Goal: Task Accomplishment & Management: Use online tool/utility

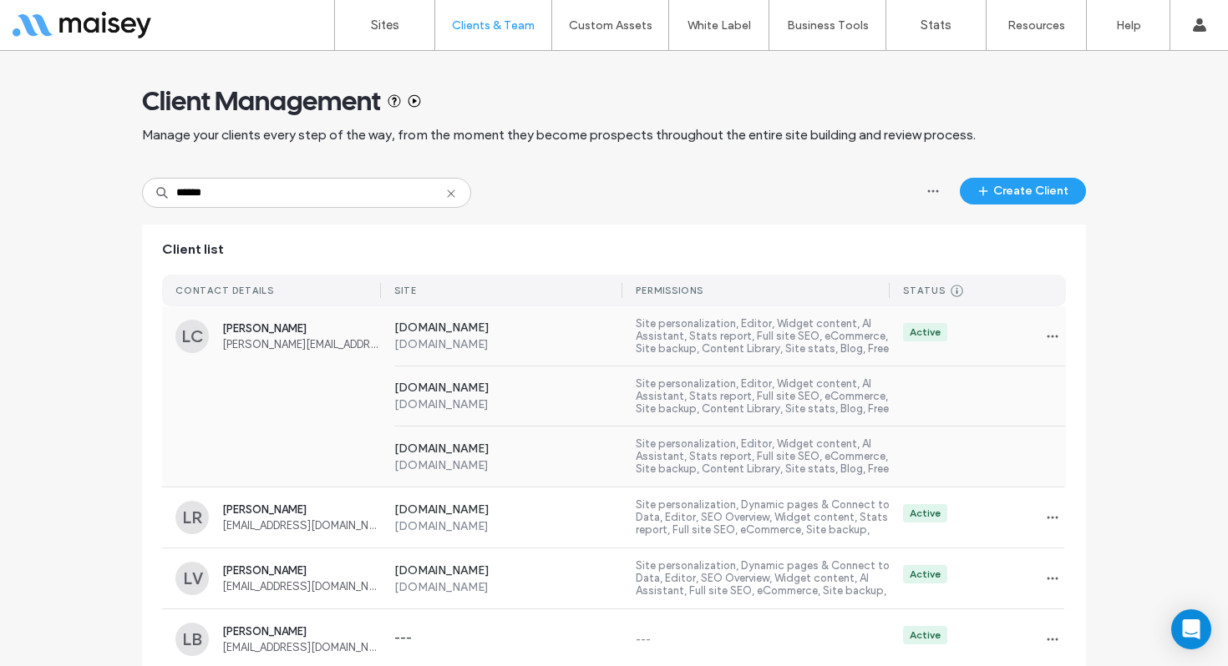
type input "******"
click at [353, 338] on span "Lauren@atthechurch.tv" at bounding box center [301, 344] width 159 height 13
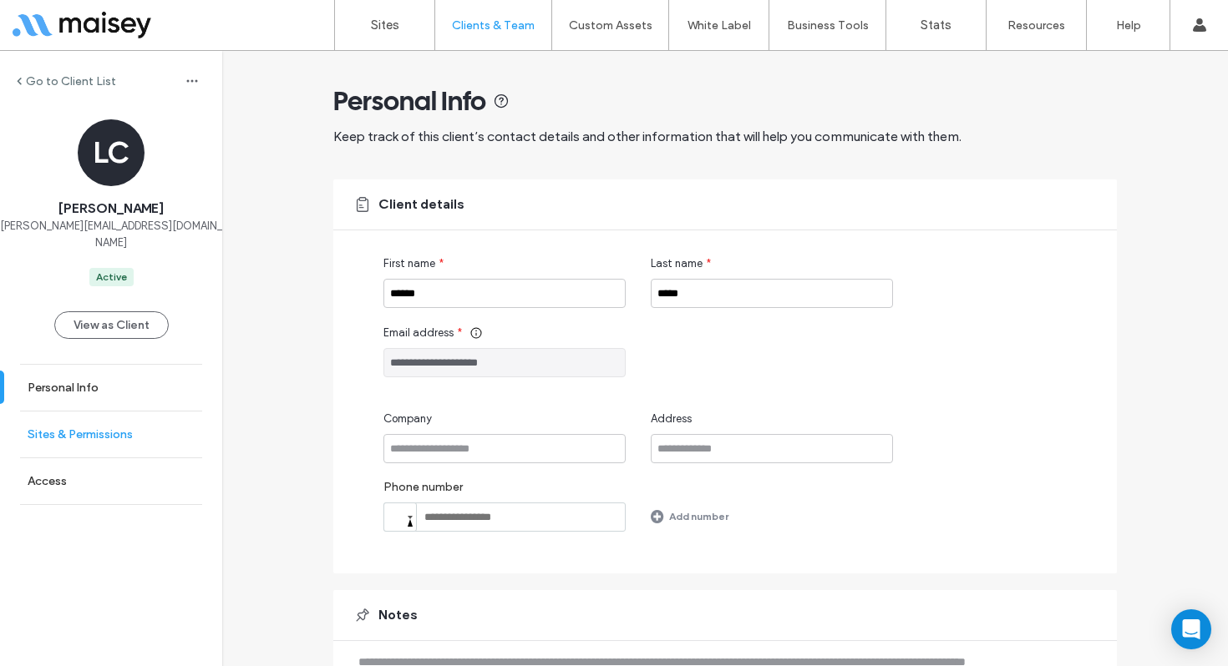
click at [129, 412] on link "Sites & Permissions" at bounding box center [111, 435] width 222 height 46
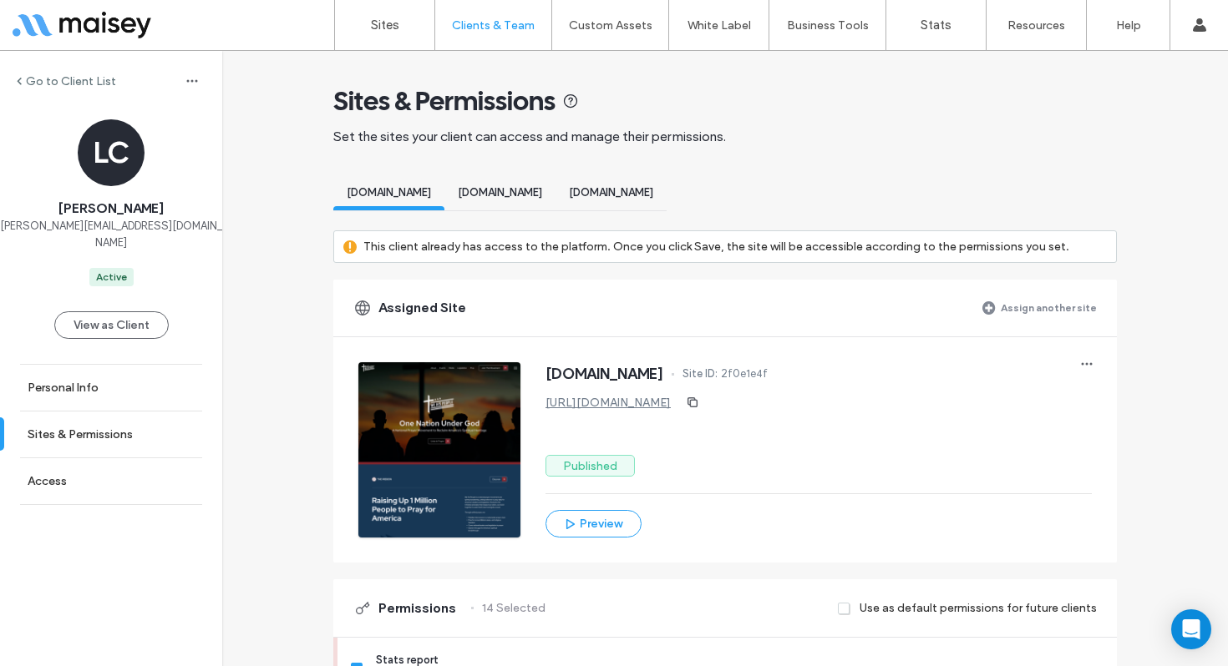
click at [522, 194] on span "www.tonyscott.tv" at bounding box center [500, 192] width 84 height 13
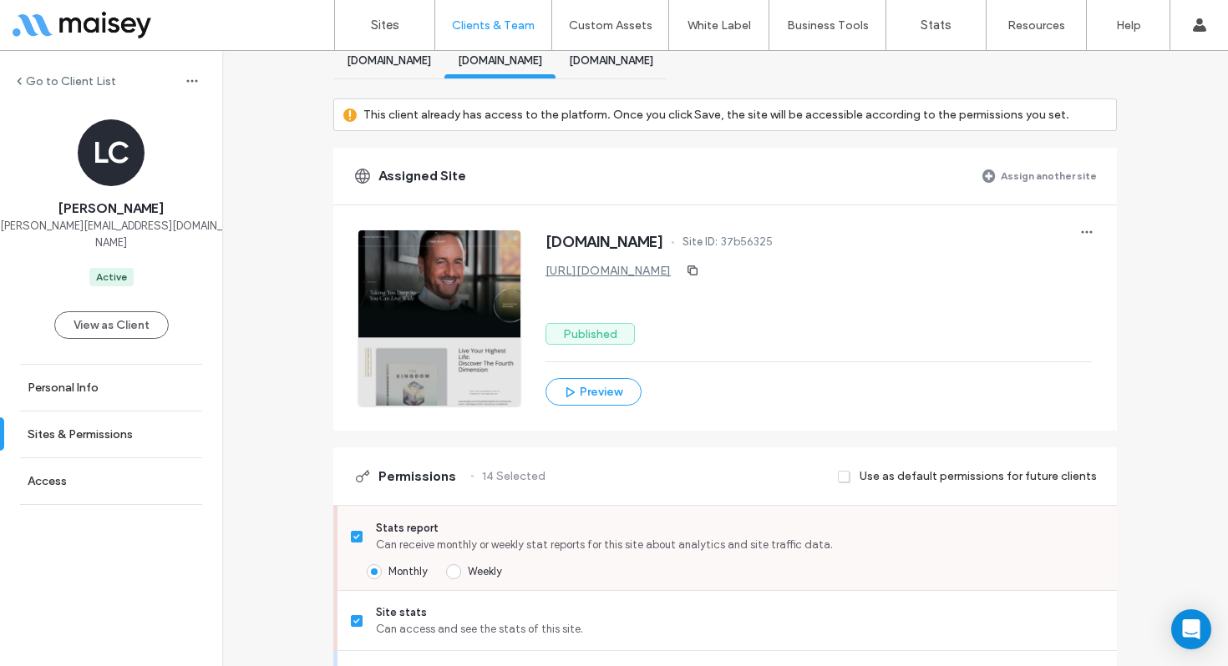
scroll to position [135, 0]
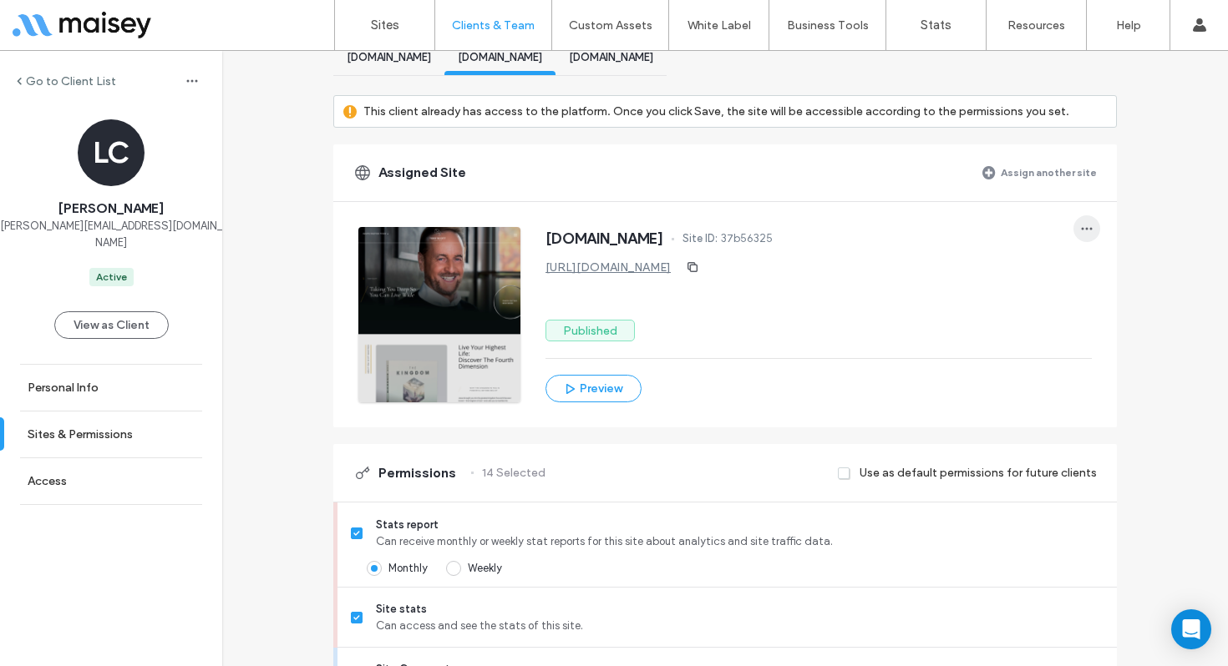
click at [1081, 230] on icon "button" at bounding box center [1086, 228] width 13 height 13
click at [1138, 311] on span "Edit site" at bounding box center [1122, 304] width 42 height 17
click at [384, 20] on label "Sites" at bounding box center [385, 25] width 28 height 15
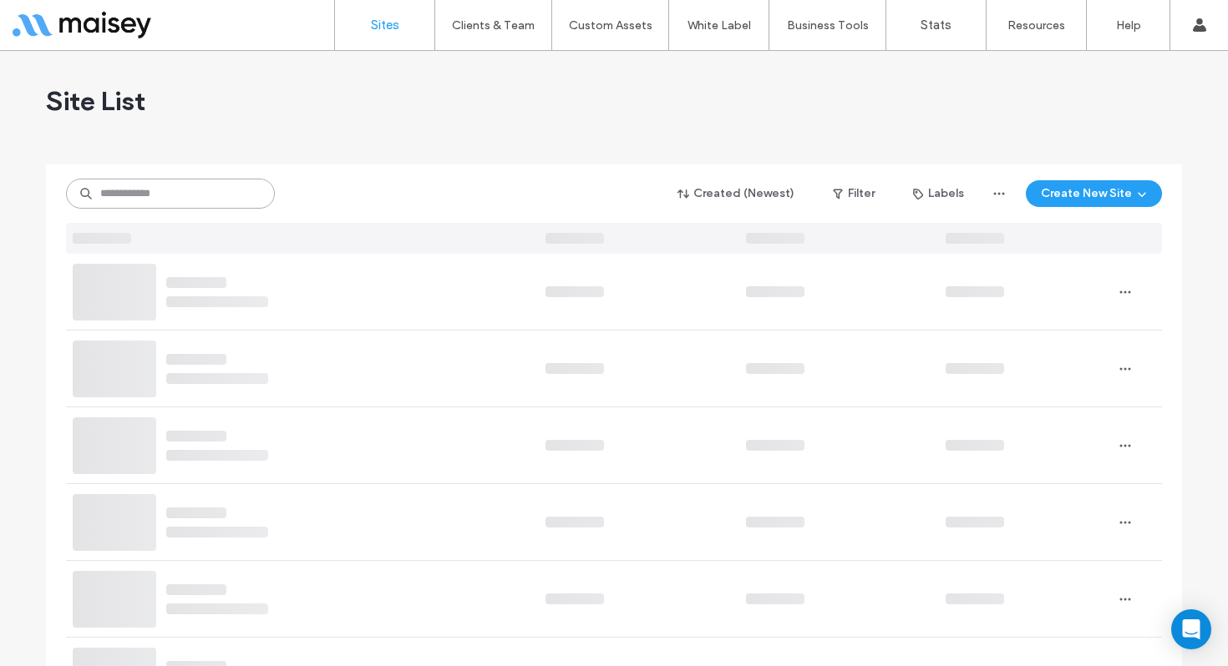
click at [191, 202] on input at bounding box center [170, 194] width 209 height 30
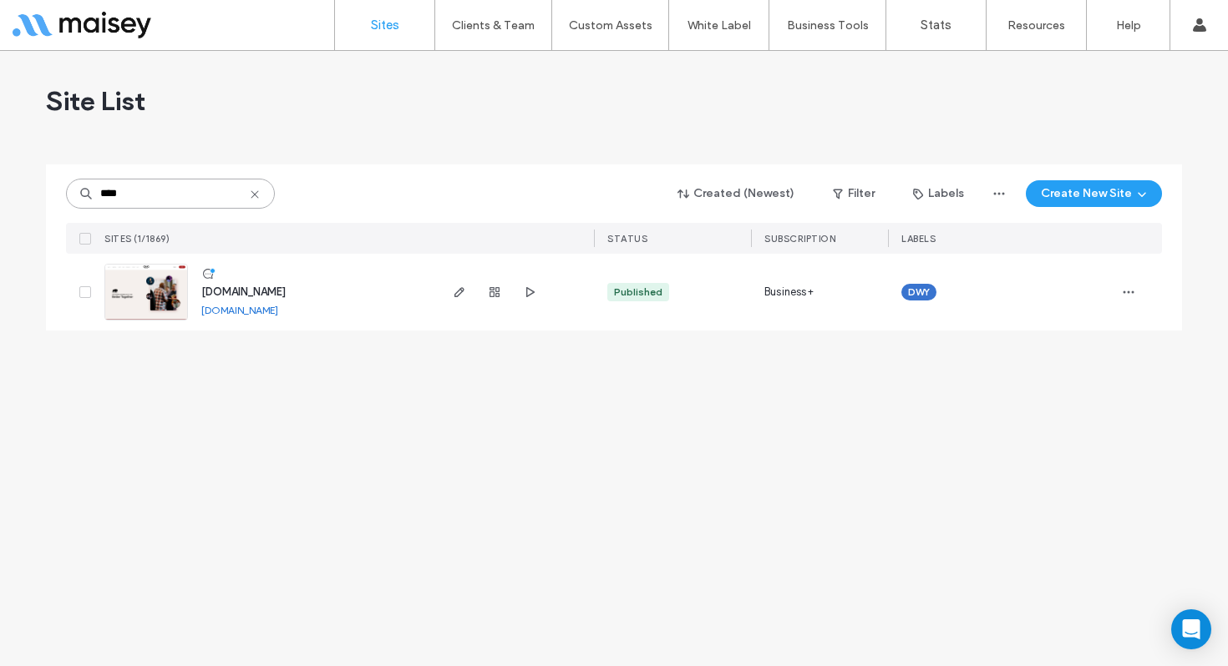
type input "****"
click at [456, 291] on icon "button" at bounding box center [459, 292] width 13 height 13
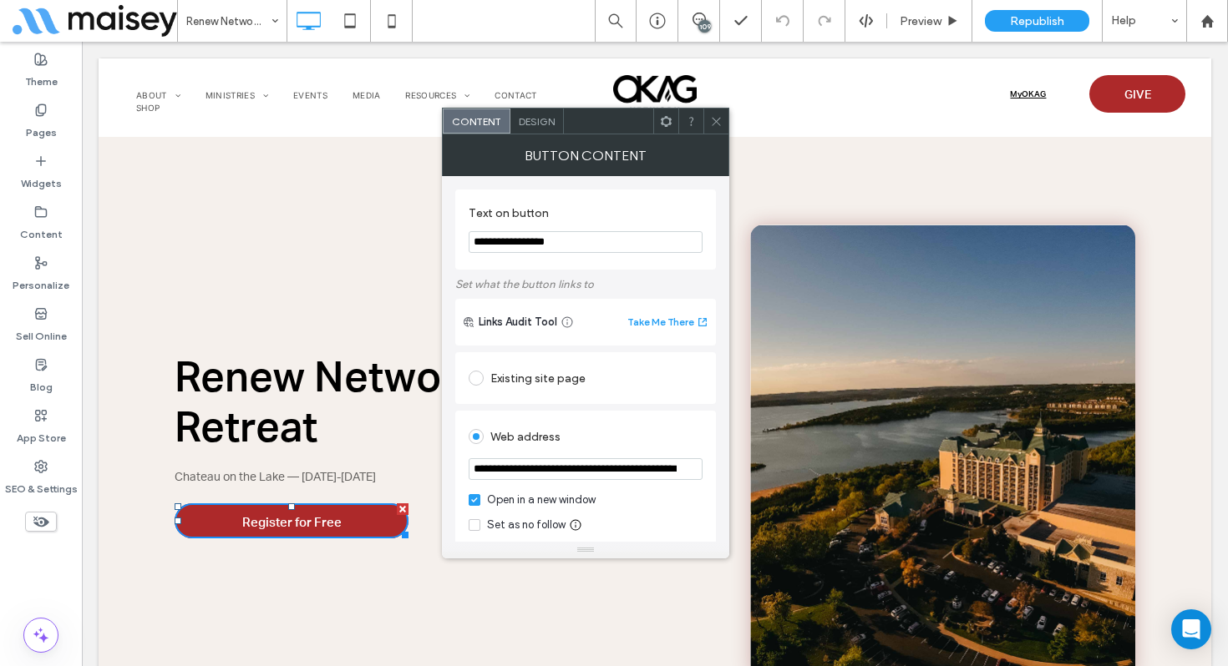
click at [539, 122] on span "Design" at bounding box center [537, 121] width 36 height 13
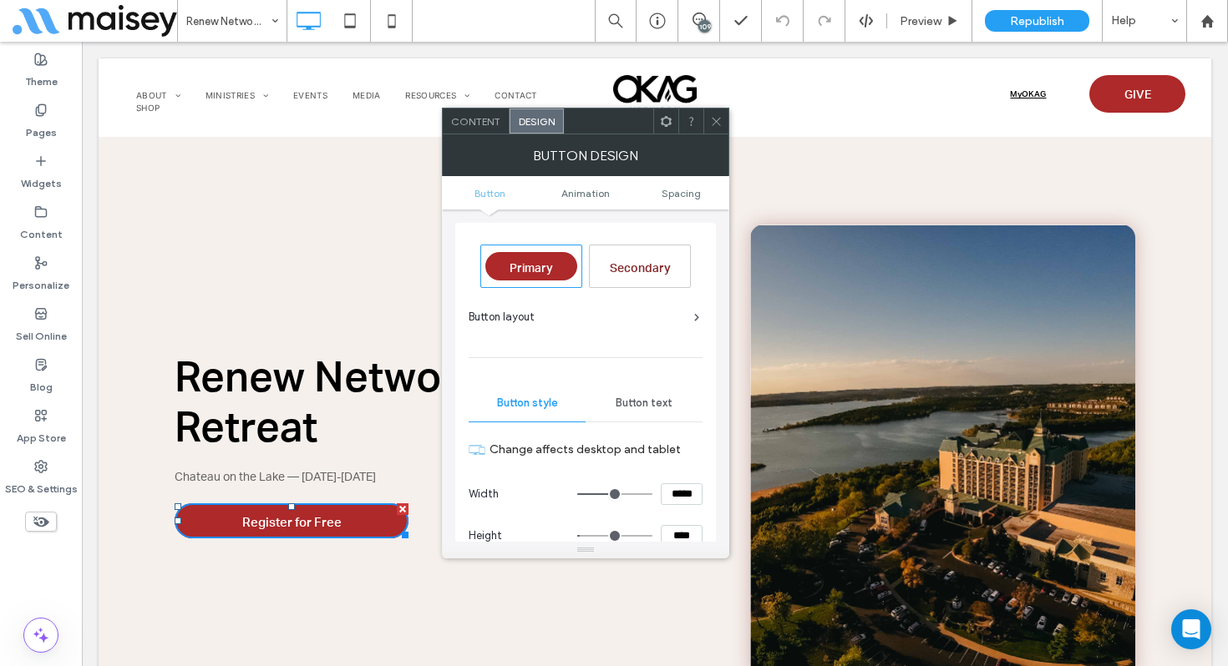
click at [681, 202] on ul "Button Animation Spacing" at bounding box center [585, 192] width 287 height 33
click at [679, 191] on span "Spacing" at bounding box center [680, 193] width 39 height 13
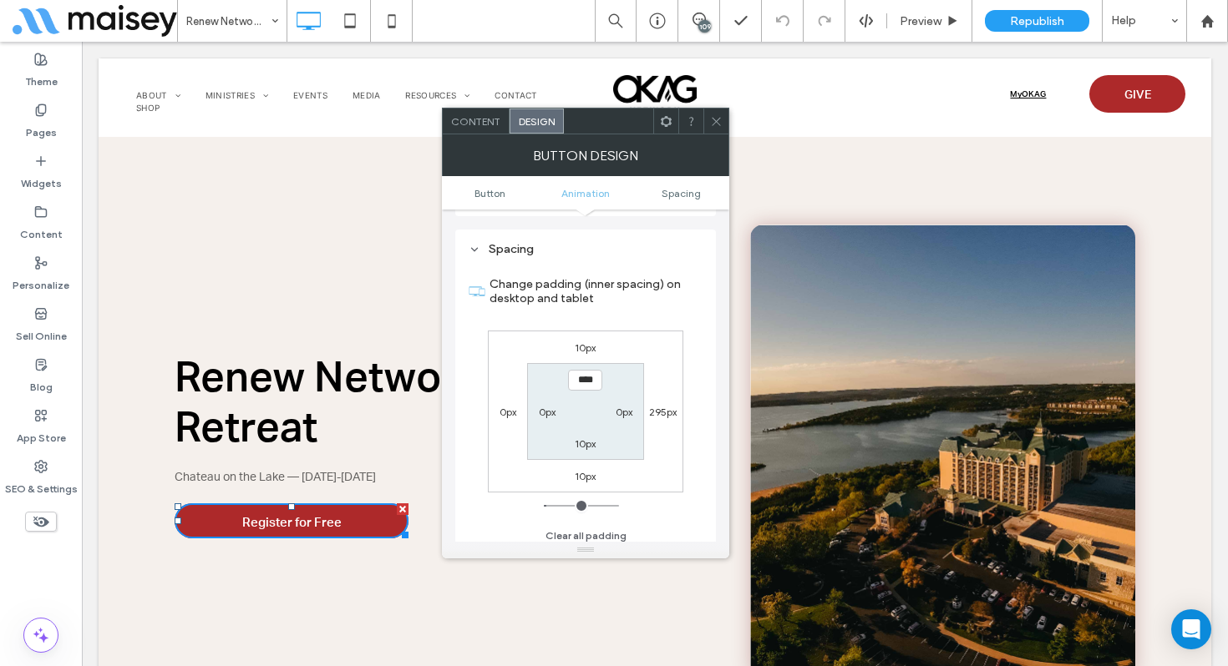
scroll to position [784, 0]
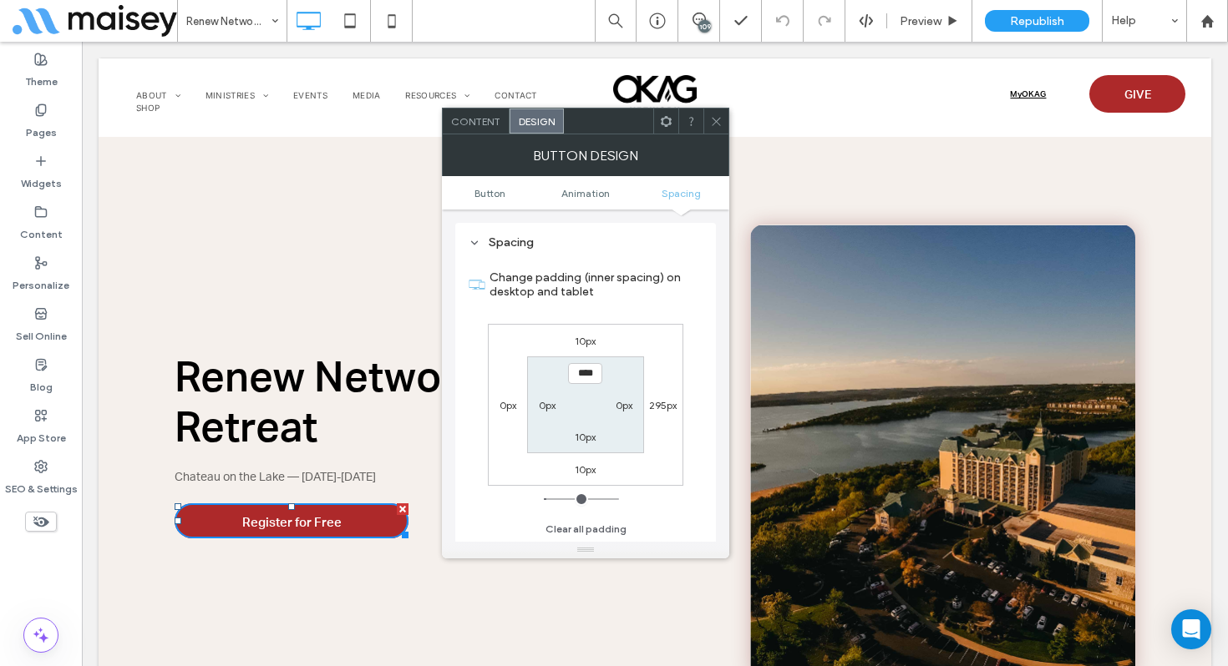
type input "***"
type input "*"
type input "***"
type input "*"
type input "***"
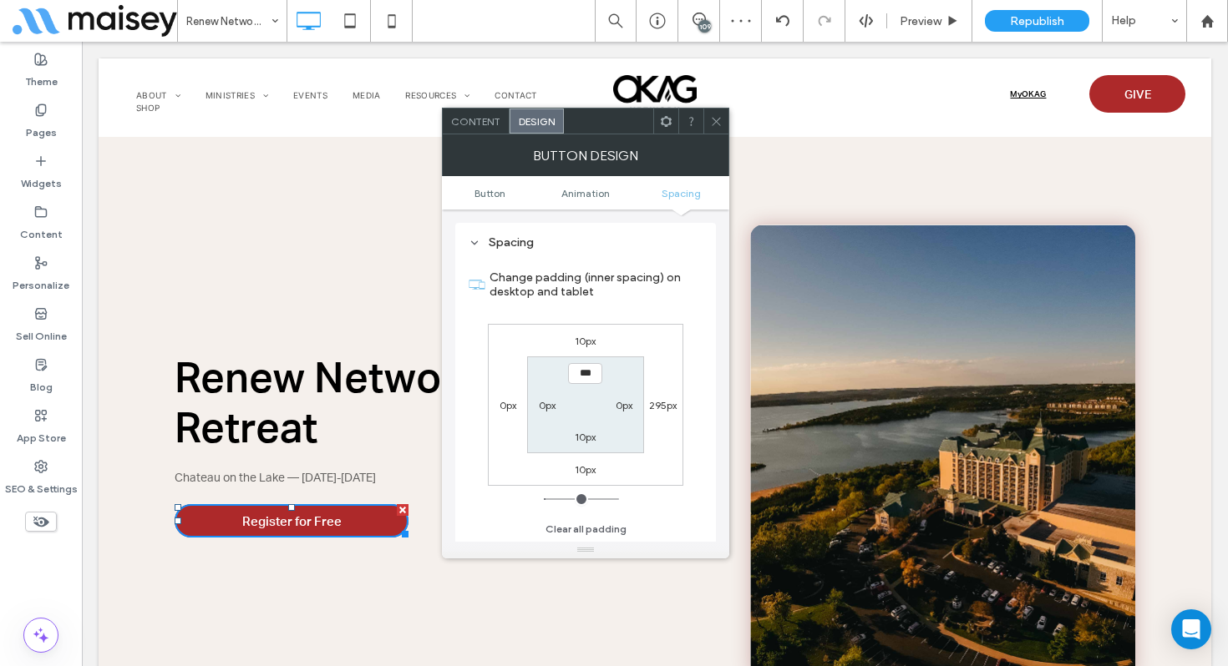
type input "*"
type input "***"
type input "*"
click at [713, 120] on icon at bounding box center [716, 121] width 13 height 13
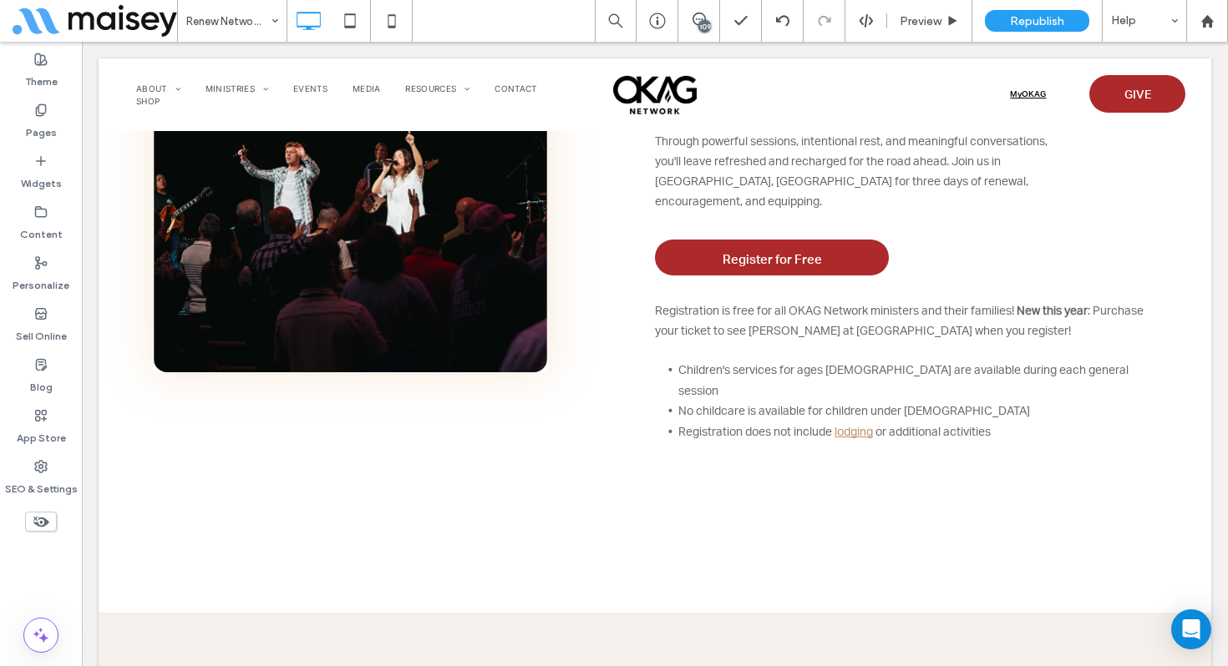
scroll to position [1111, 0]
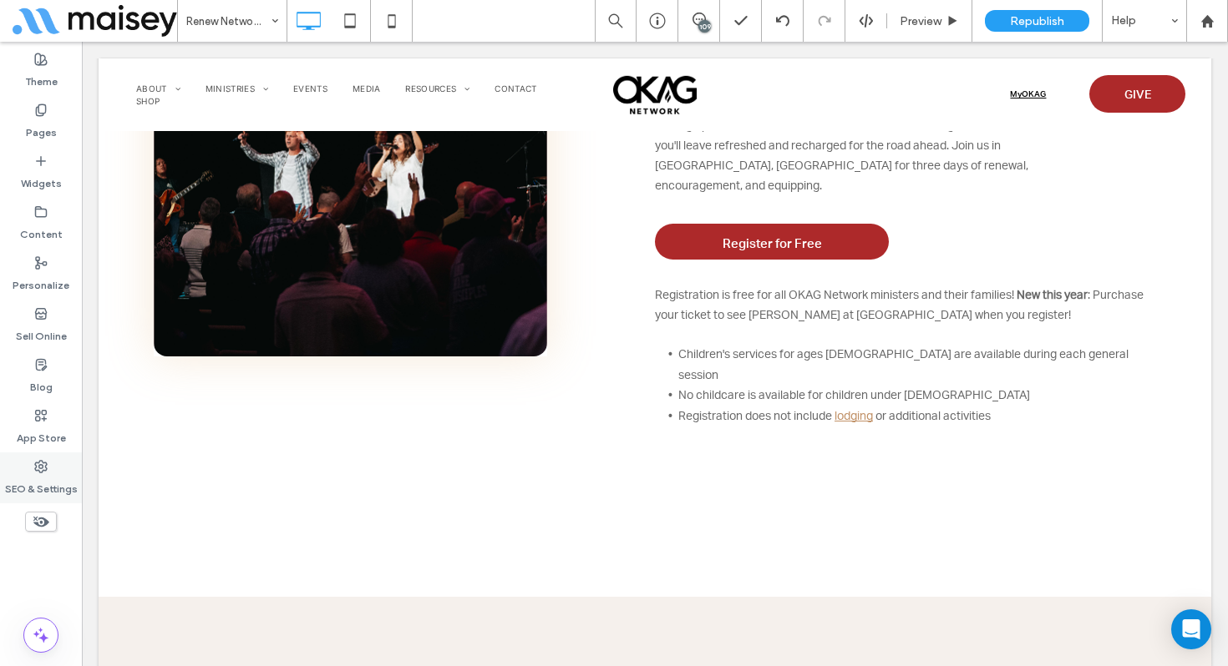
click at [51, 463] on div "SEO & Settings" at bounding box center [41, 478] width 82 height 51
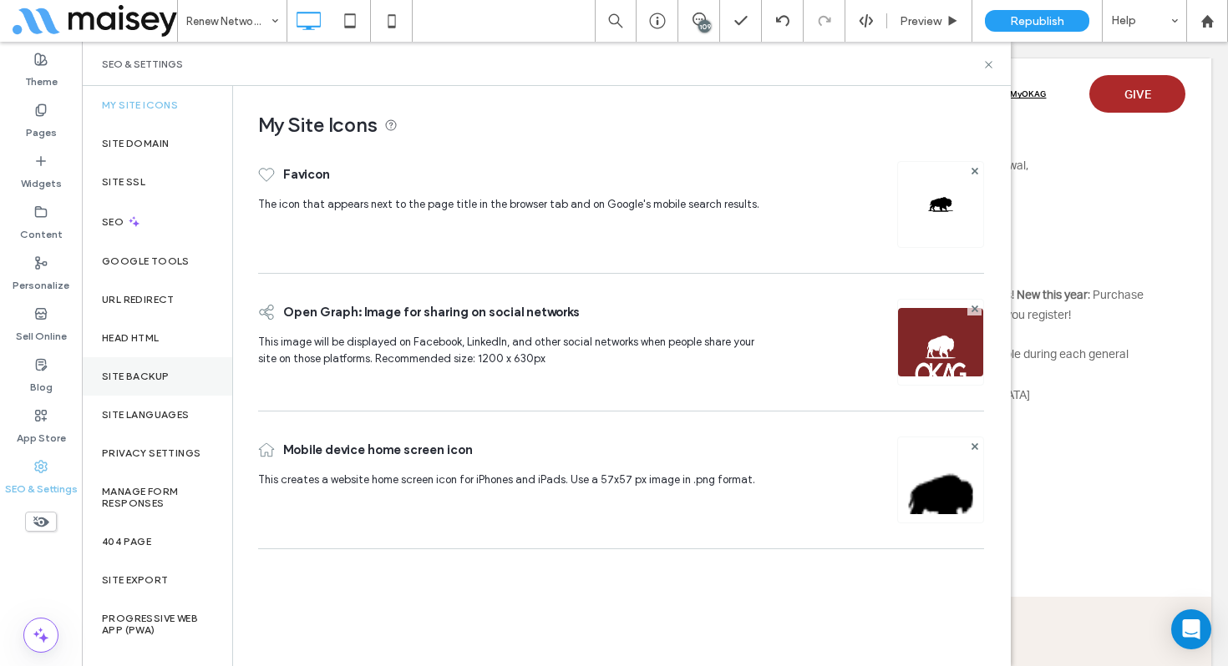
click at [175, 364] on div "Site Backup" at bounding box center [157, 376] width 150 height 38
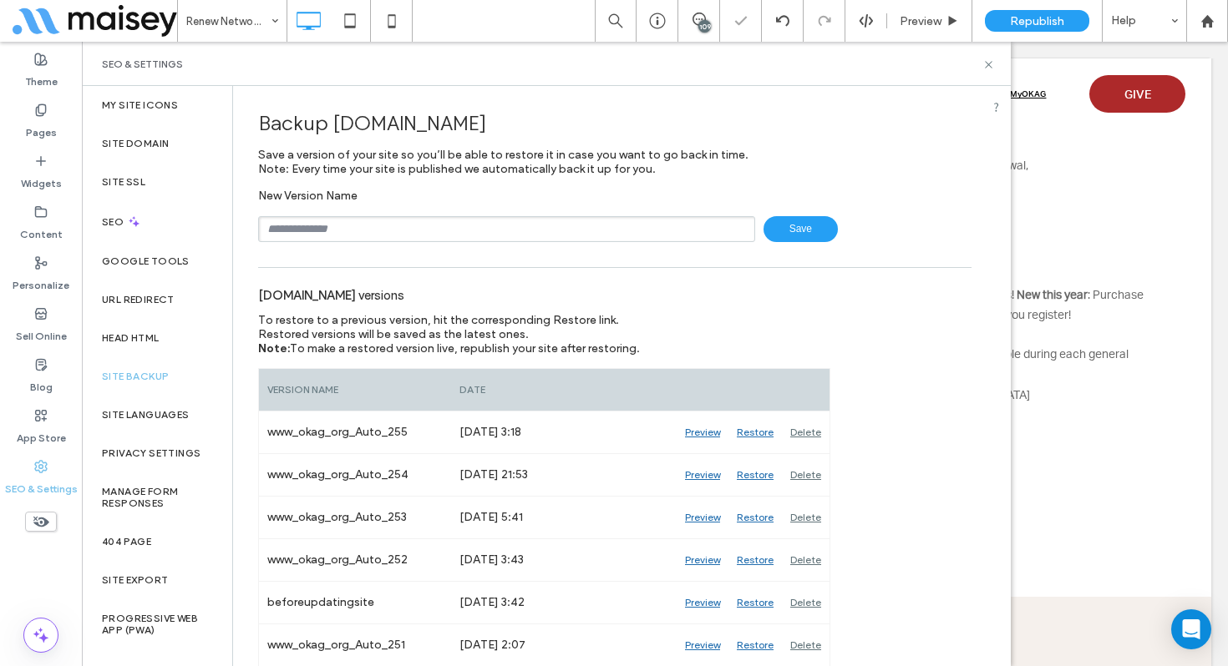
click at [355, 234] on input "text" at bounding box center [506, 229] width 497 height 26
type input "**********"
click at [986, 60] on icon at bounding box center [988, 64] width 13 height 13
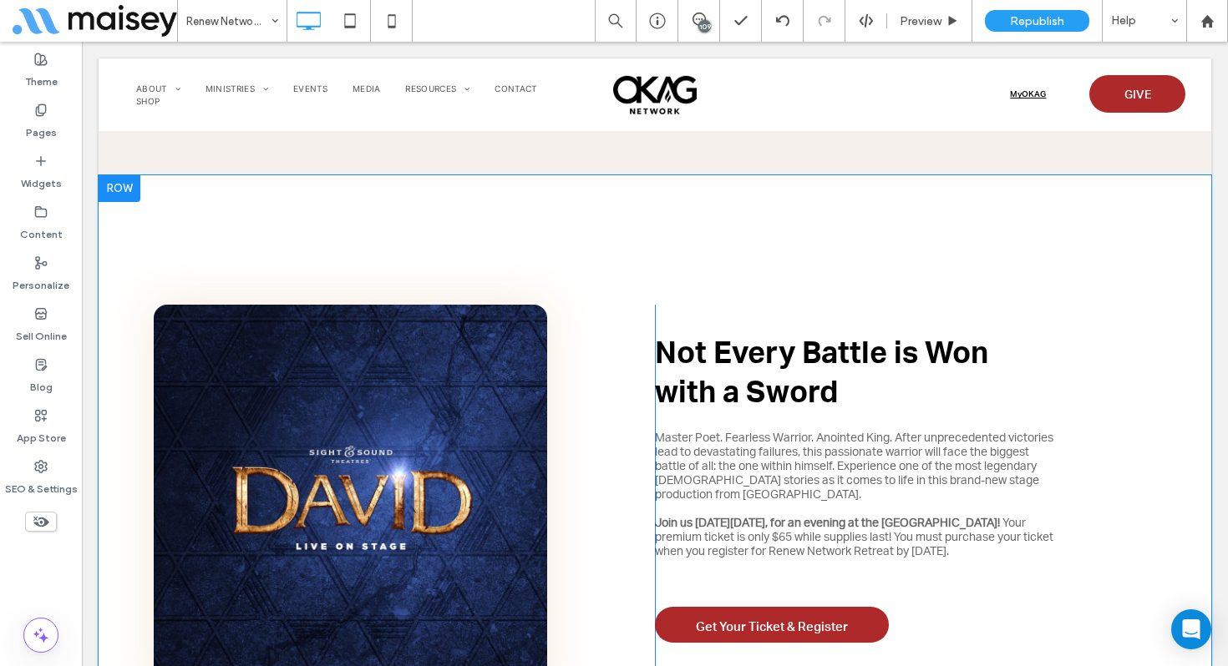
scroll to position [2362, 0]
click at [111, 175] on div at bounding box center [120, 188] width 42 height 27
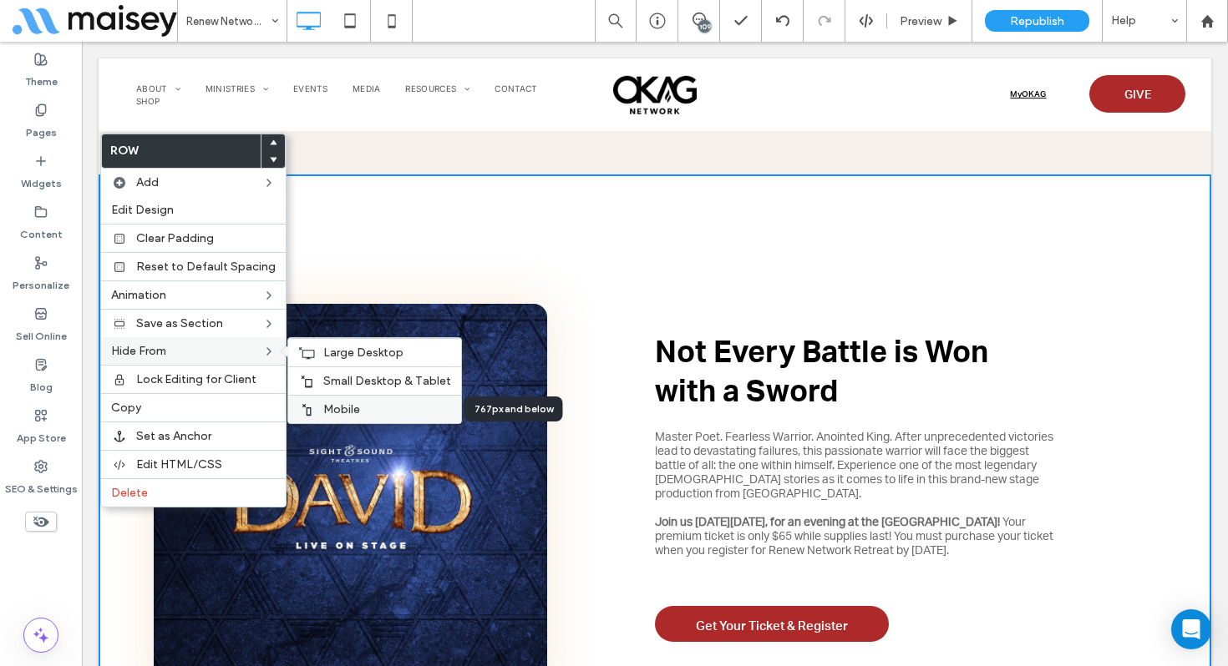
click at [327, 399] on div "Mobile" at bounding box center [374, 409] width 173 height 28
click at [304, 375] on icon at bounding box center [306, 381] width 13 height 13
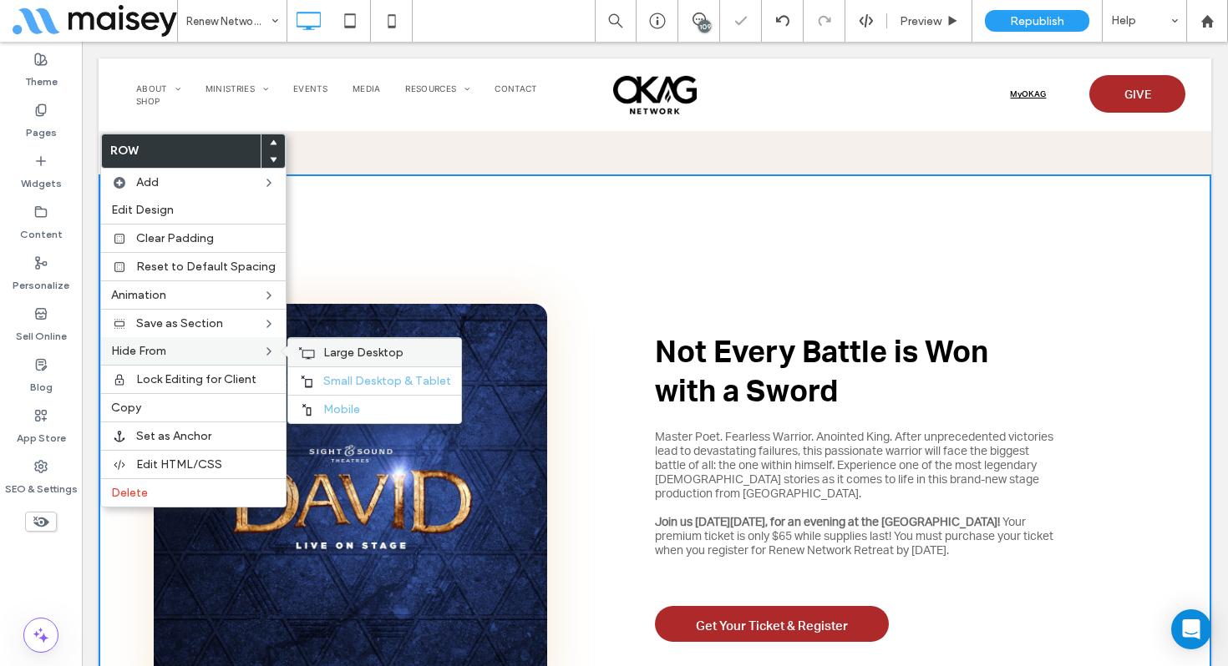
click at [311, 349] on div "Large Desktop" at bounding box center [374, 352] width 173 height 28
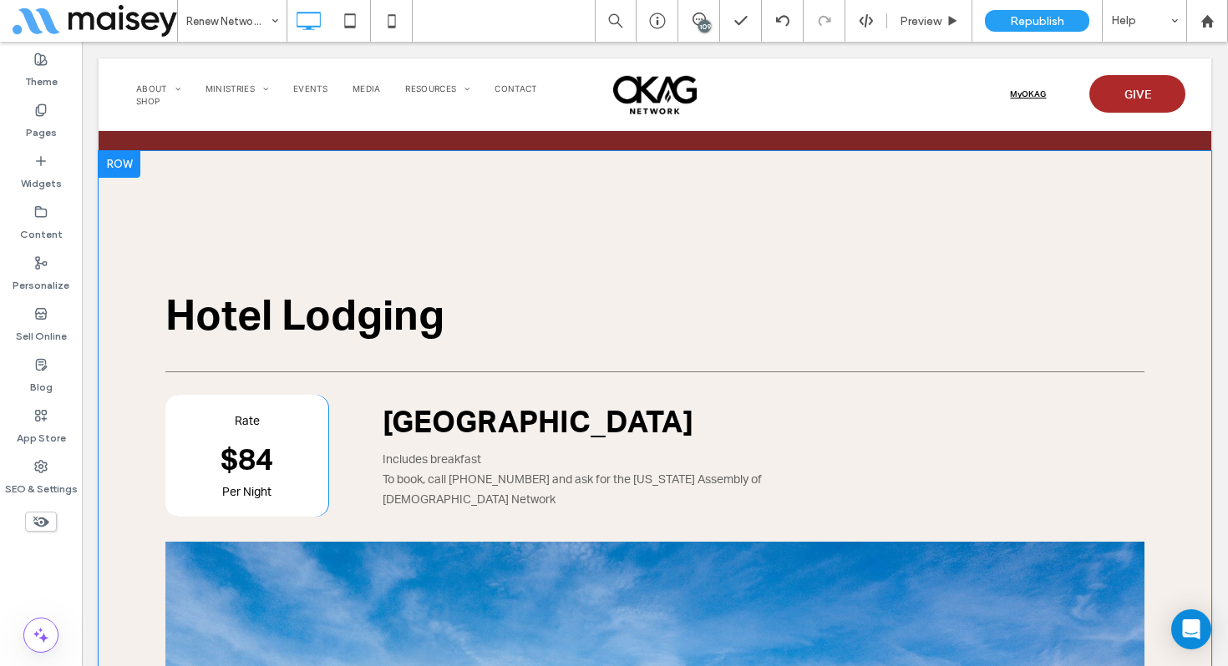
scroll to position [3958, 0]
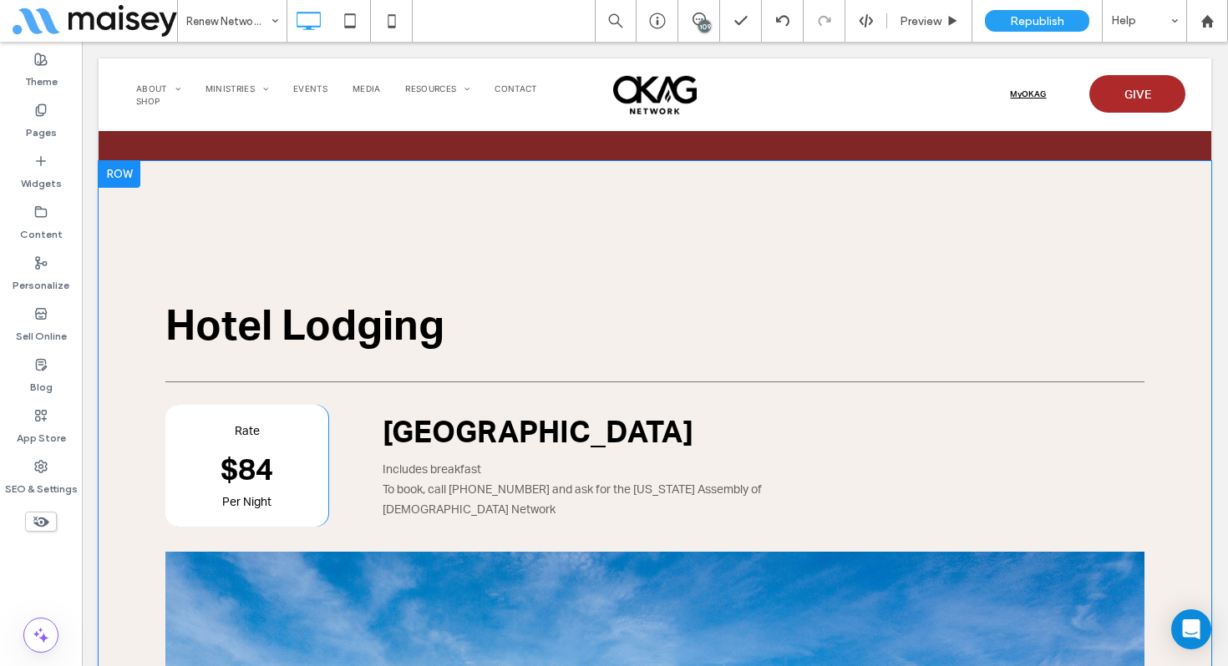
click at [119, 161] on div at bounding box center [120, 174] width 42 height 27
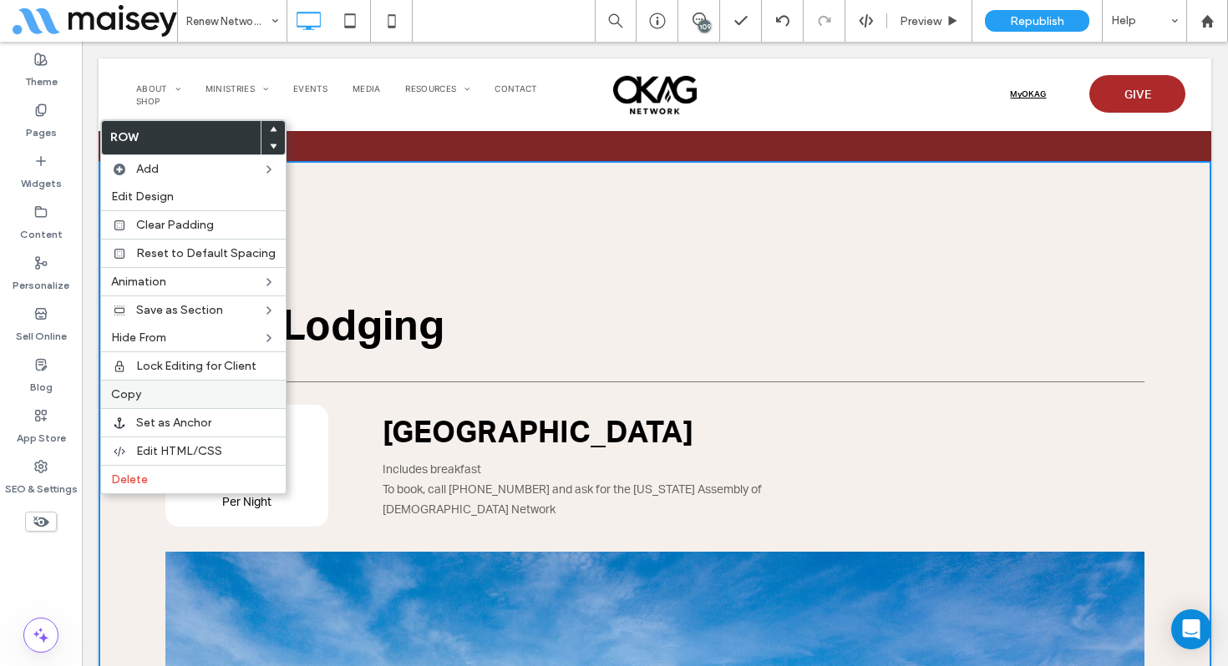
click at [186, 399] on label "Copy" at bounding box center [193, 394] width 165 height 14
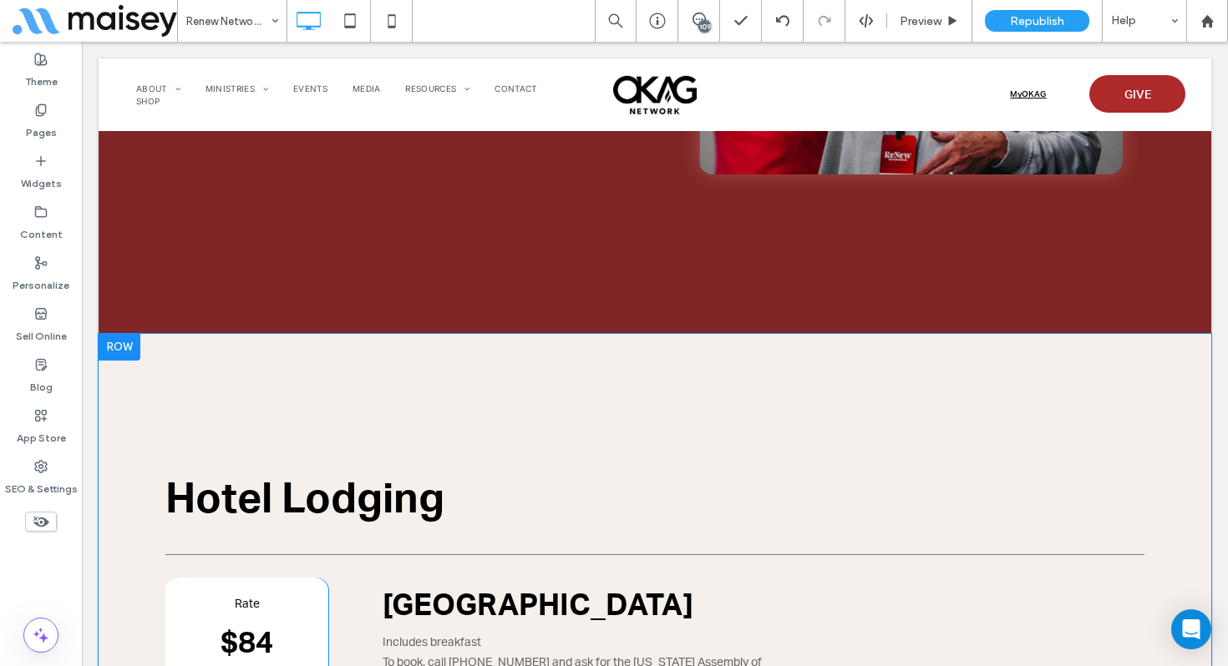
scroll to position [3791, 0]
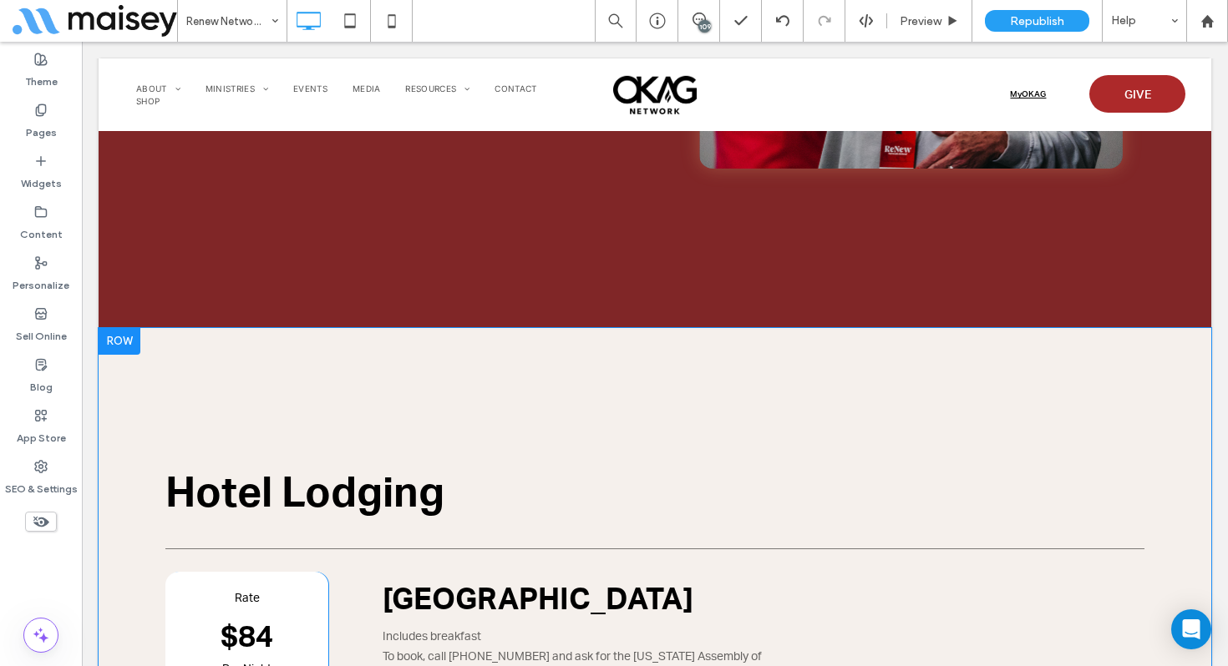
click at [117, 328] on div at bounding box center [120, 341] width 42 height 27
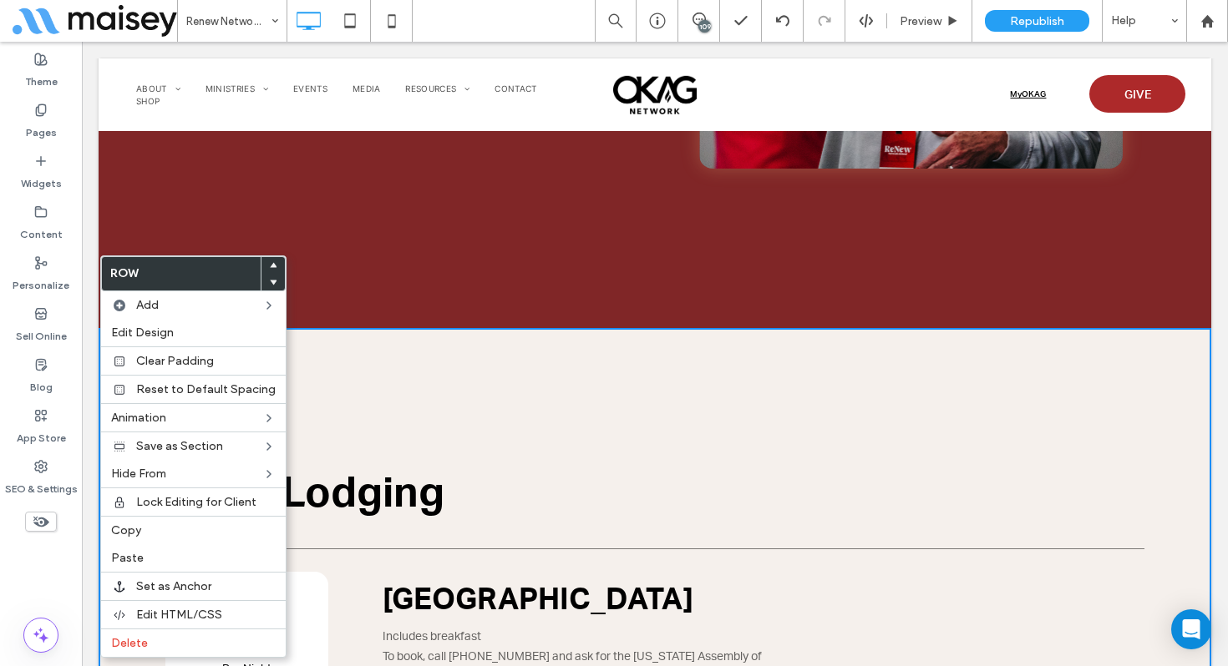
click at [270, 264] on icon at bounding box center [273, 265] width 7 height 7
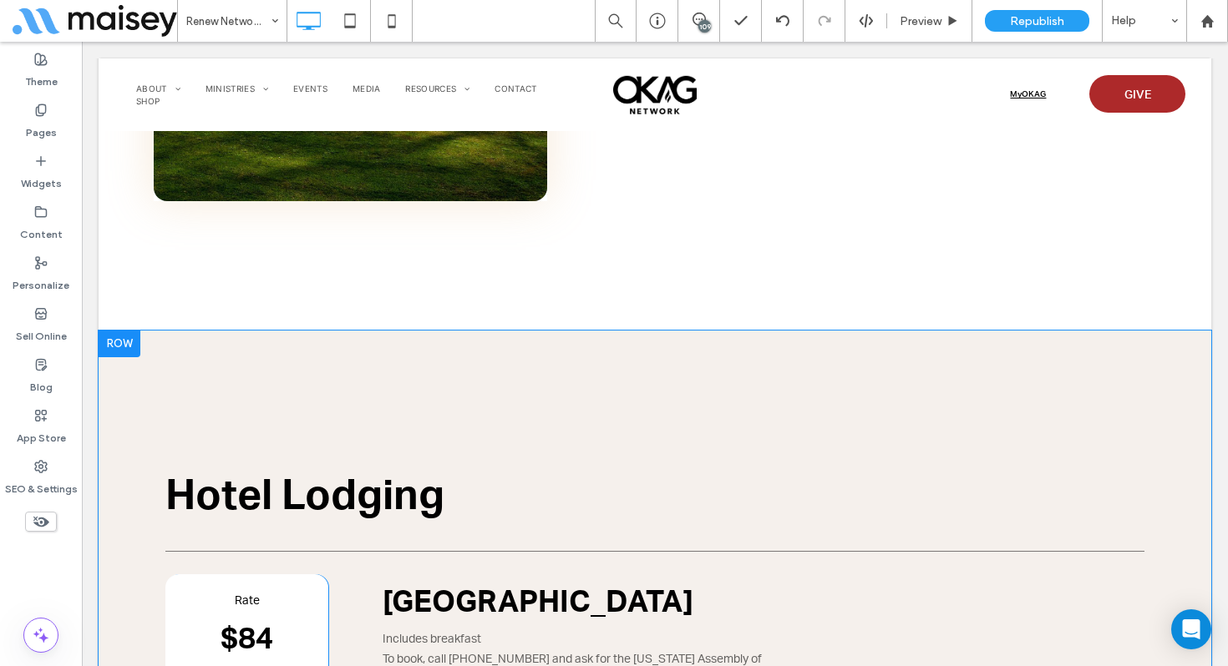
scroll to position [2877, 0]
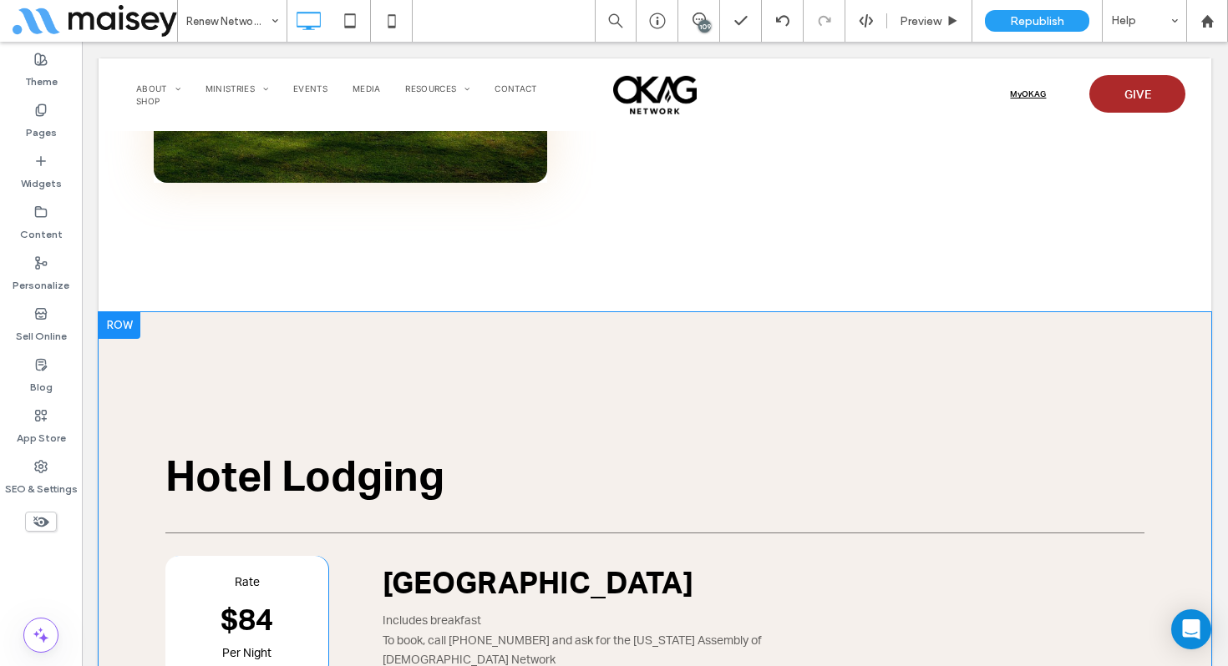
click at [124, 312] on div at bounding box center [120, 325] width 42 height 27
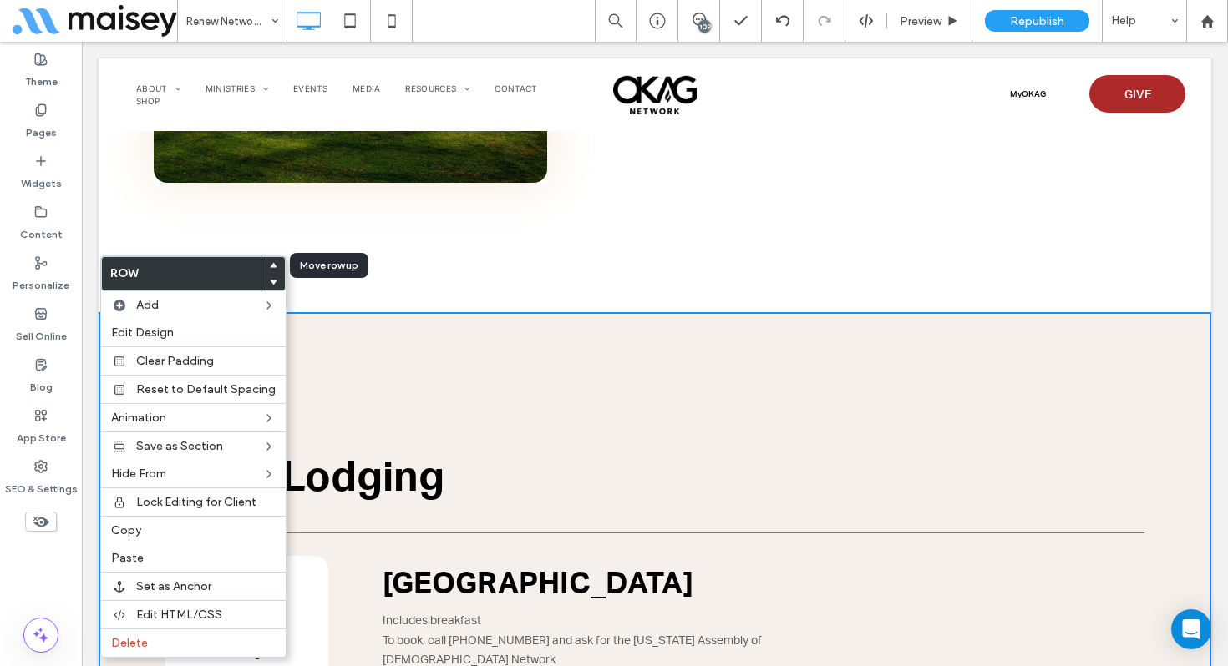
click at [263, 266] on div at bounding box center [272, 265] width 23 height 17
click at [270, 264] on use at bounding box center [274, 265] width 8 height 5
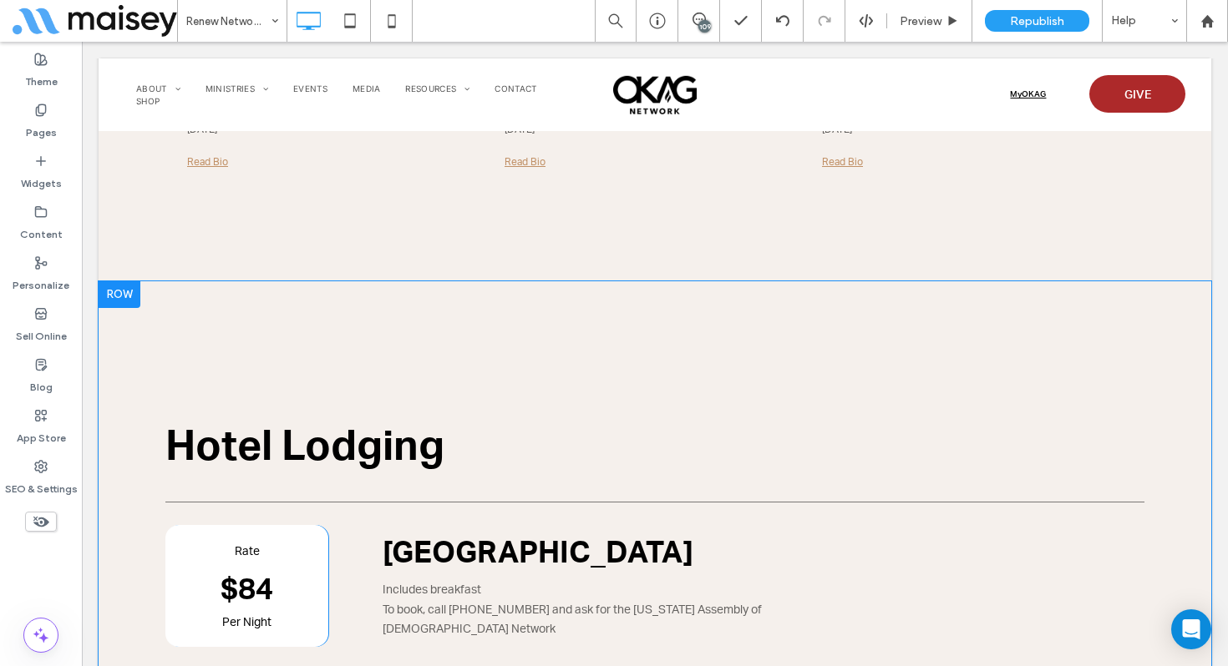
scroll to position [2251, 0]
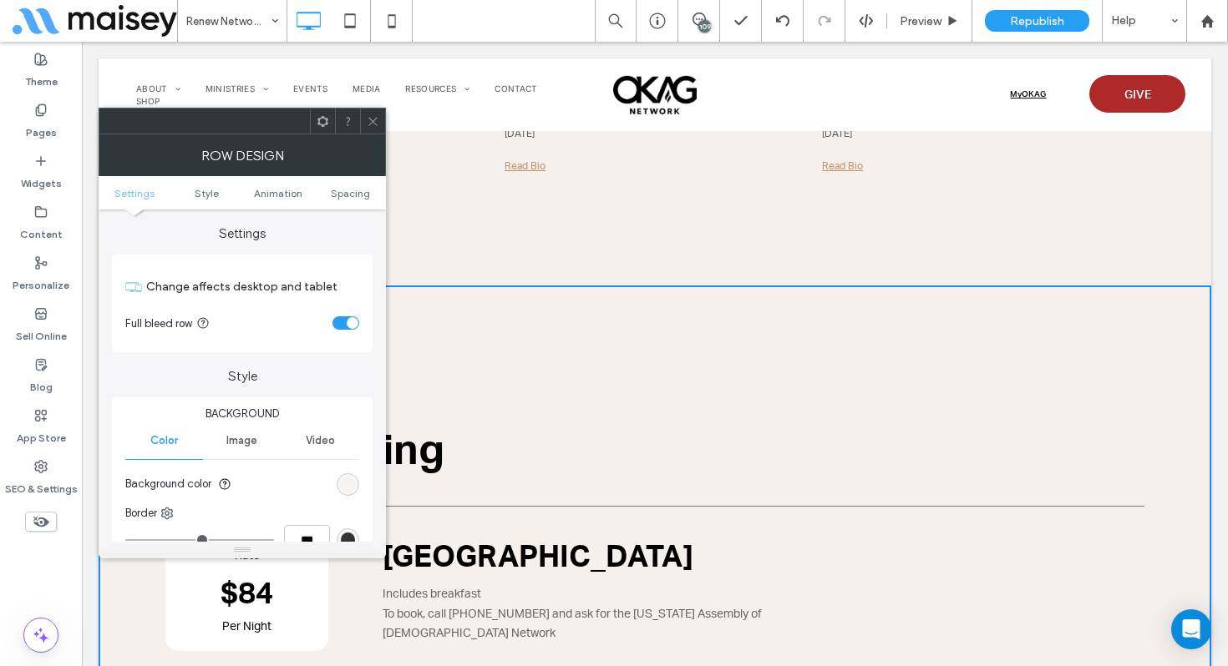
click at [347, 480] on div "rgb(245, 240, 236)" at bounding box center [348, 485] width 14 height 14
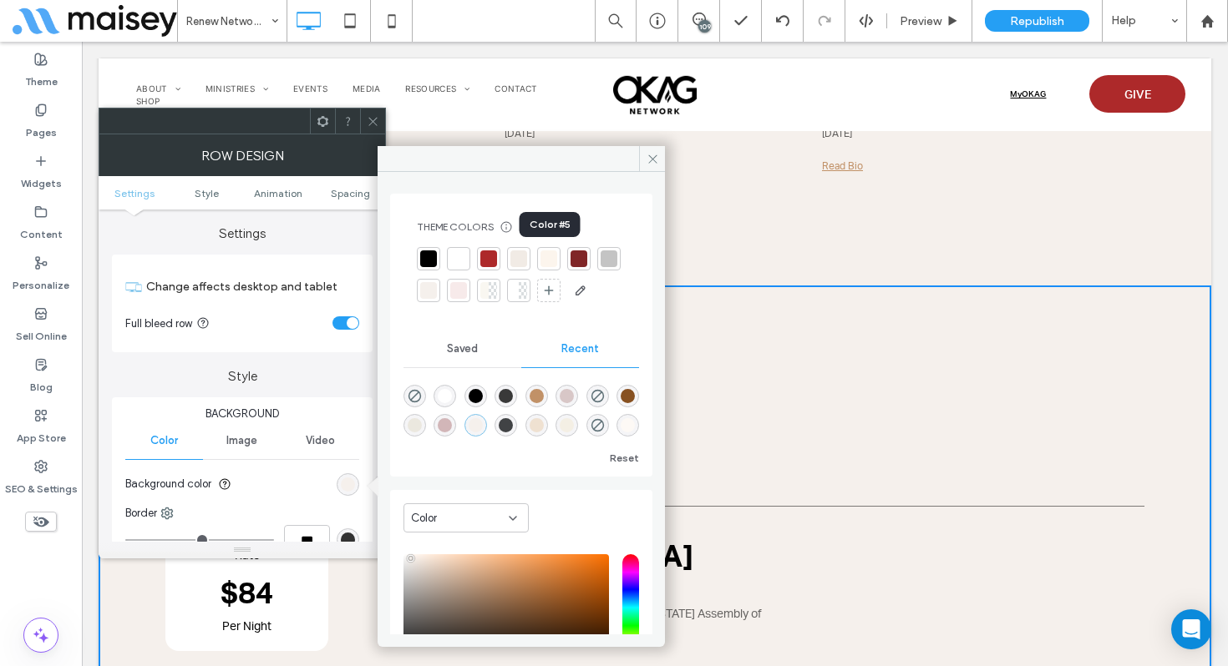
click at [544, 266] on div at bounding box center [548, 259] width 17 height 17
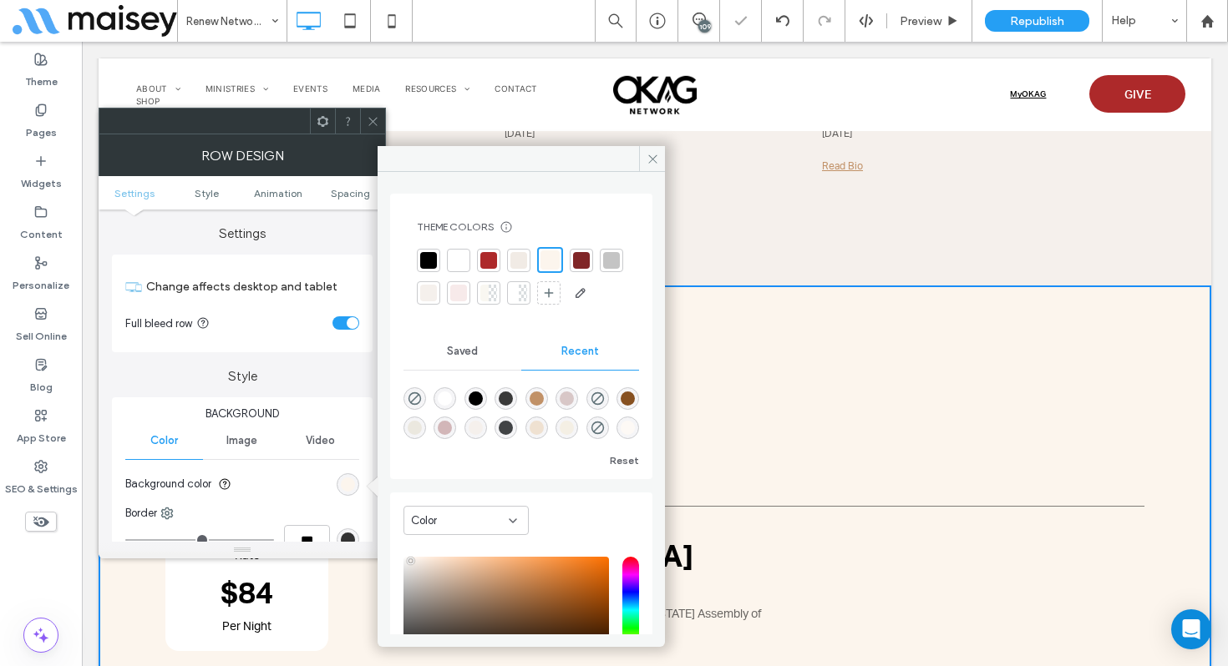
click at [465, 261] on div at bounding box center [458, 260] width 17 height 17
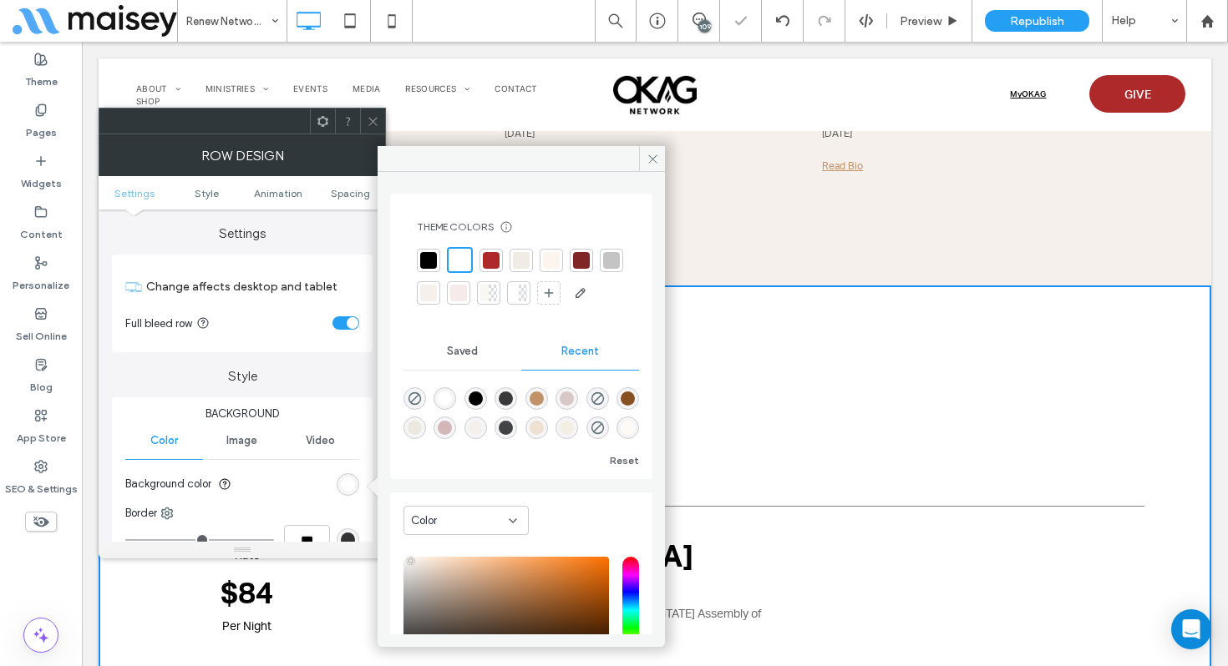
click at [372, 120] on use at bounding box center [372, 121] width 8 height 8
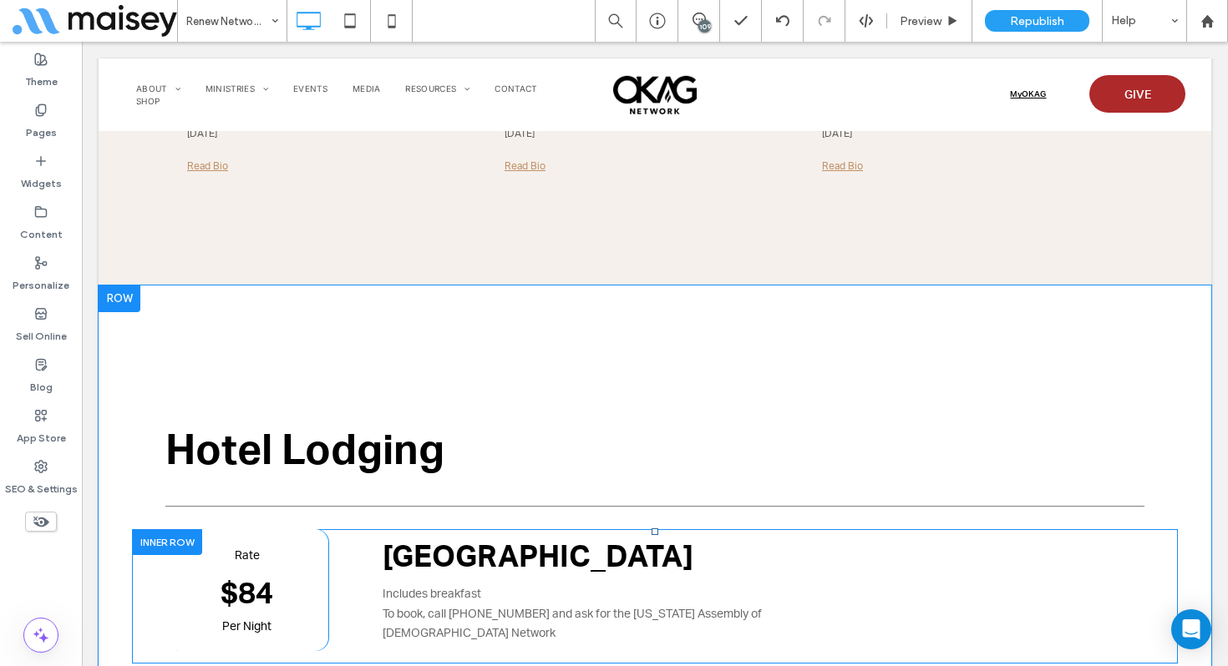
click at [299, 529] on div "Rate $84 Per Night Click To Paste" at bounding box center [246, 590] width 163 height 123
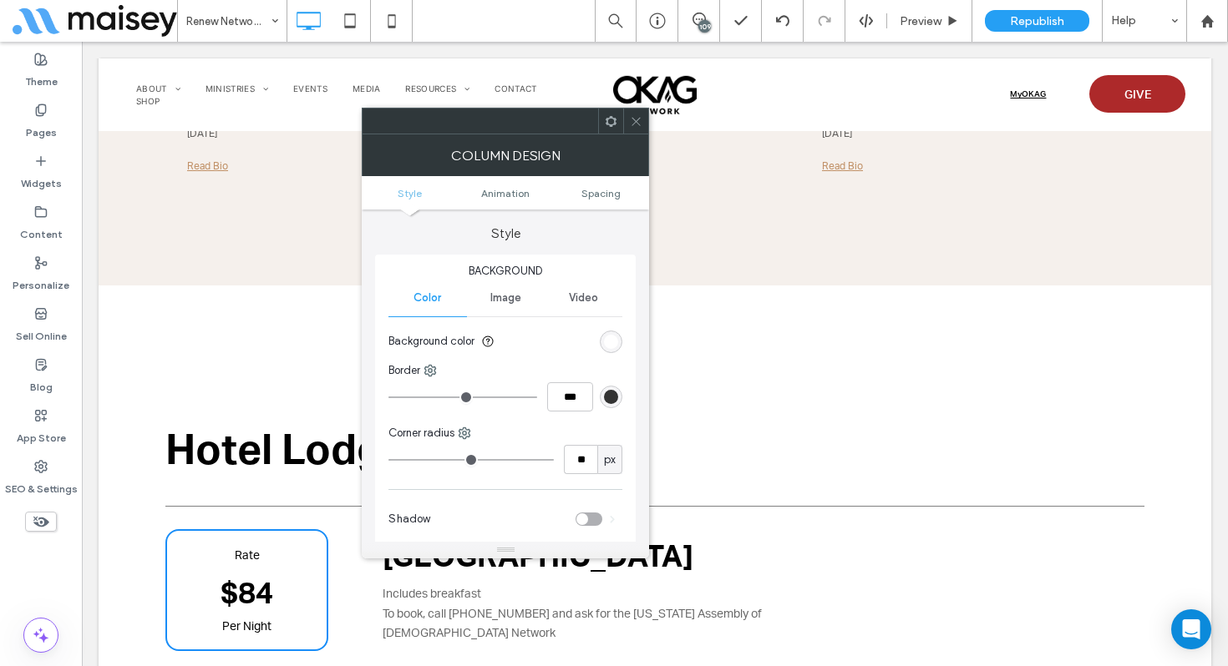
click at [615, 340] on div "rgb(255, 255, 255)" at bounding box center [611, 342] width 14 height 14
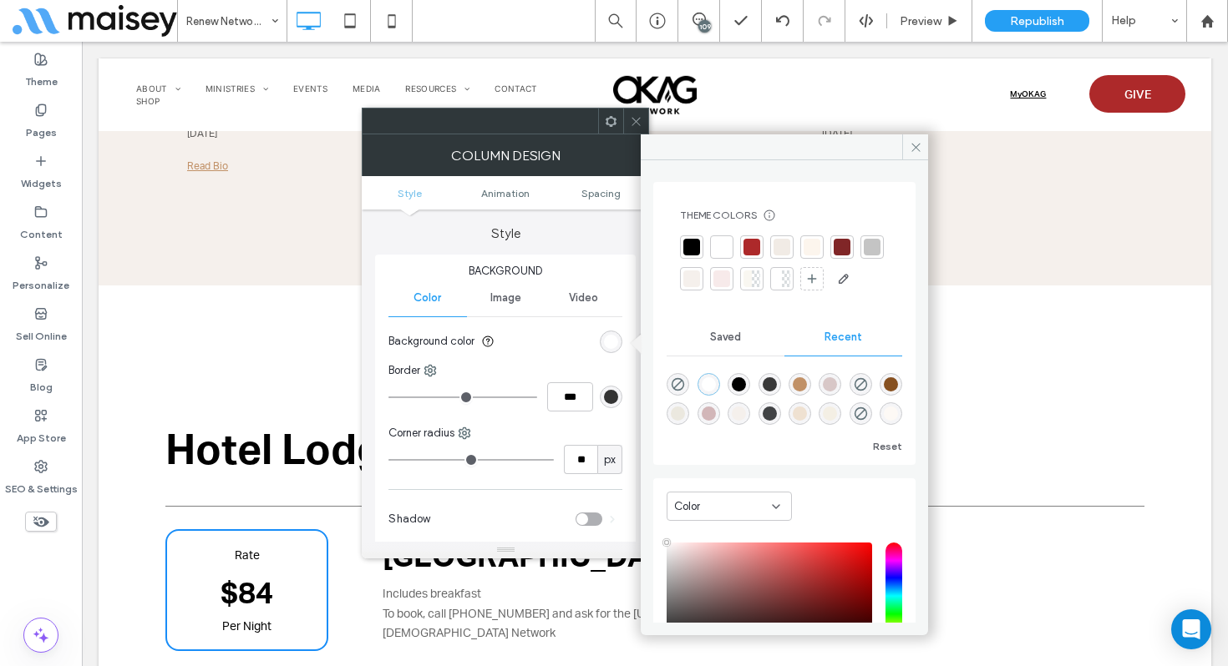
click at [808, 252] on div at bounding box center [811, 247] width 17 height 17
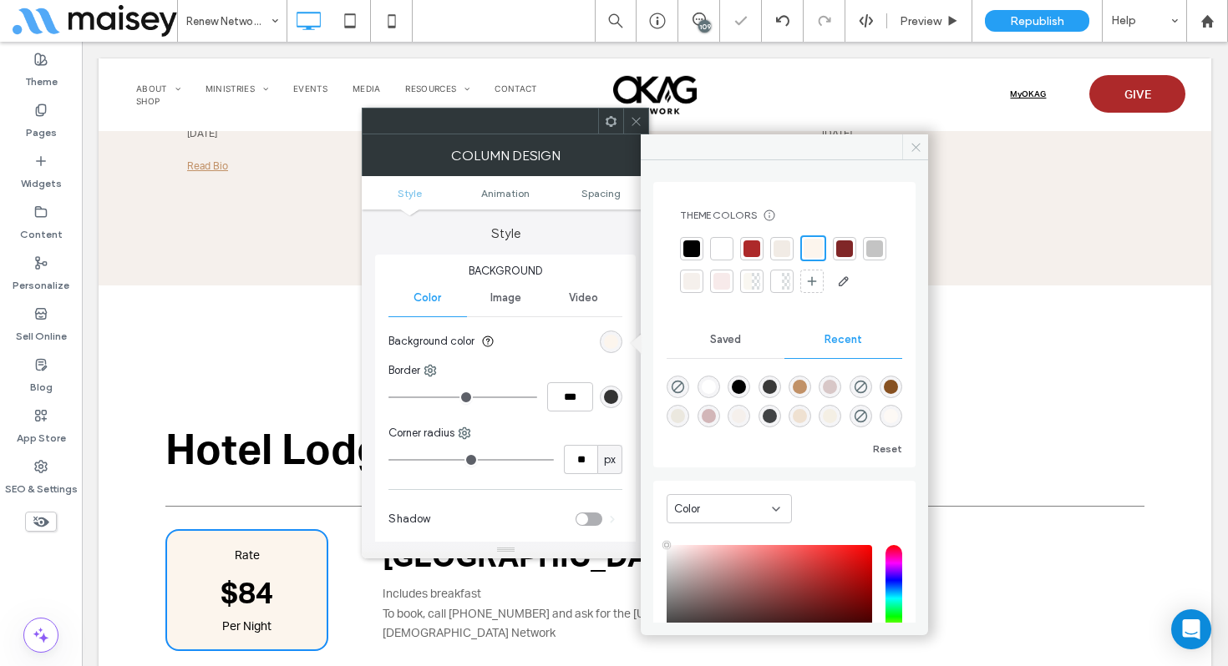
click at [915, 148] on use at bounding box center [915, 147] width 8 height 8
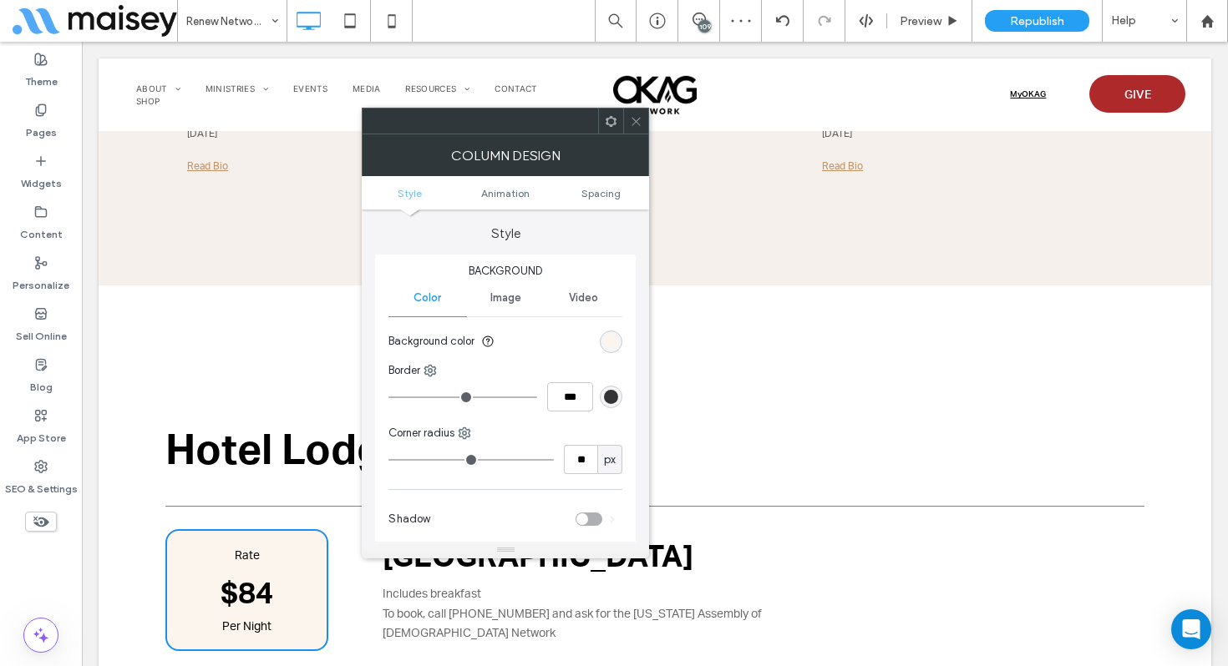
click at [631, 122] on icon at bounding box center [636, 121] width 13 height 13
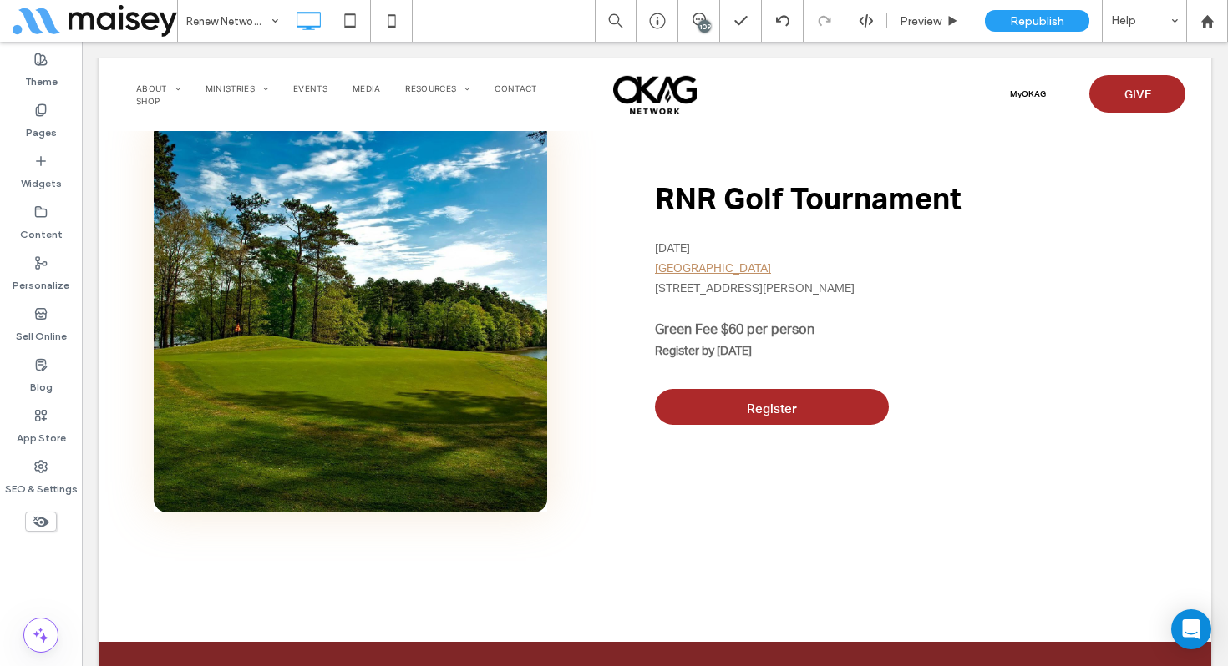
scroll to position [3835, 0]
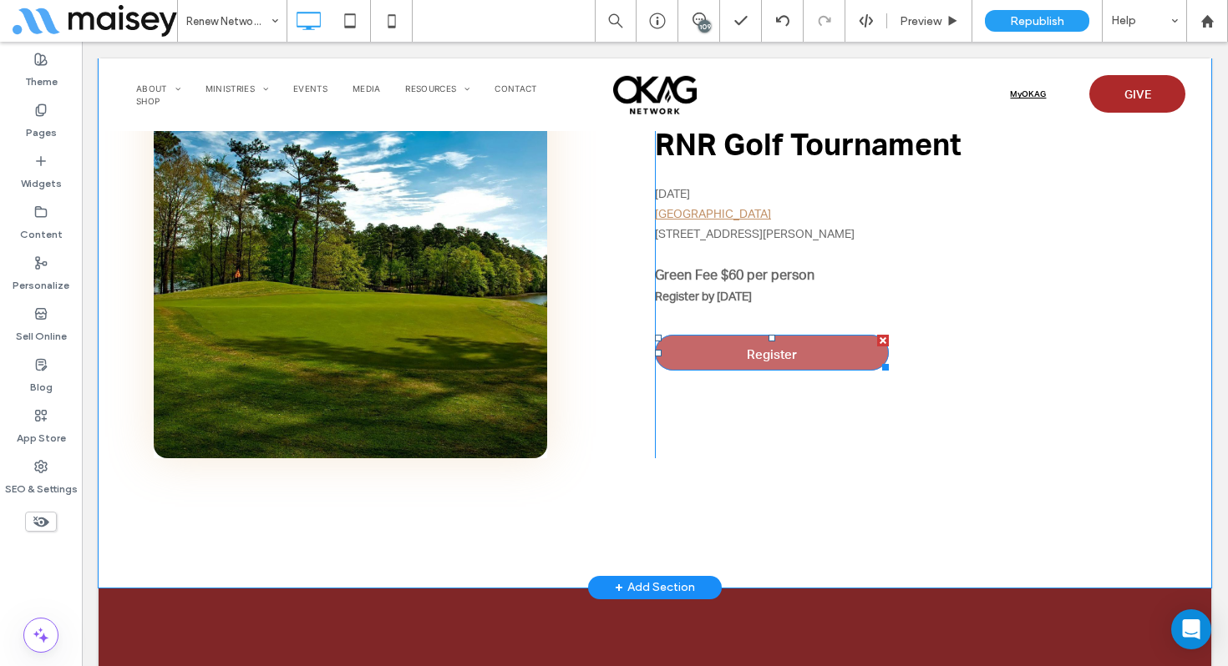
click at [692, 335] on link "Register" at bounding box center [772, 352] width 234 height 35
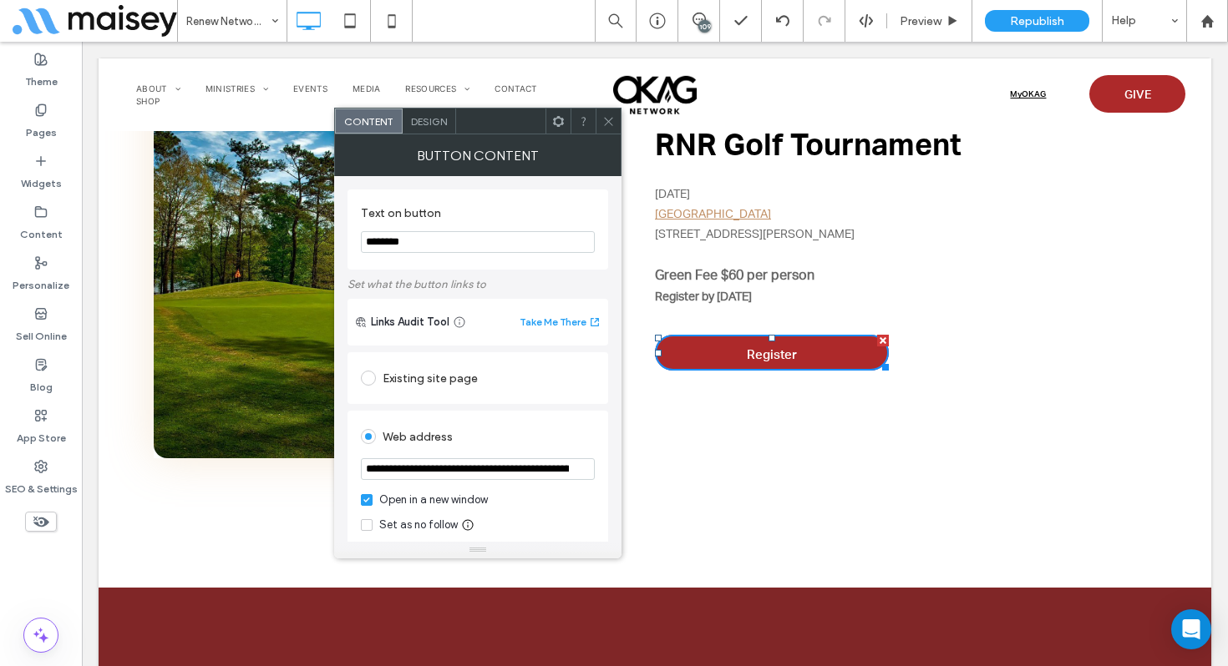
click at [427, 127] on div "Design" at bounding box center [429, 121] width 53 height 25
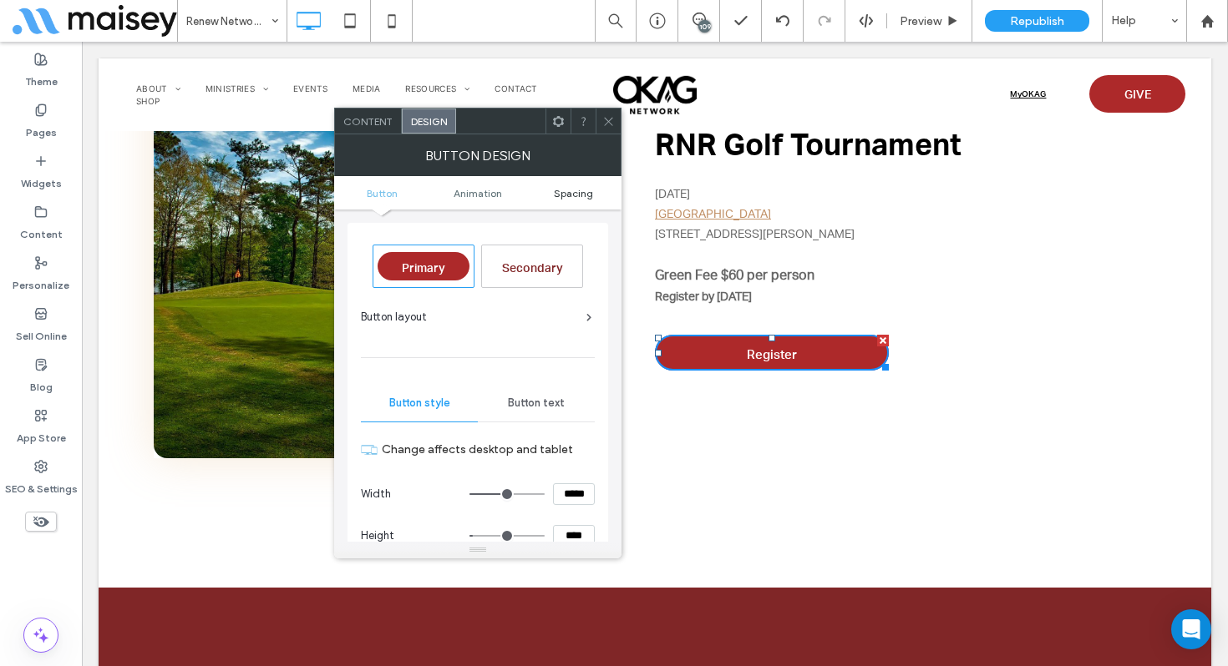
click at [589, 196] on span "Spacing" at bounding box center [573, 193] width 39 height 13
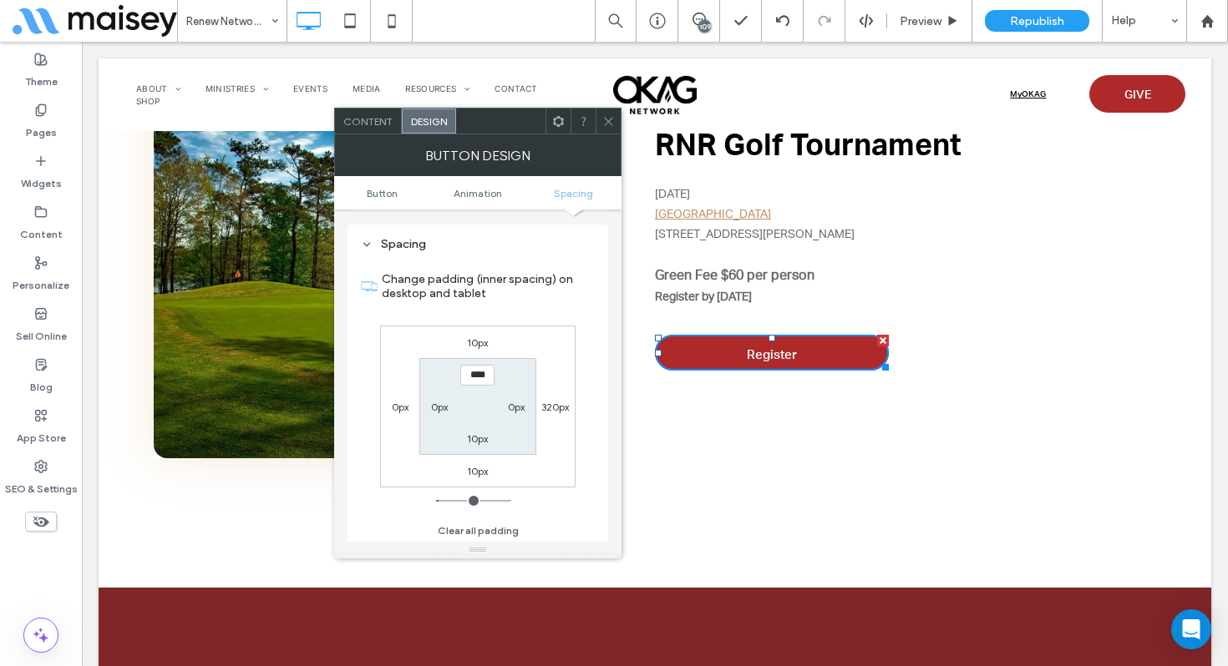
scroll to position [784, 0]
type input "***"
type input "*"
click at [605, 117] on icon at bounding box center [608, 121] width 13 height 13
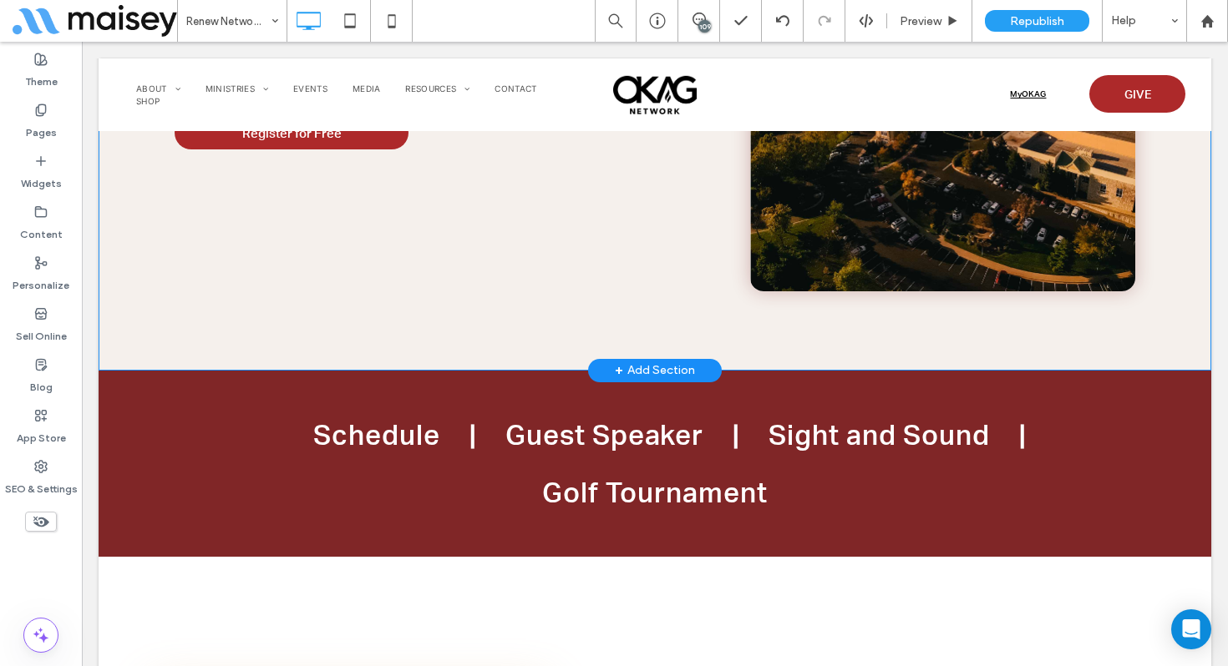
scroll to position [372, 0]
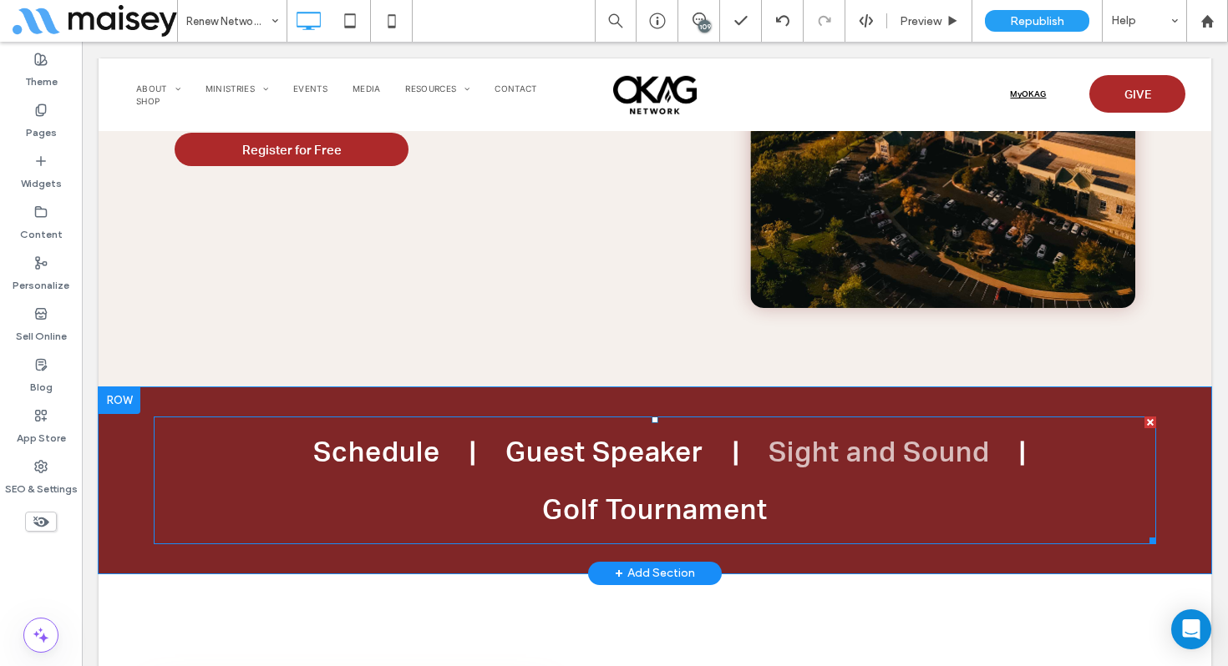
click at [756, 462] on link "Sight and Sound" at bounding box center [879, 452] width 280 height 58
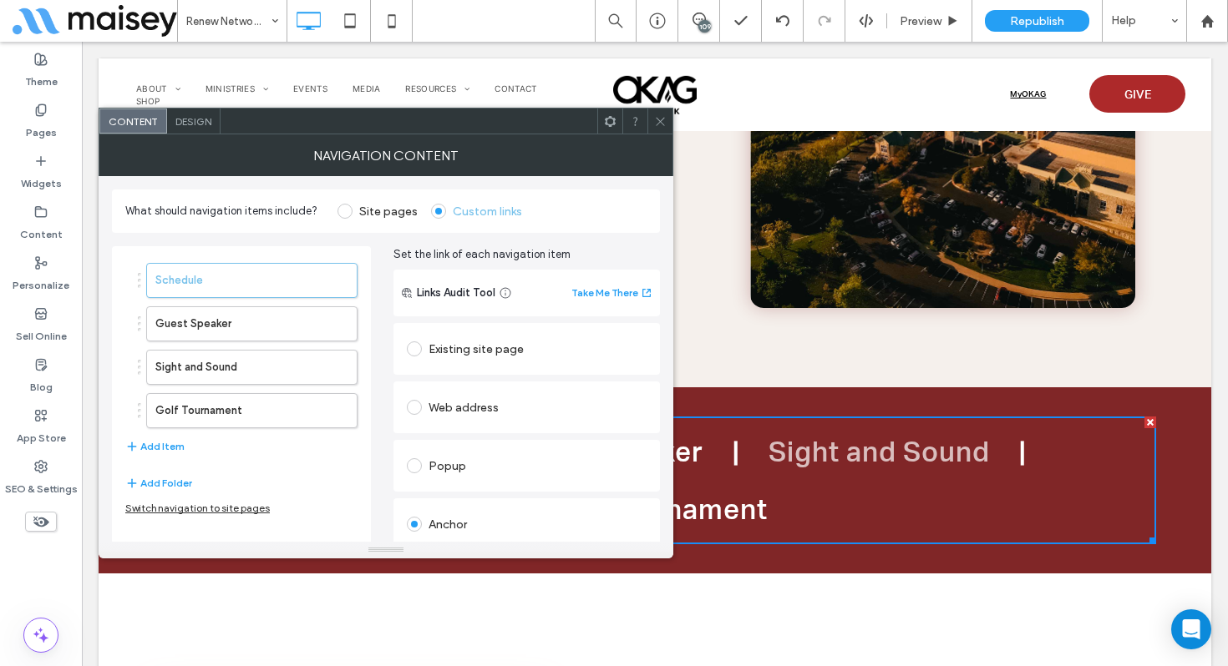
scroll to position [375, 0]
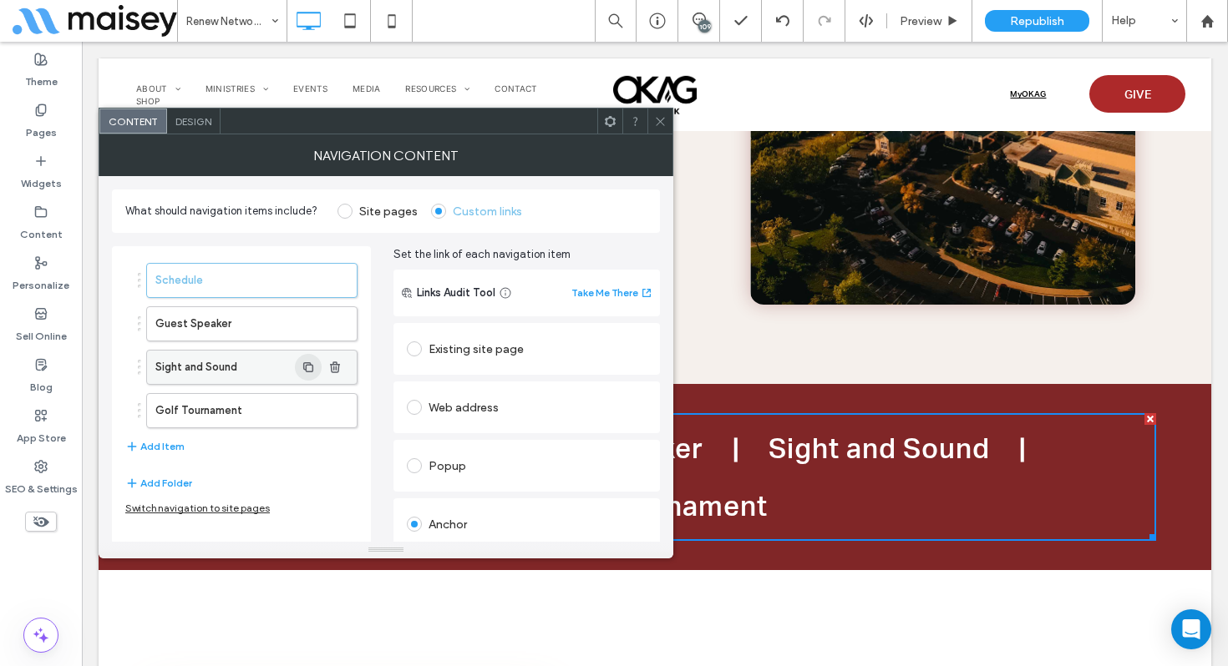
click at [298, 364] on span "button" at bounding box center [308, 367] width 27 height 27
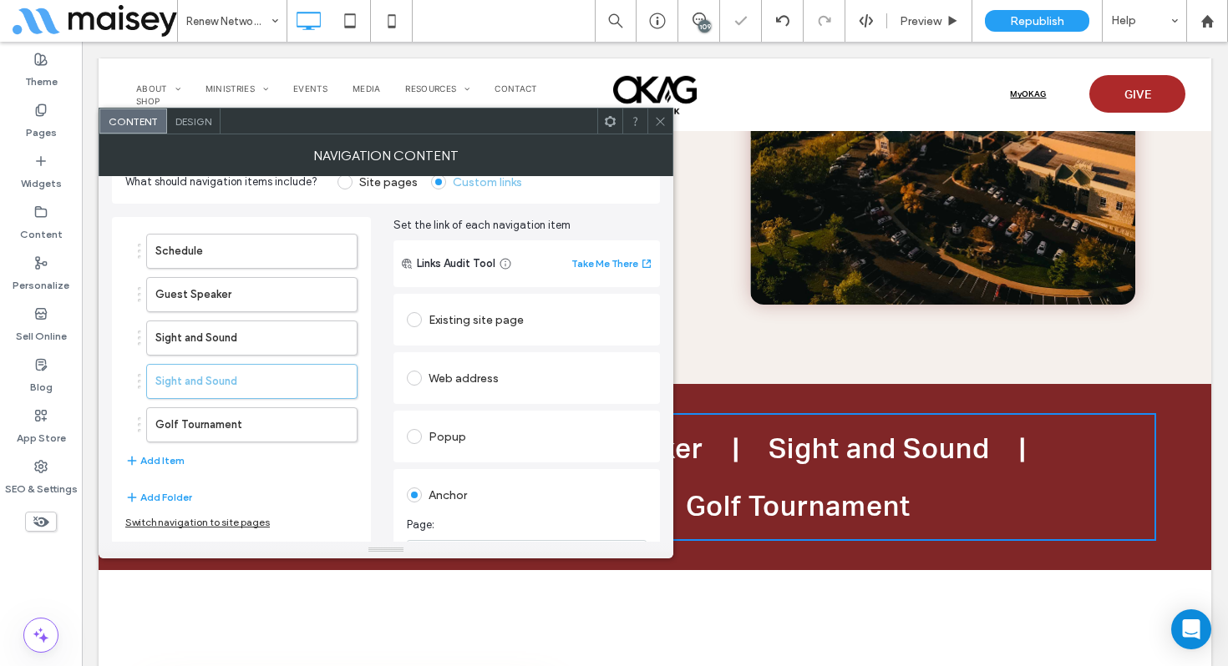
scroll to position [0, 0]
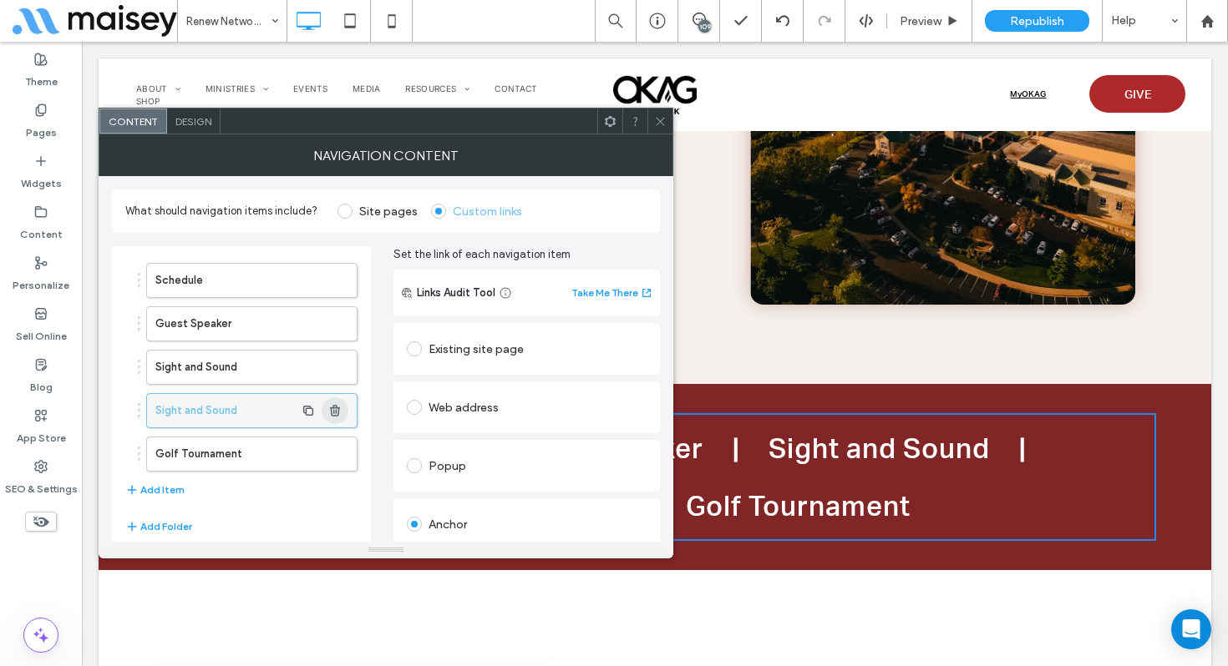
click at [339, 412] on use "button" at bounding box center [335, 410] width 10 height 11
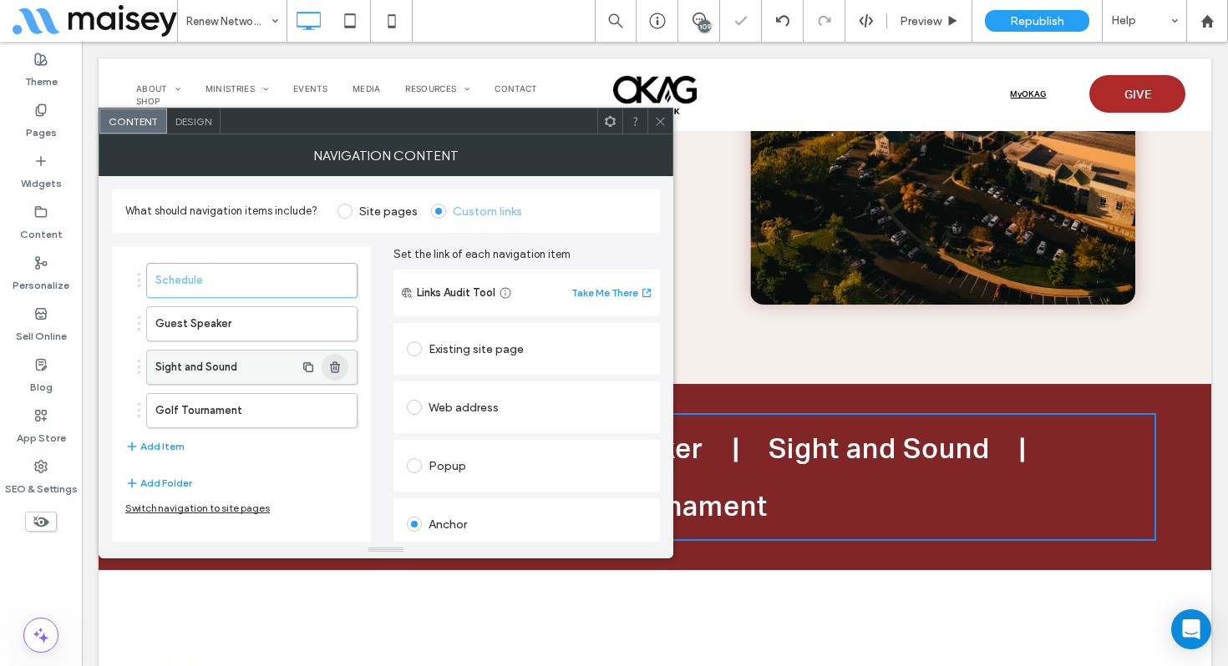
click at [338, 369] on use "button" at bounding box center [335, 367] width 10 height 11
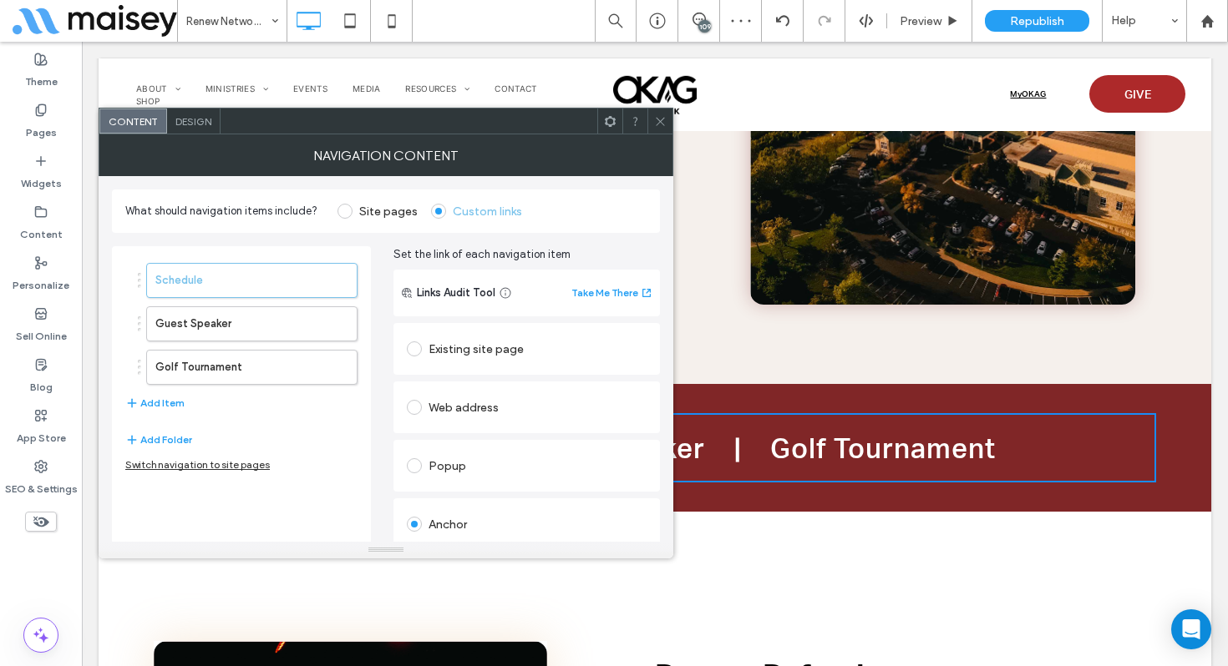
click at [656, 115] on icon at bounding box center [660, 121] width 13 height 13
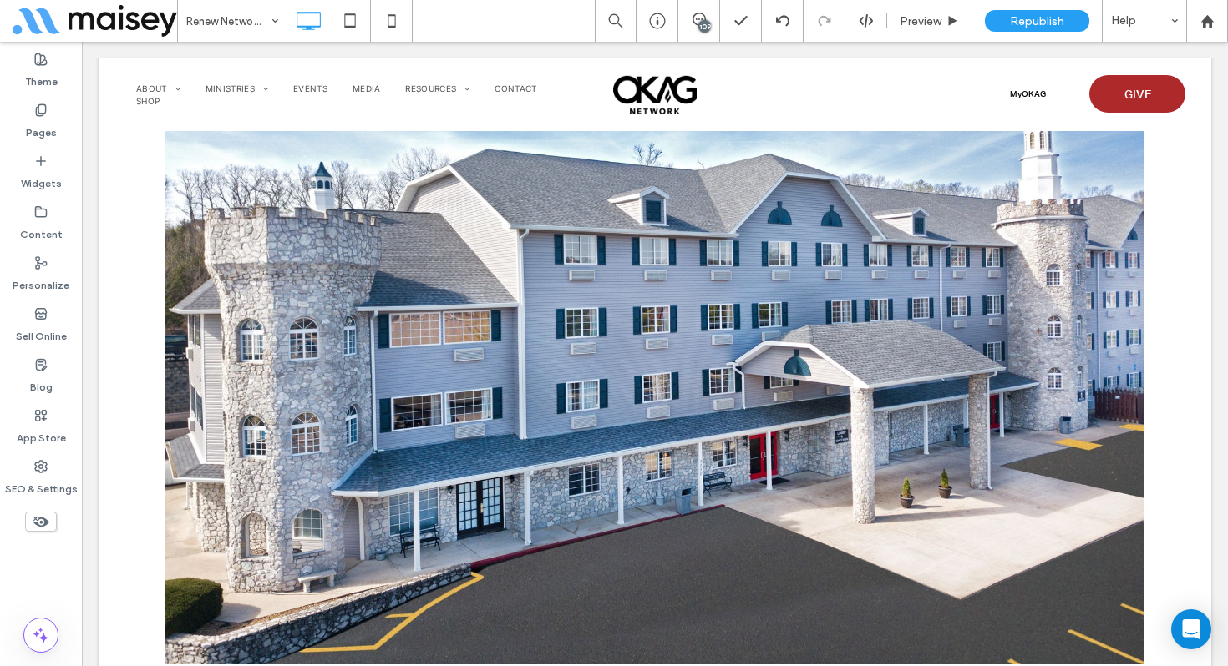
scroll to position [2944, 0]
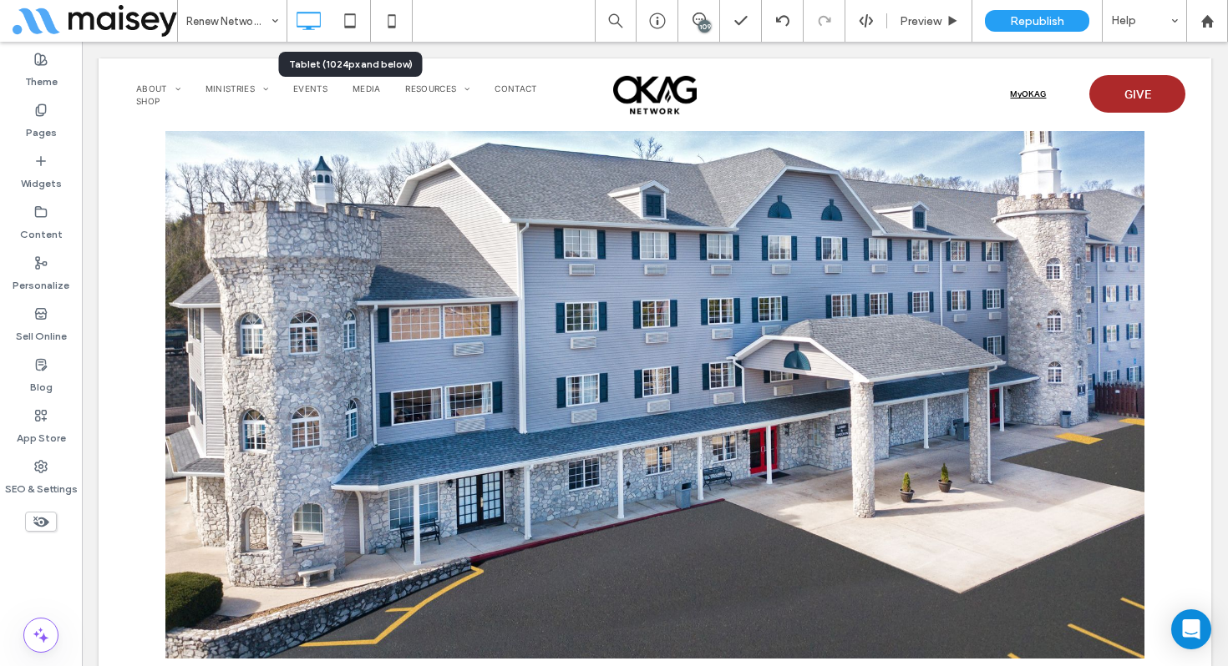
drag, startPoint x: 348, startPoint y: 20, endPoint x: 408, endPoint y: 60, distance: 72.3
click at [348, 21] on icon at bounding box center [349, 20] width 33 height 33
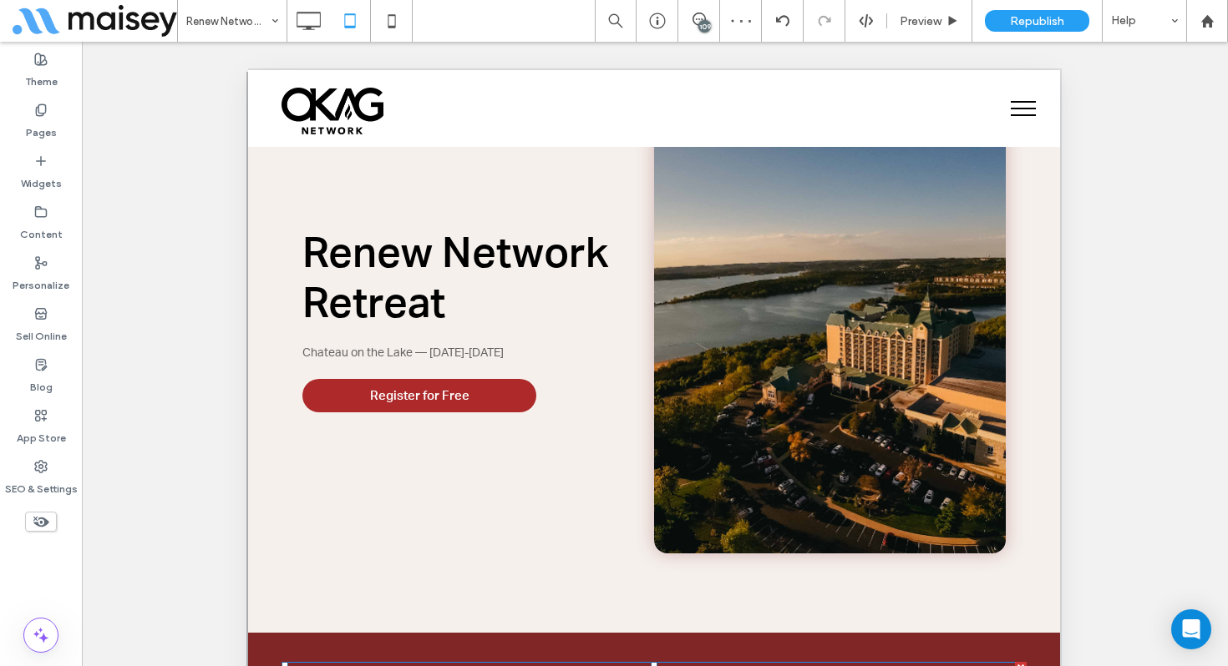
scroll to position [0, 0]
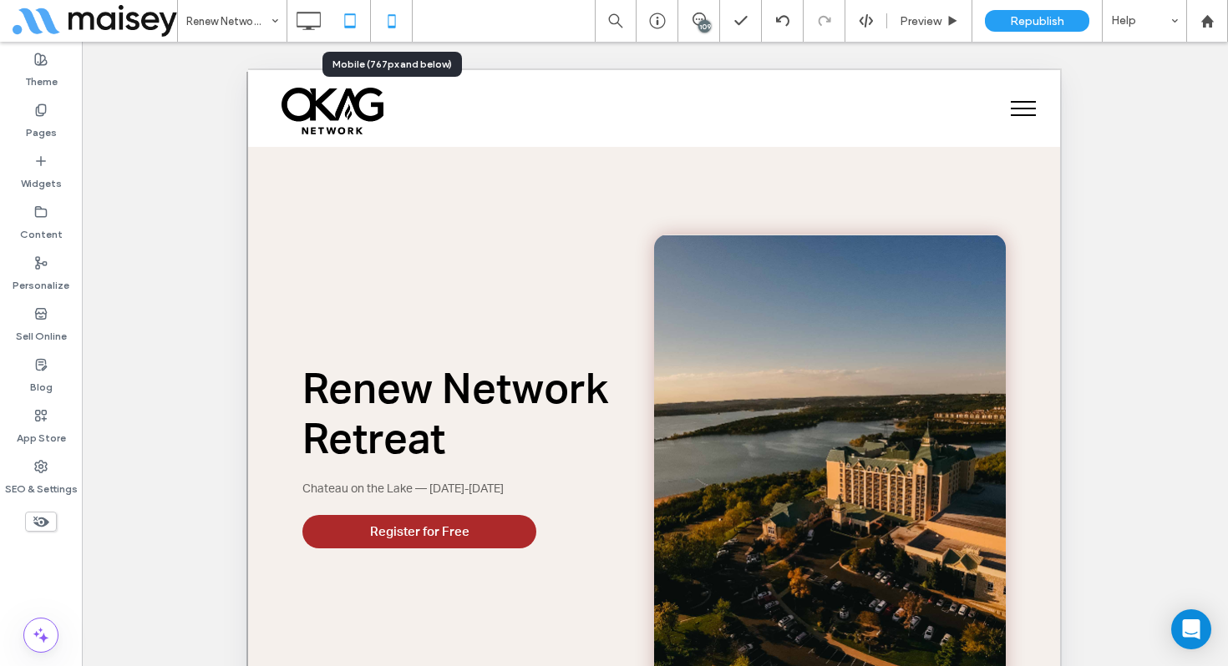
click at [382, 26] on icon at bounding box center [391, 20] width 33 height 33
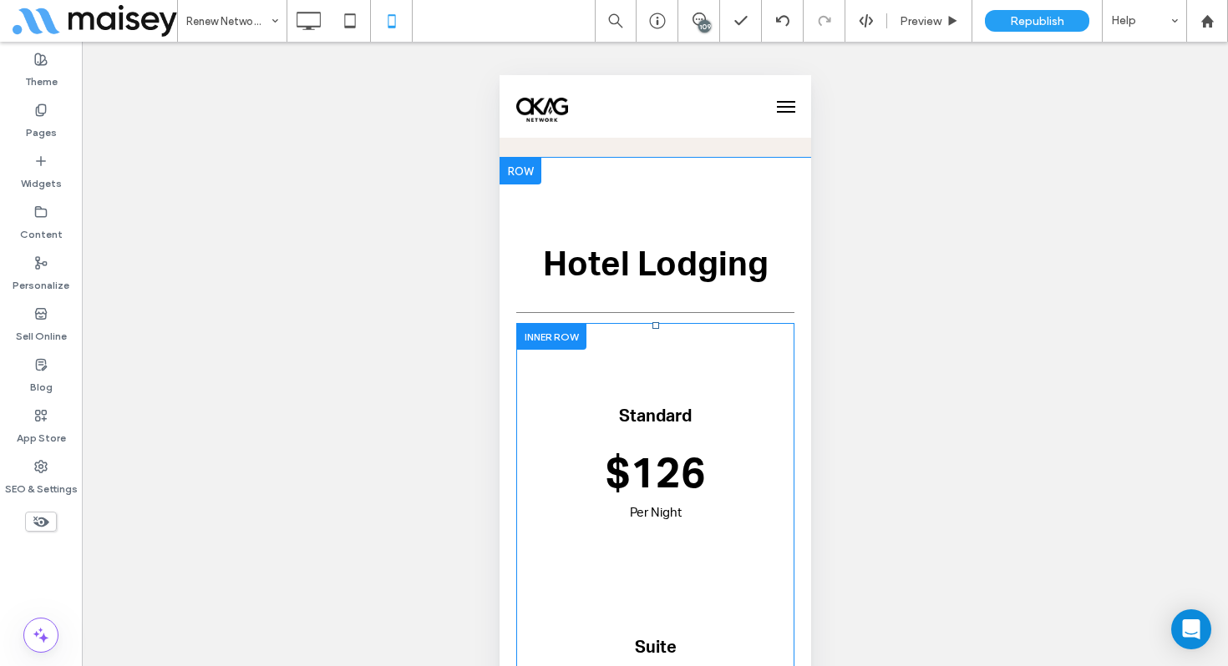
scroll to position [2627, 0]
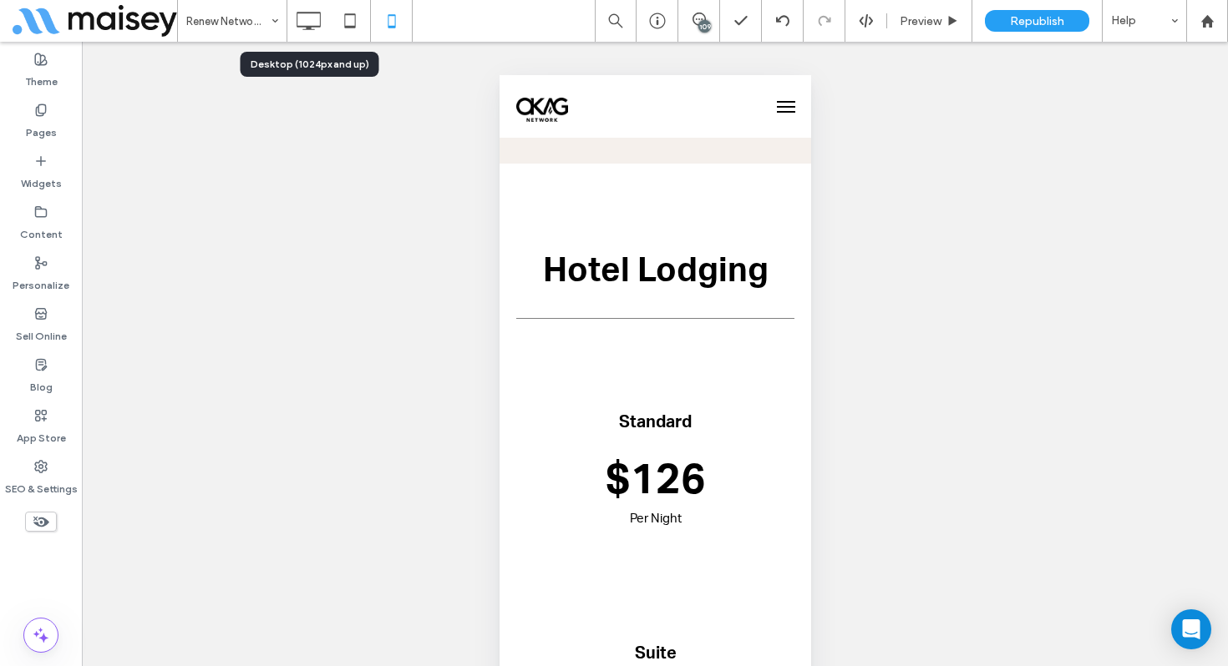
click at [306, 23] on icon at bounding box center [307, 20] width 33 height 33
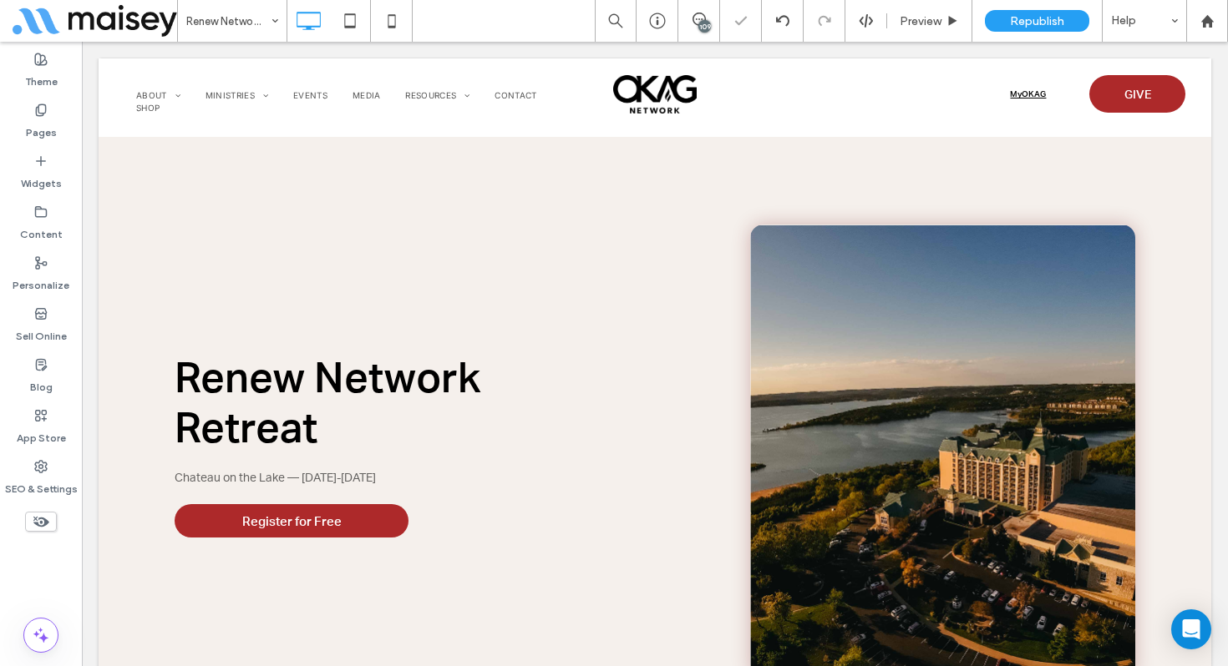
scroll to position [0, 0]
click at [44, 516] on icon at bounding box center [41, 522] width 18 height 18
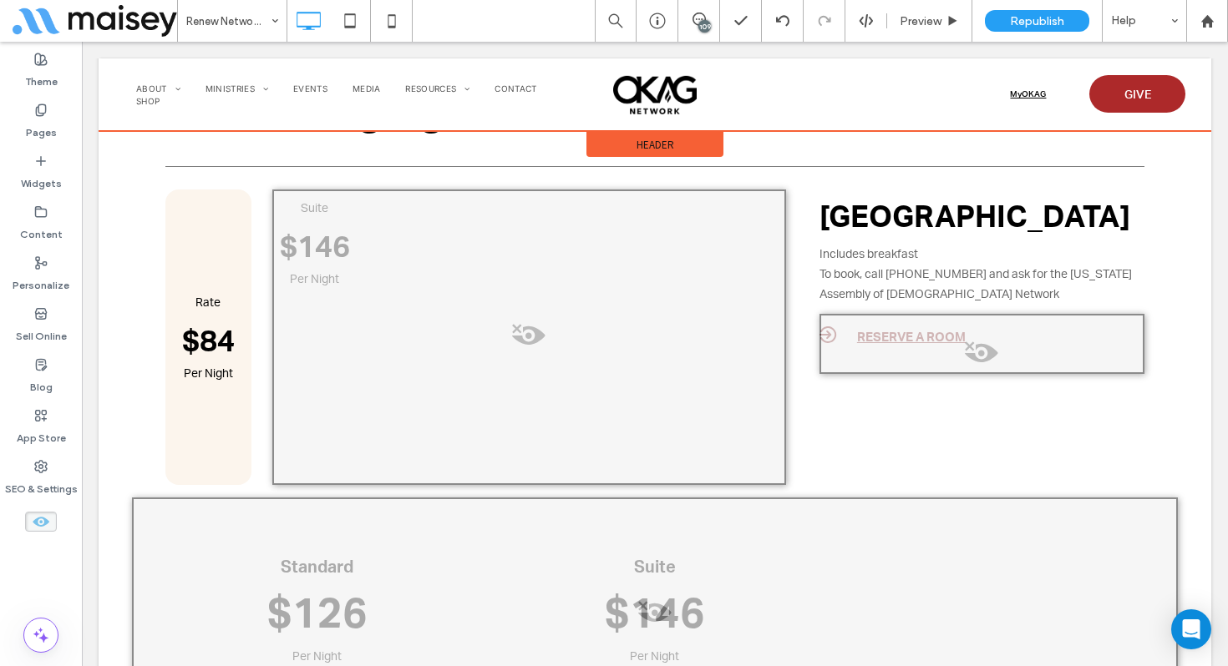
scroll to position [6610, 0]
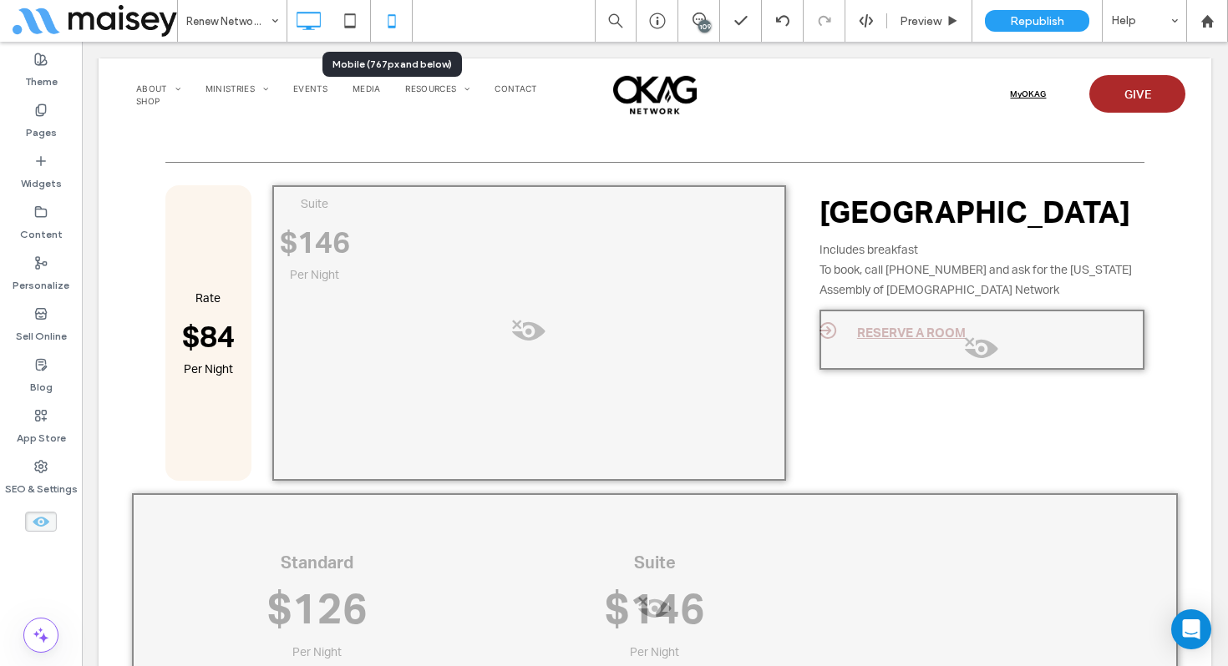
click at [382, 28] on icon at bounding box center [391, 20] width 33 height 33
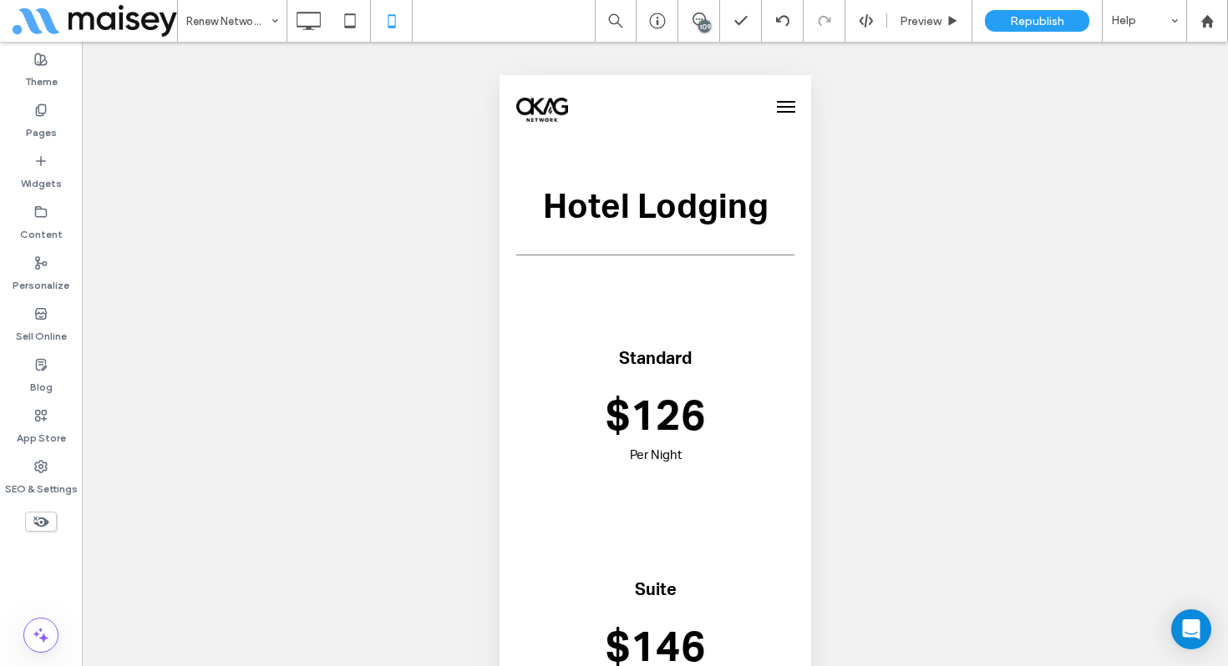
scroll to position [2671, 0]
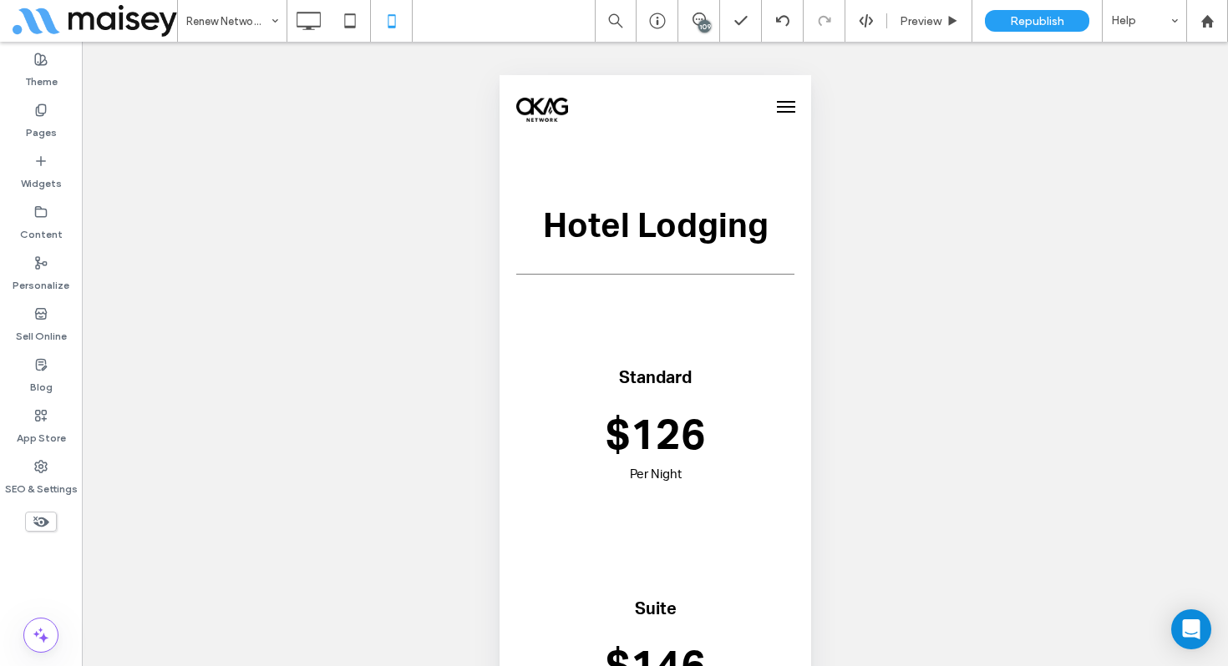
click at [48, 524] on icon at bounding box center [41, 522] width 18 height 18
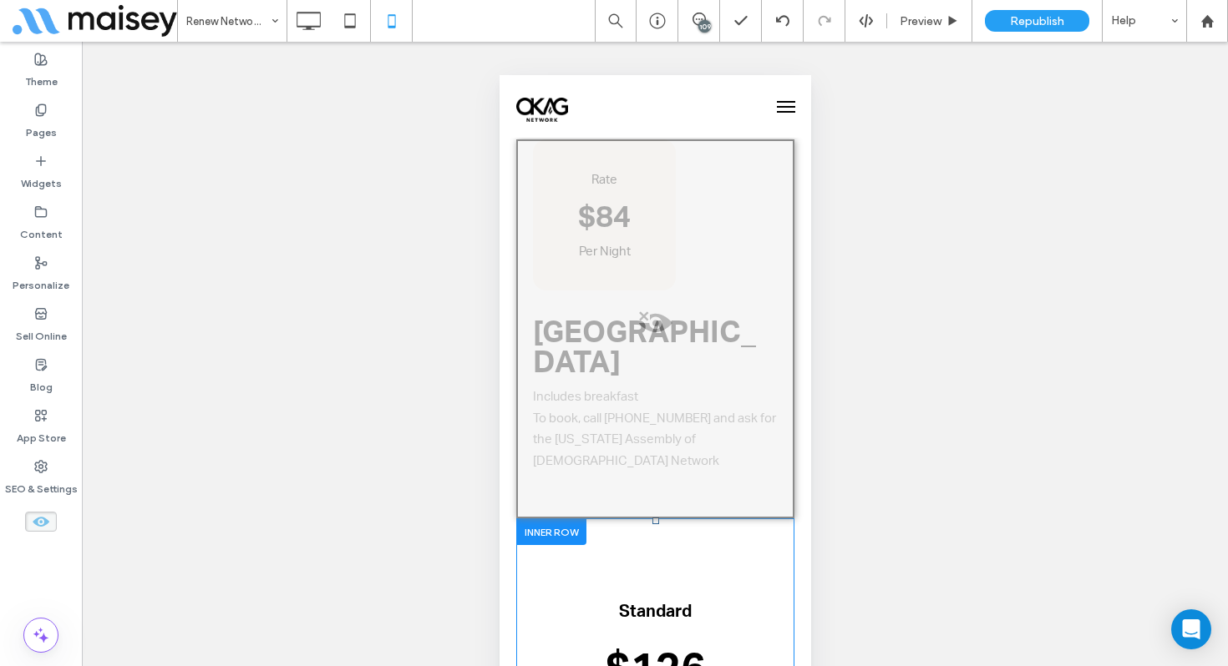
scroll to position [7192, 0]
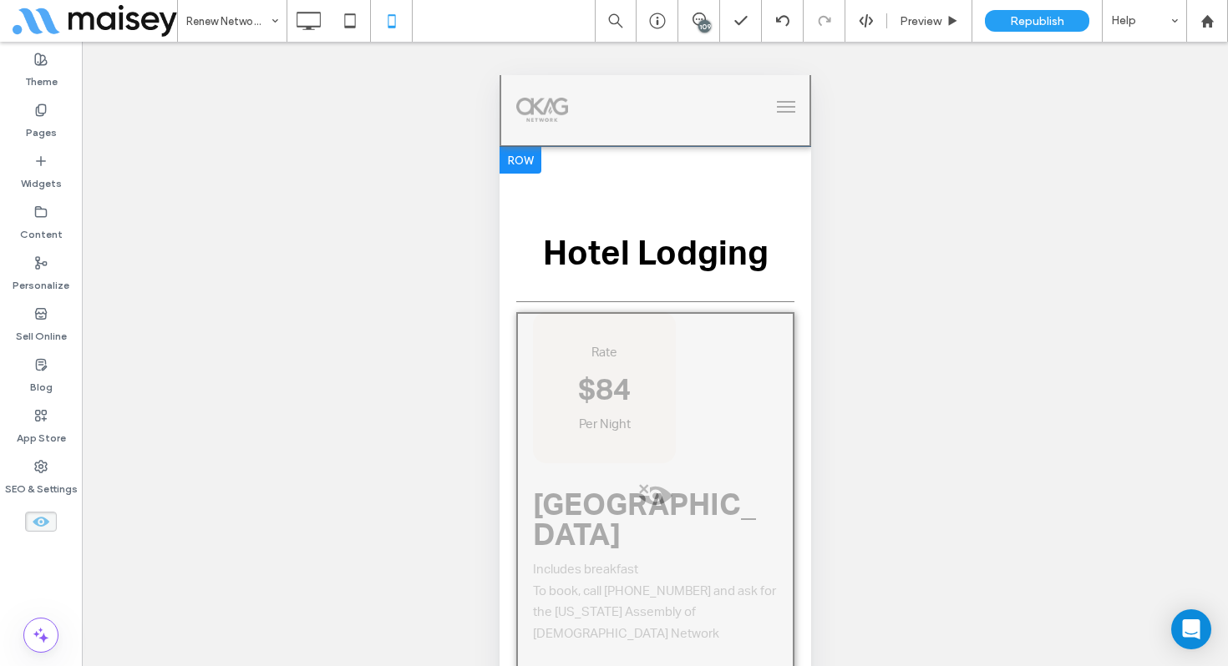
click at [661, 484] on span at bounding box center [654, 500] width 275 height 33
click at [685, 440] on button "Yes" at bounding box center [685, 441] width 52 height 21
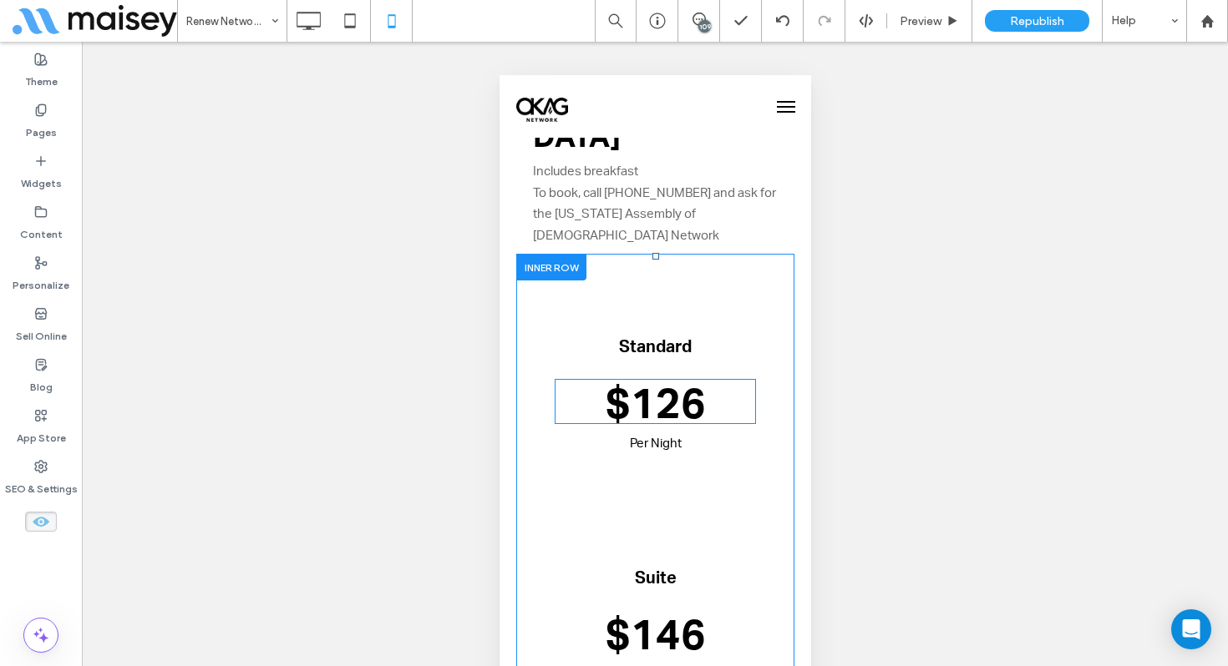
scroll to position [7408, 0]
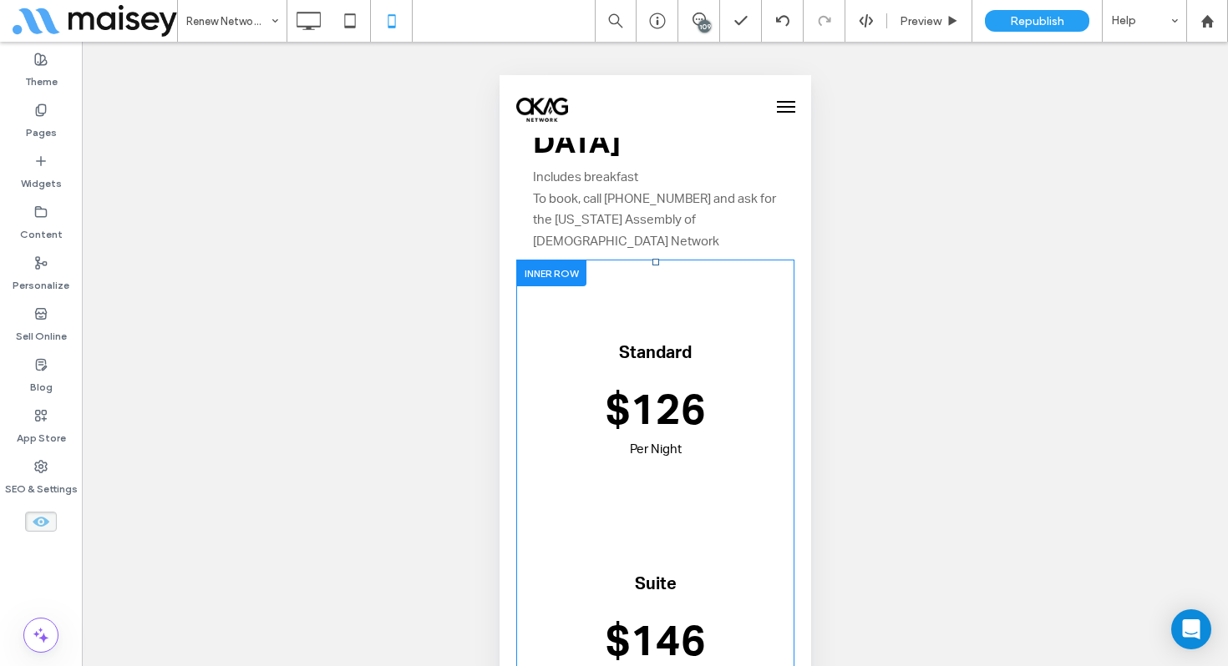
click at [562, 260] on div at bounding box center [550, 273] width 70 height 26
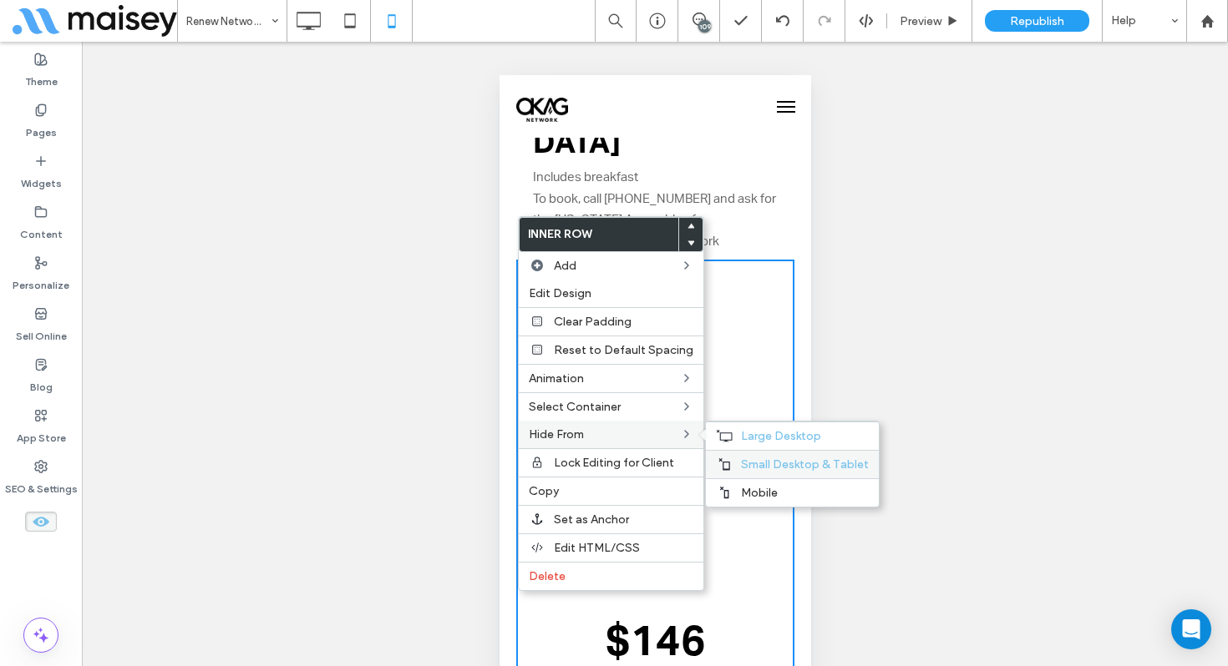
drag, startPoint x: 752, startPoint y: 486, endPoint x: 749, endPoint y: 475, distance: 11.4
click at [752, 486] on span "Mobile" at bounding box center [759, 493] width 37 height 14
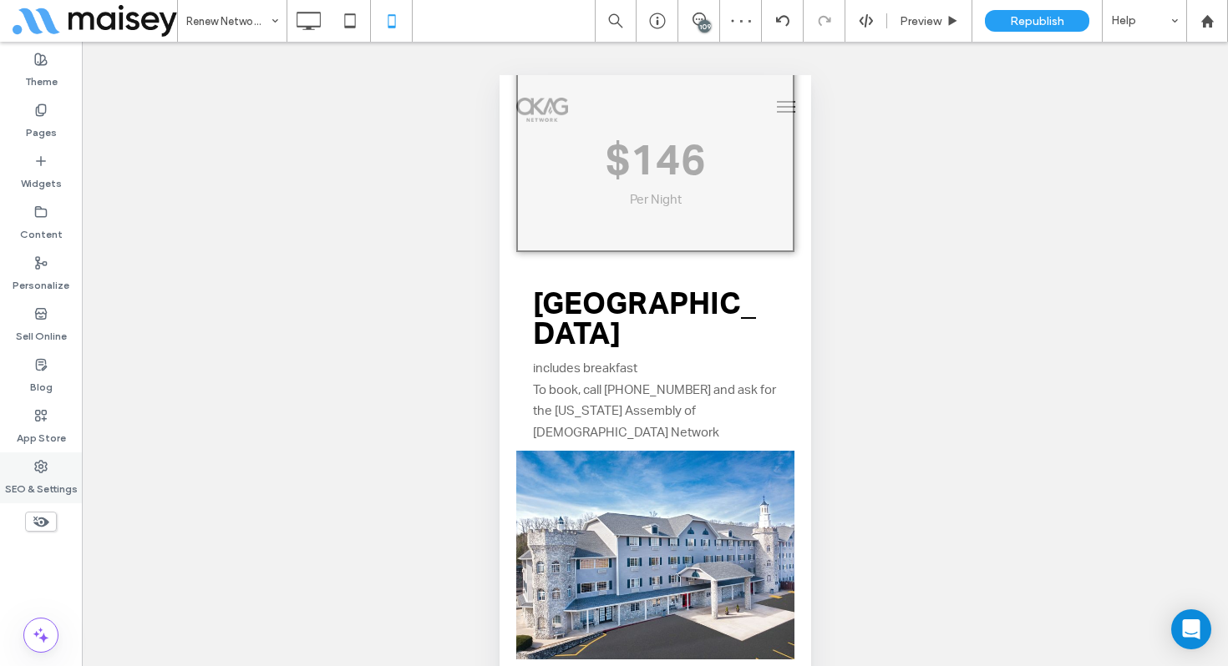
scroll to position [1, 0]
click at [41, 518] on use at bounding box center [41, 522] width 16 height 11
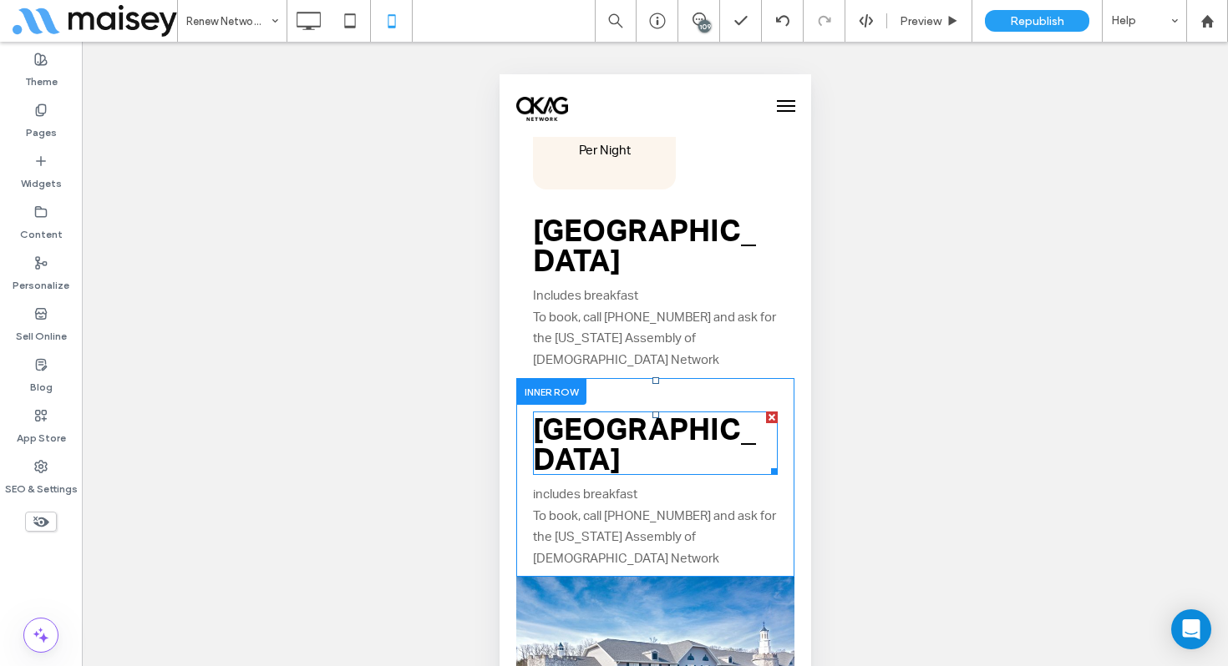
scroll to position [2919, 0]
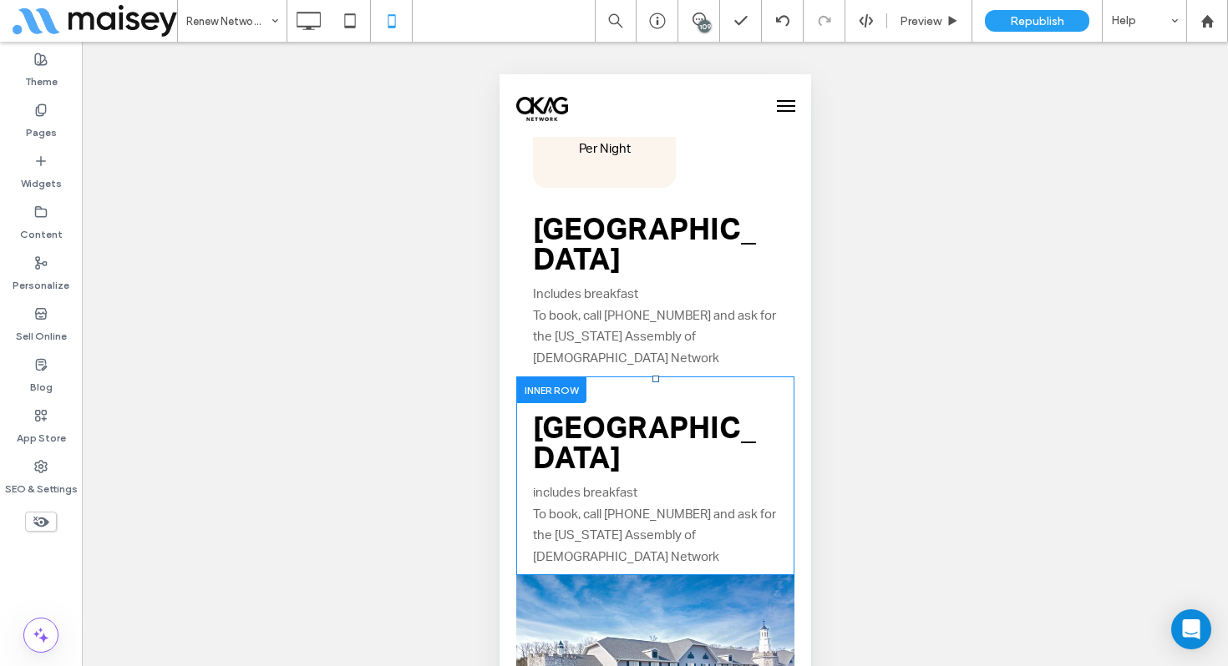
click at [565, 377] on div at bounding box center [550, 390] width 70 height 26
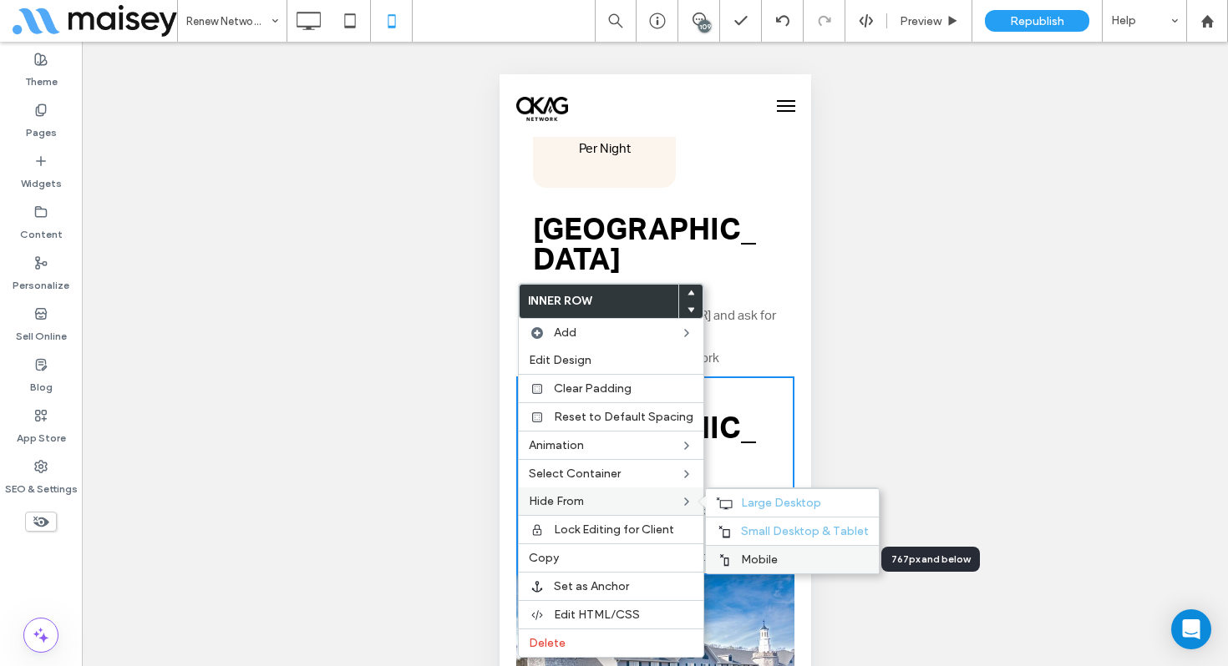
click at [748, 552] on div "Mobile" at bounding box center [792, 559] width 173 height 28
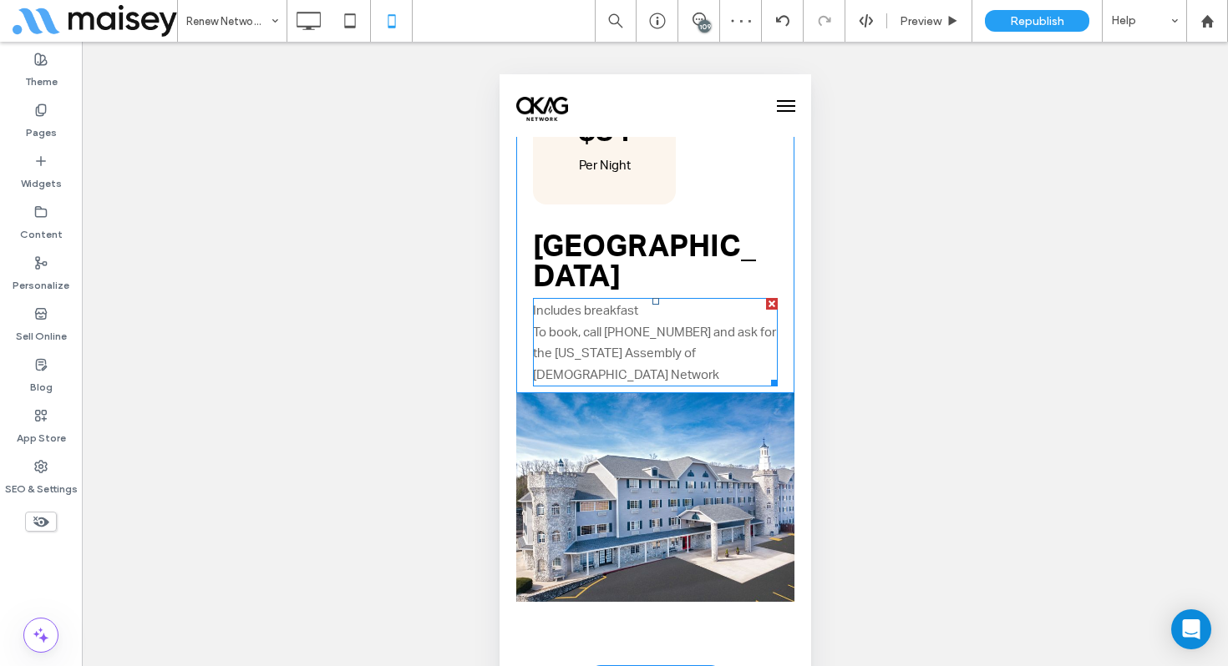
scroll to position [2915, 0]
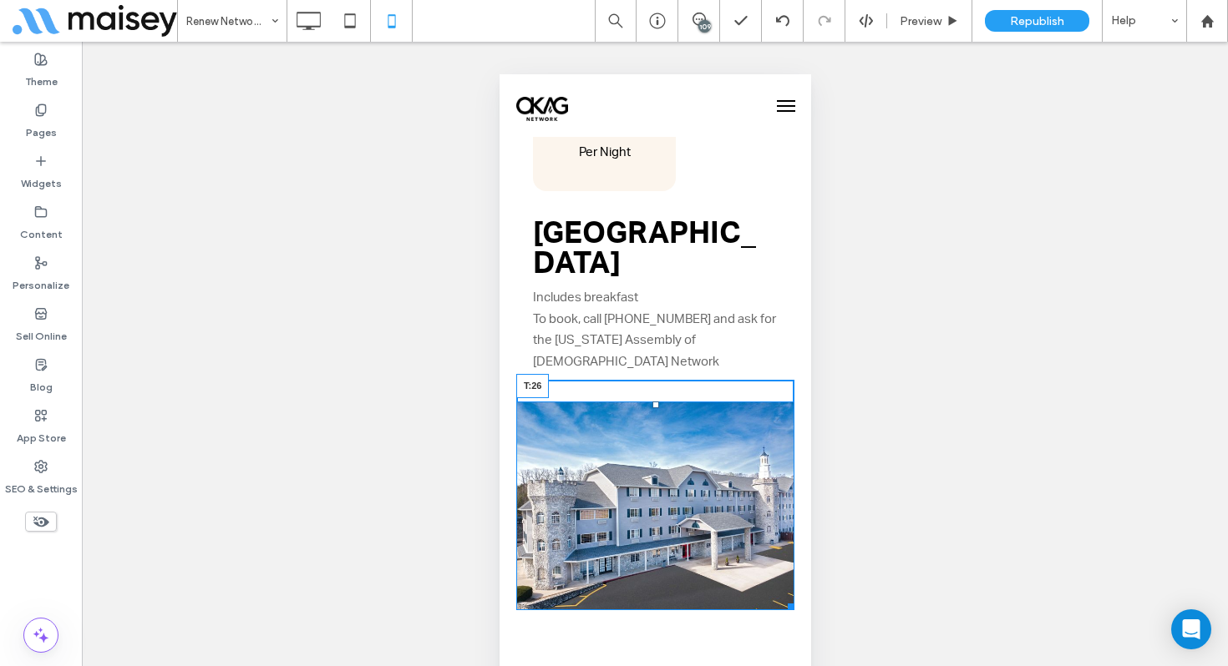
drag, startPoint x: 653, startPoint y: 339, endPoint x: 648, endPoint y: 365, distance: 26.4
click at [648, 402] on div "T:26" at bounding box center [654, 506] width 278 height 208
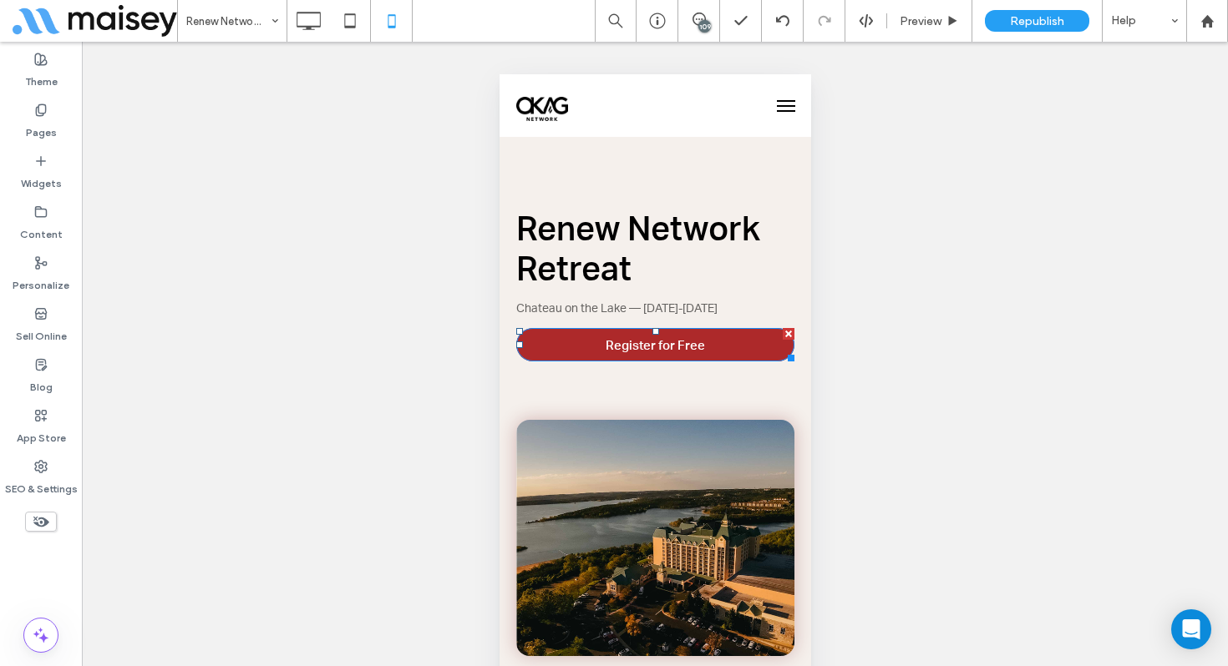
scroll to position [0, 0]
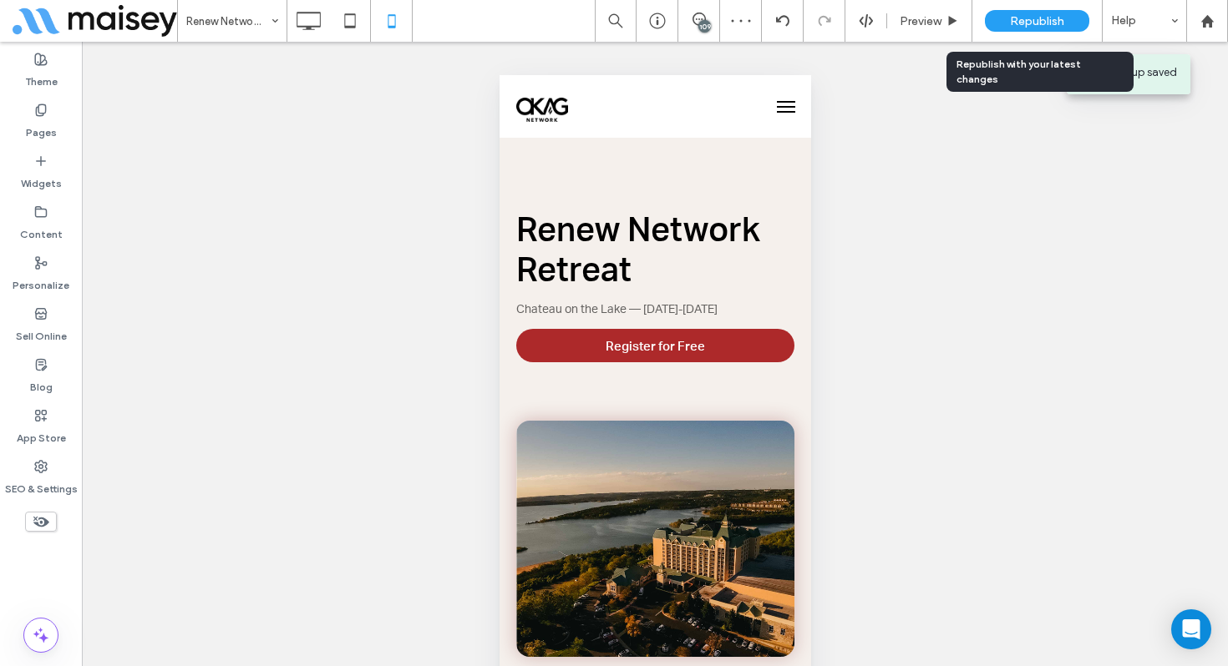
click at [1029, 28] on div "Republish" at bounding box center [1037, 21] width 104 height 22
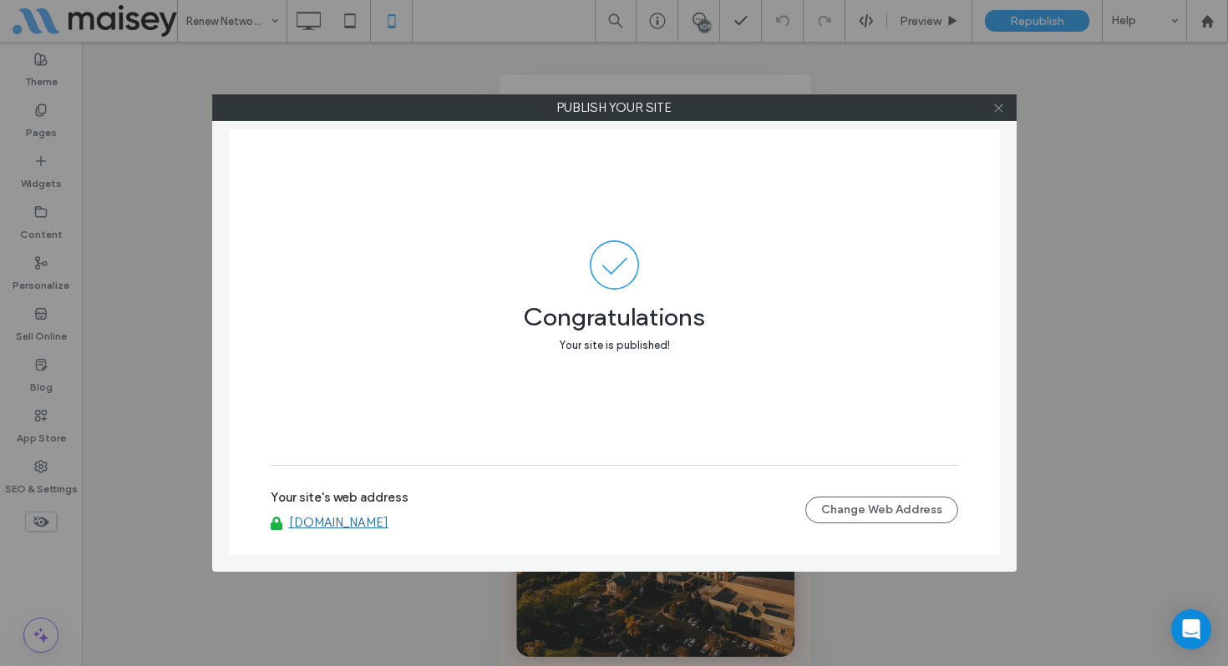
click at [992, 111] on icon at bounding box center [998, 108] width 13 height 13
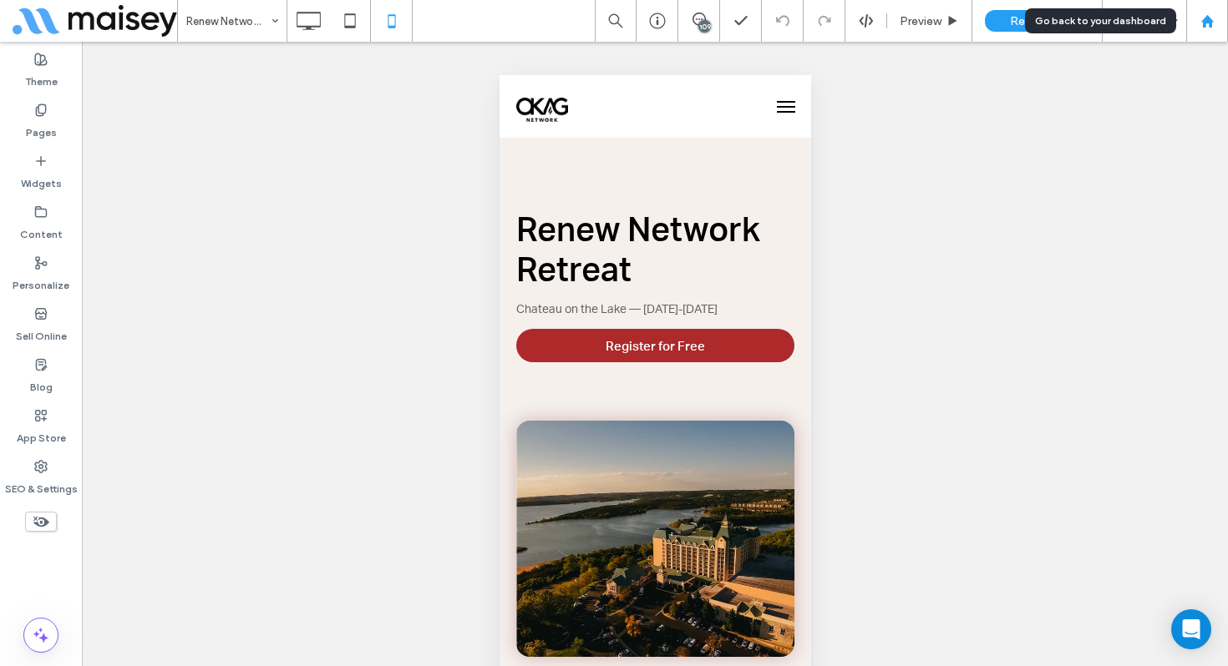
click at [1201, 31] on div at bounding box center [1207, 21] width 42 height 42
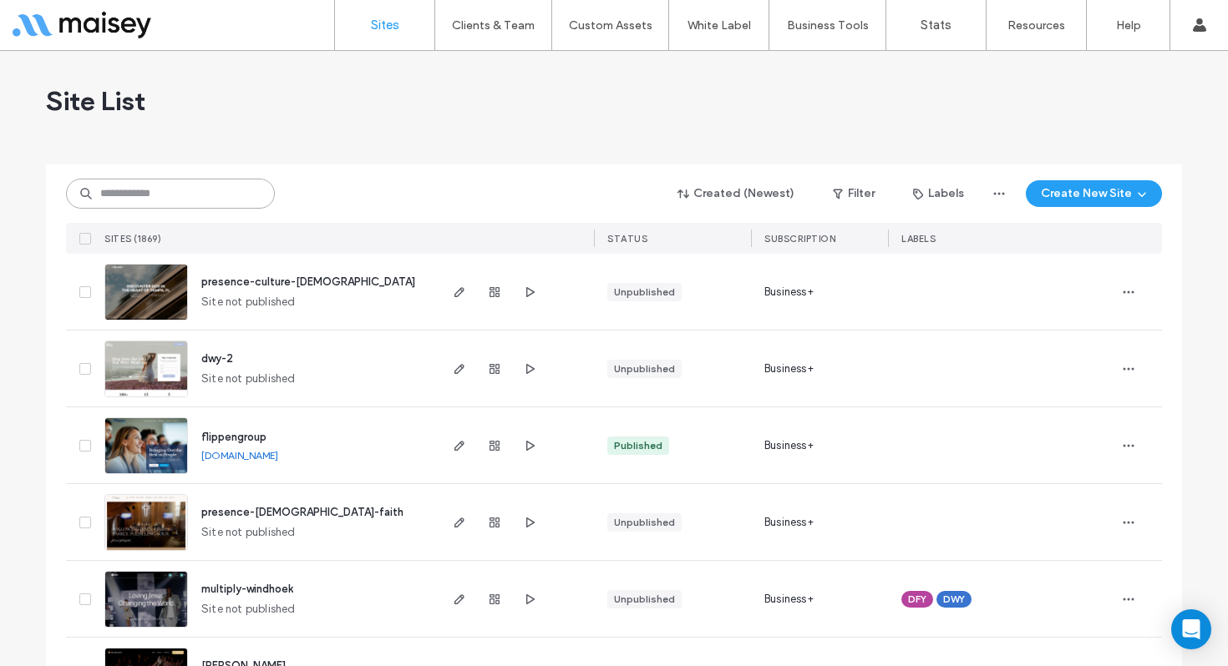
click at [189, 190] on input at bounding box center [170, 194] width 209 height 30
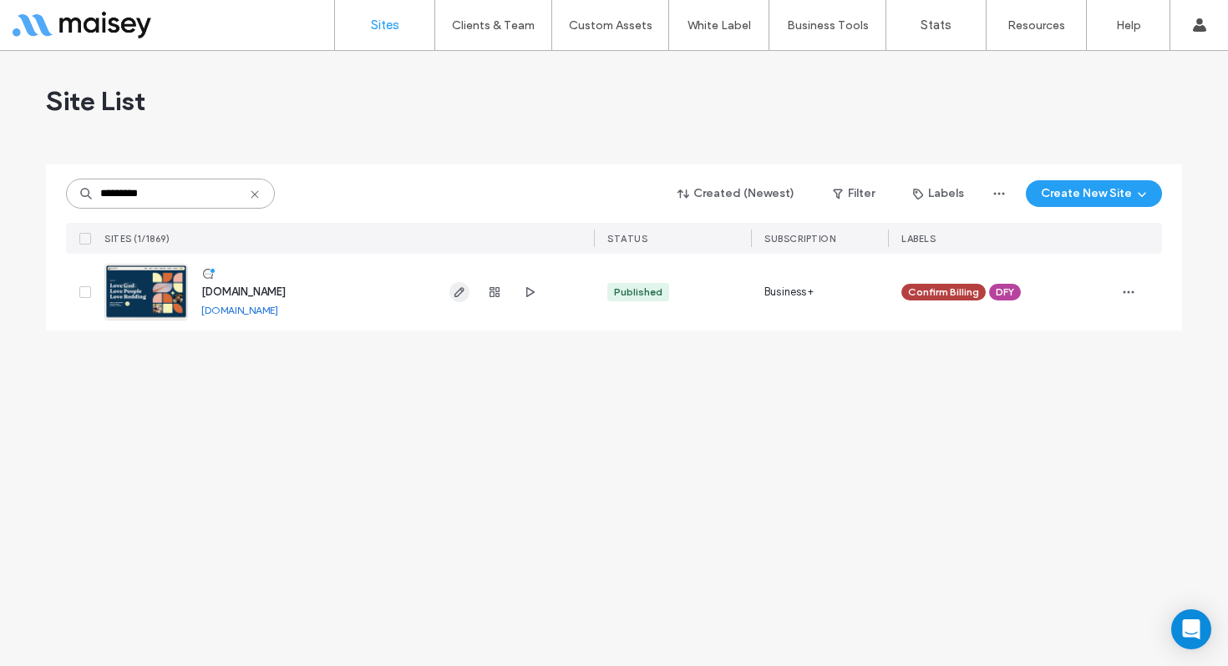
type input "*********"
click at [462, 295] on icon "button" at bounding box center [459, 292] width 13 height 13
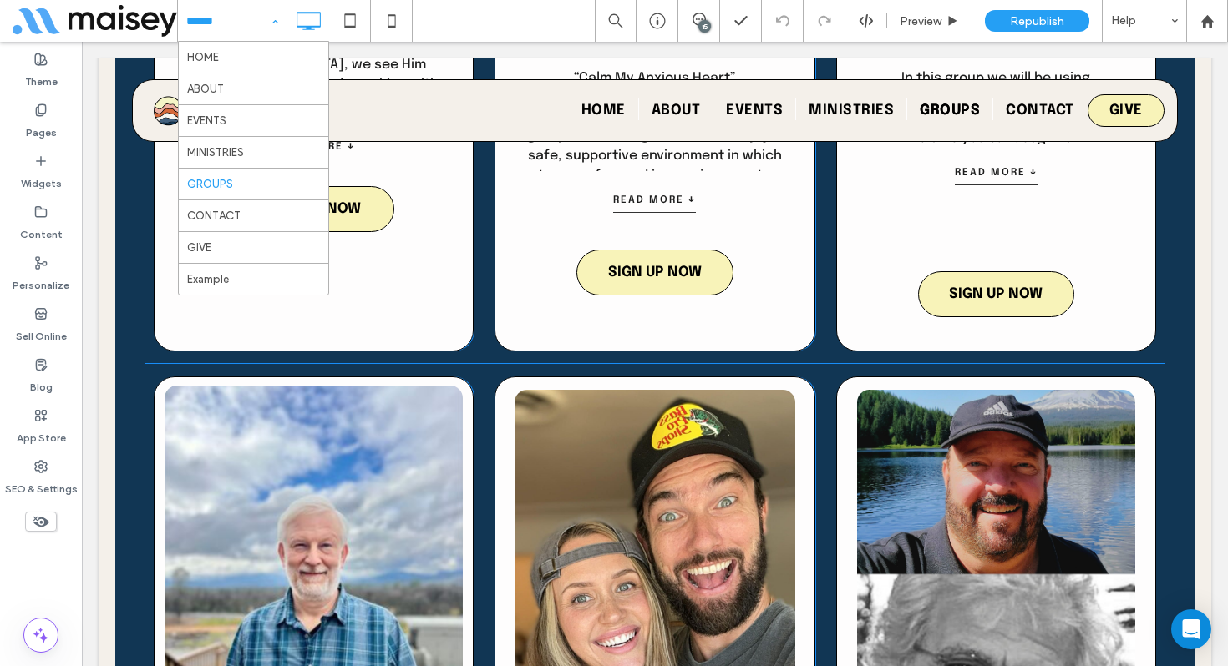
scroll to position [2566, 0]
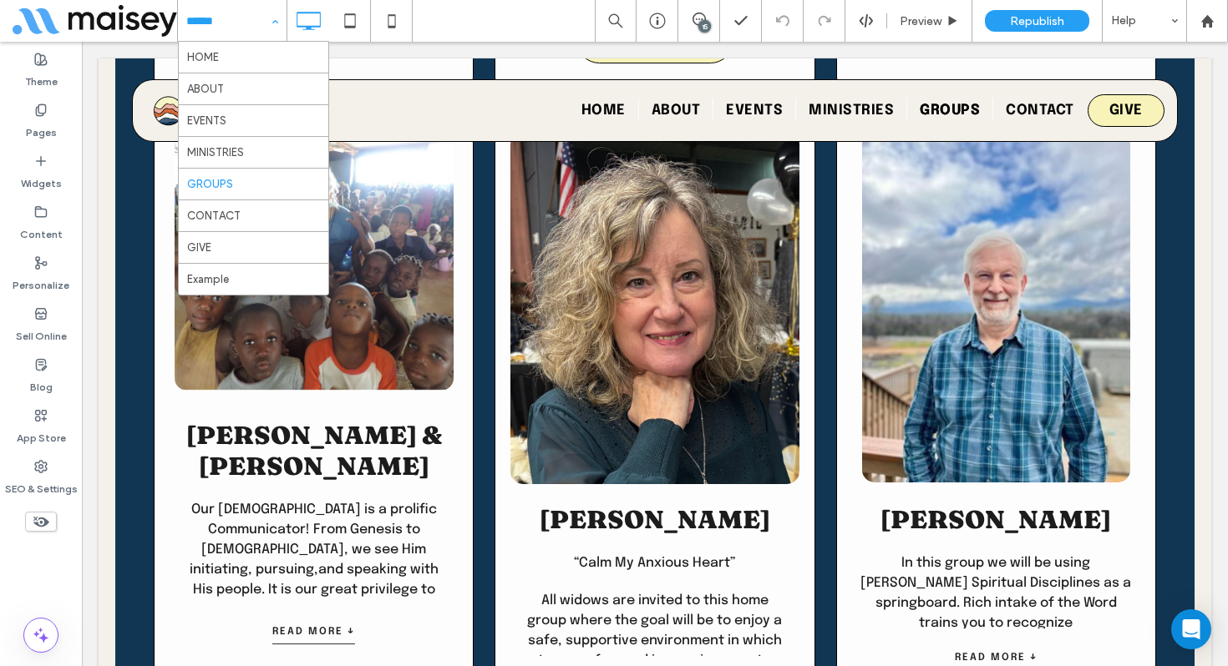
click at [492, 27] on div "HOME ABOUT EVENTS MINISTRIES GROUPS CONTACT GIVE Example 15 Preview Republish H…" at bounding box center [702, 21] width 1051 height 42
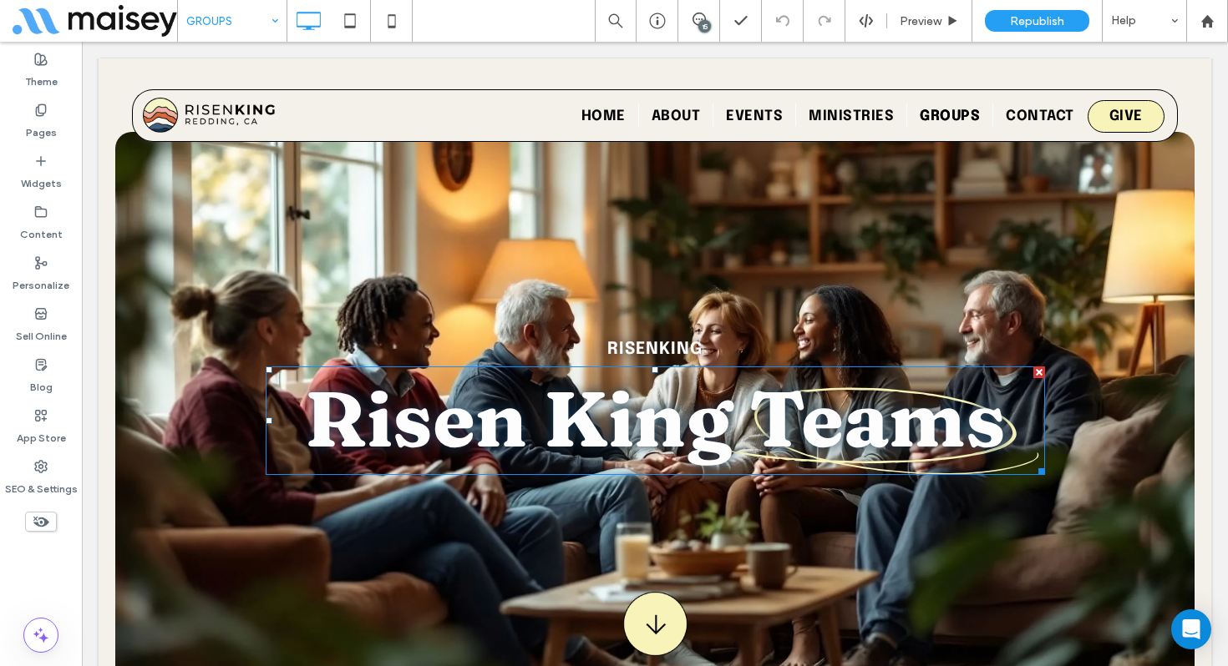
scroll to position [45, 0]
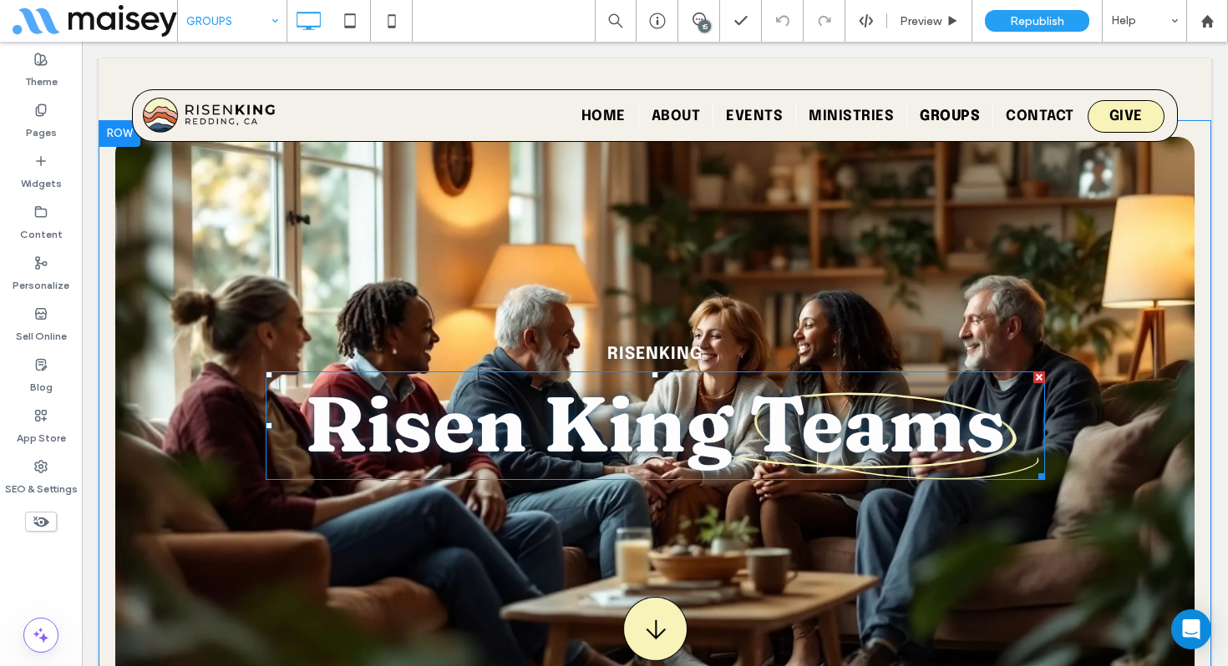
click at [868, 422] on span "Risen King Teams" at bounding box center [655, 424] width 701 height 96
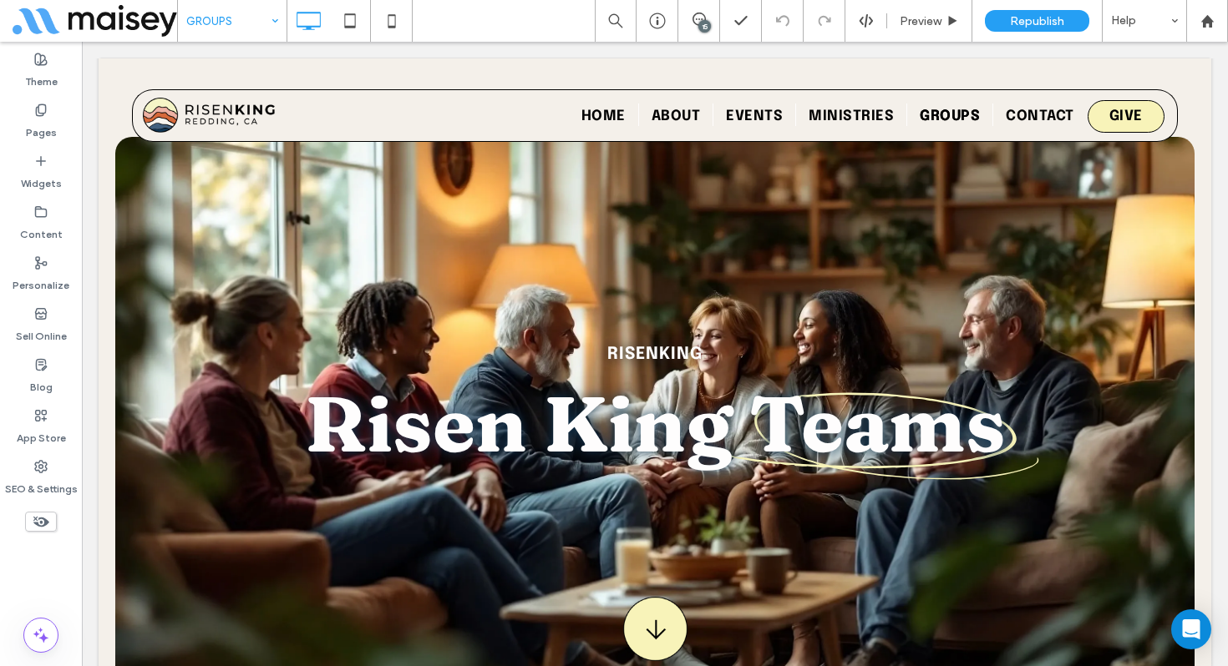
click at [876, 435] on span "Risen King Teams" at bounding box center [655, 424] width 701 height 96
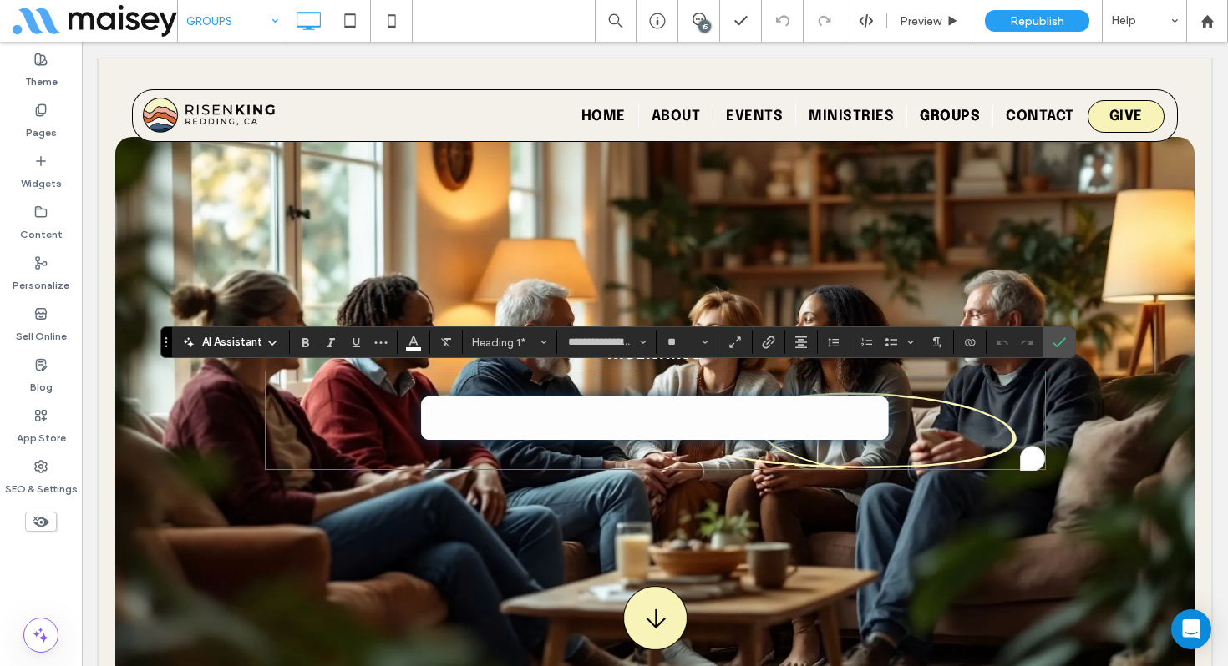
click at [894, 428] on span "**********" at bounding box center [654, 418] width 483 height 78
click at [429, 32] on div "GROUPS 15 Preview Republish Help" at bounding box center [702, 21] width 1051 height 42
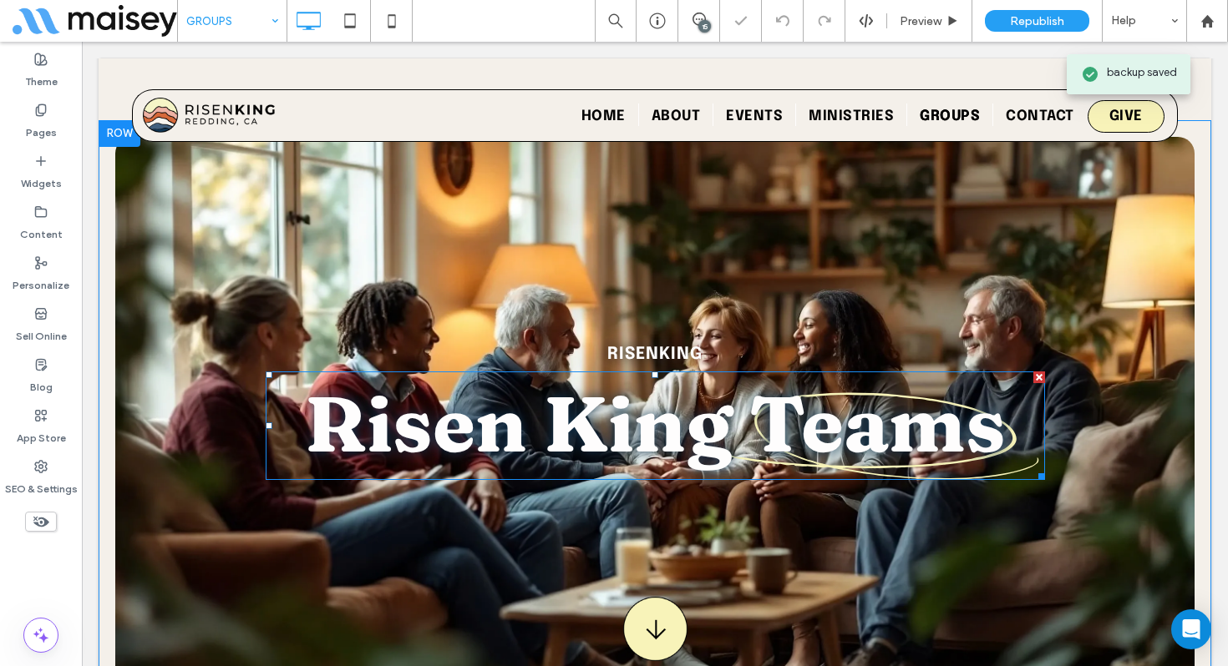
click at [894, 423] on span "Risen King Teams" at bounding box center [655, 424] width 701 height 96
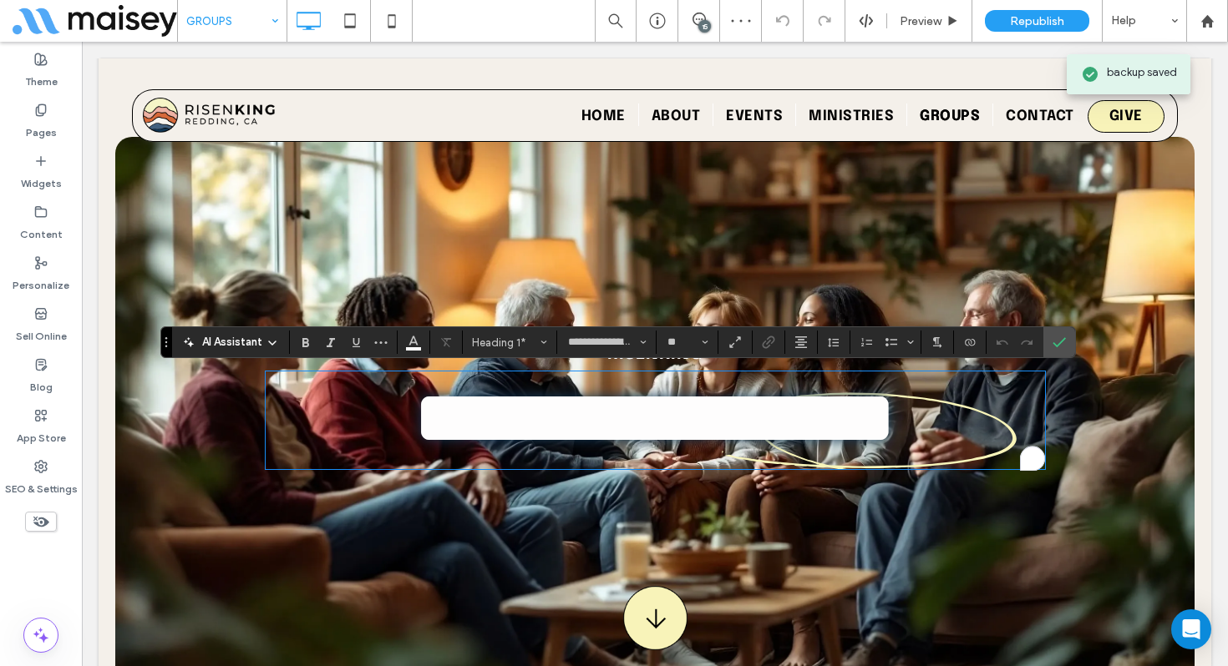
click at [896, 426] on span "**********" at bounding box center [654, 418] width 483 height 78
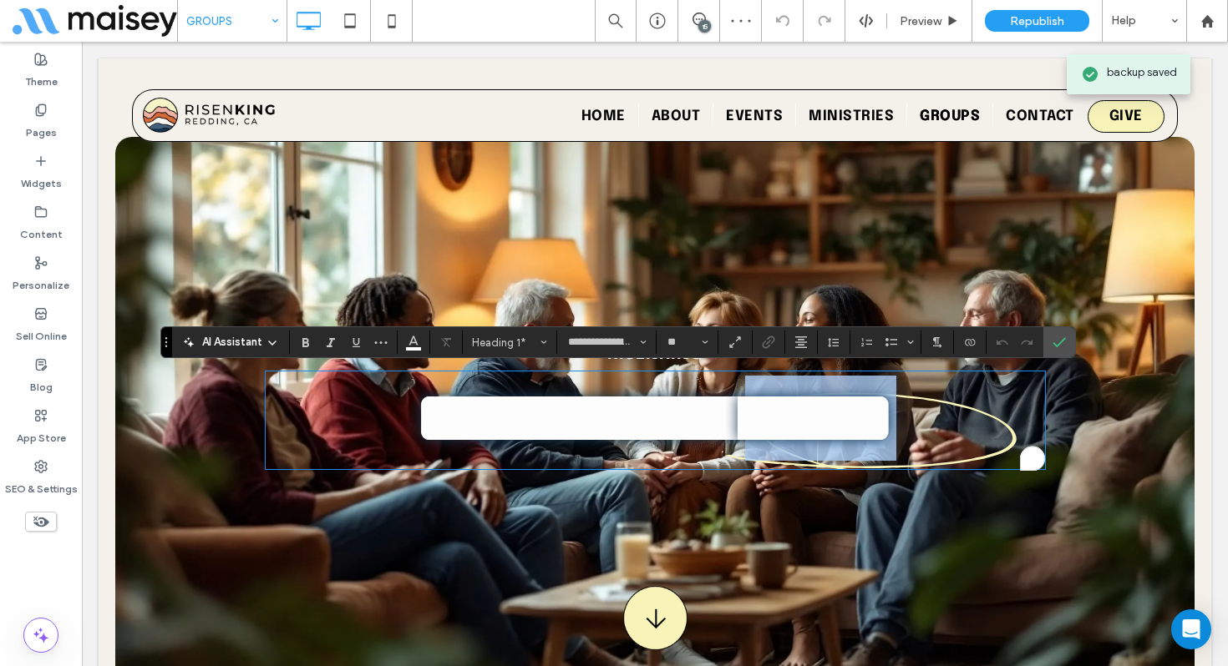
click at [896, 426] on span "**********" at bounding box center [654, 418] width 483 height 78
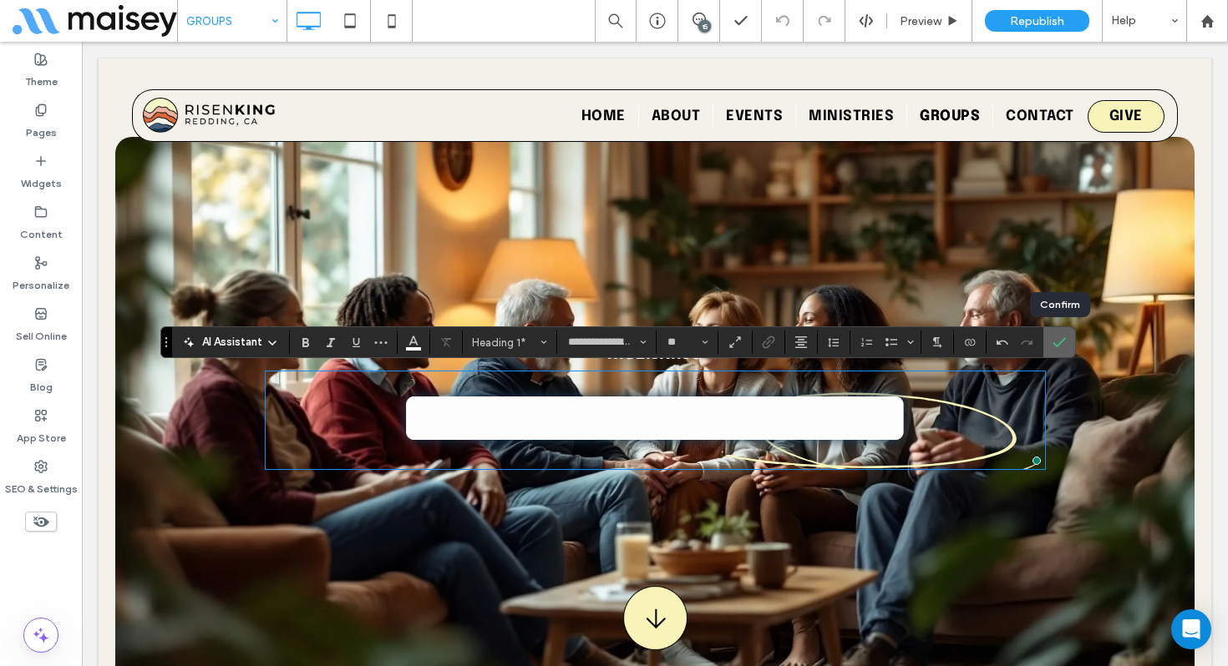
click at [1065, 342] on label "Confirm" at bounding box center [1058, 342] width 25 height 30
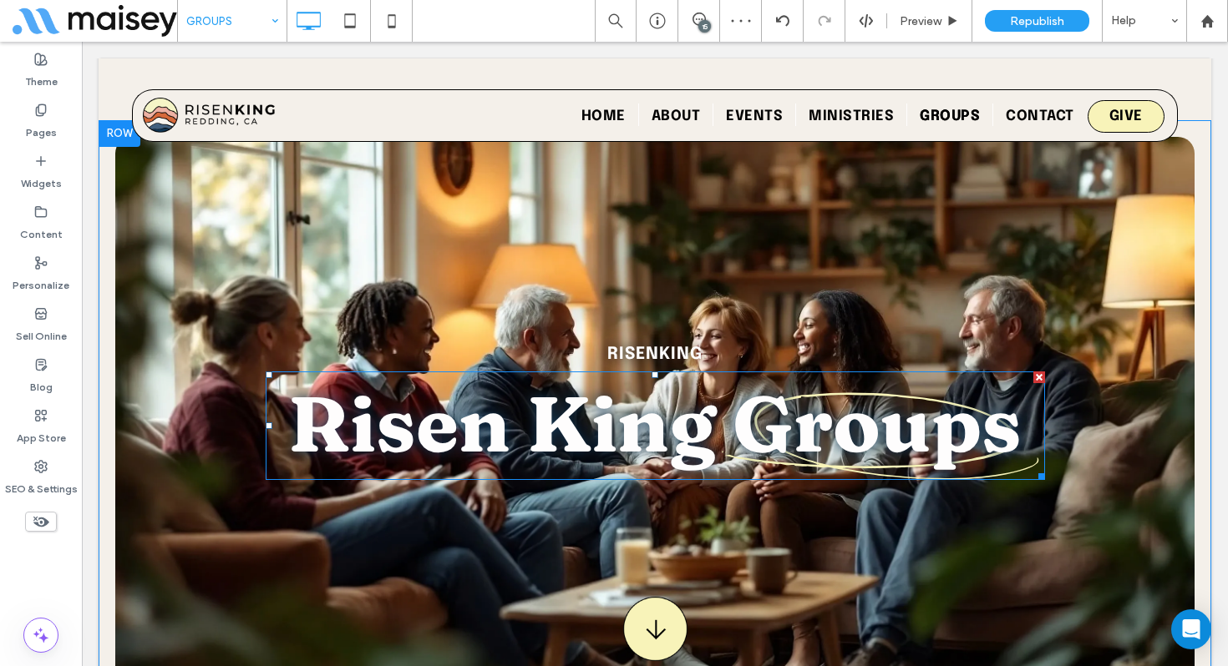
click at [1023, 465] on h1 "Risen King Groups" at bounding box center [655, 424] width 779 height 96
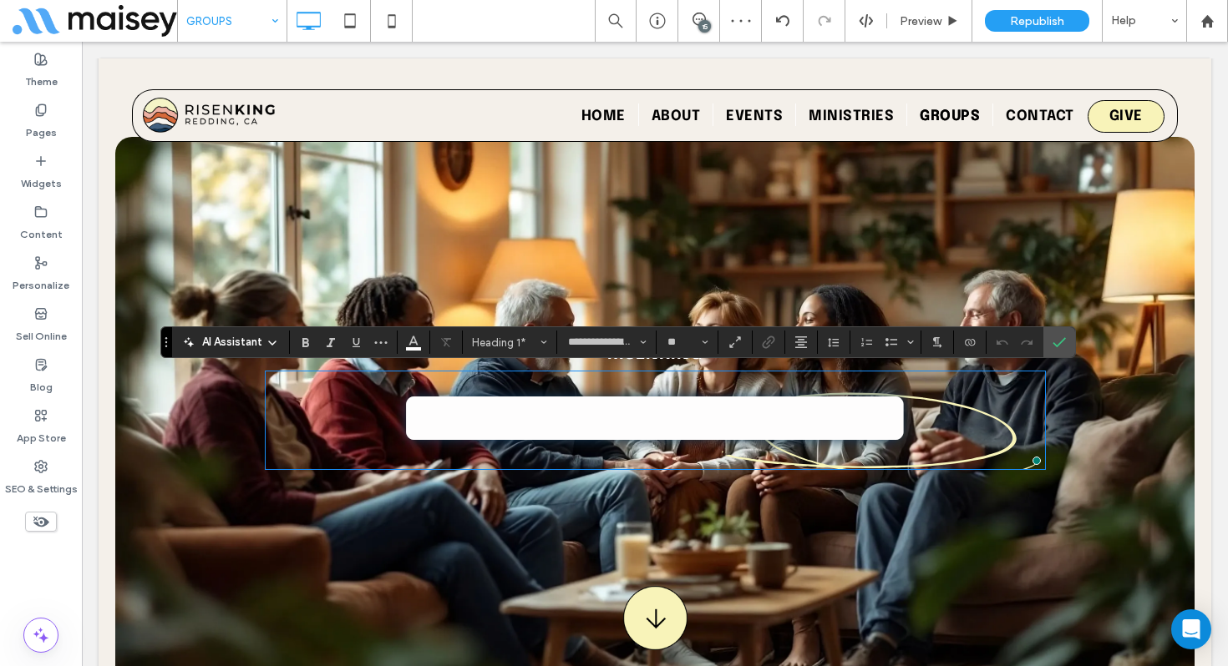
click at [1009, 519] on div "**********" at bounding box center [654, 410] width 1079 height 547
click at [1052, 342] on icon "Confirm" at bounding box center [1058, 342] width 13 height 13
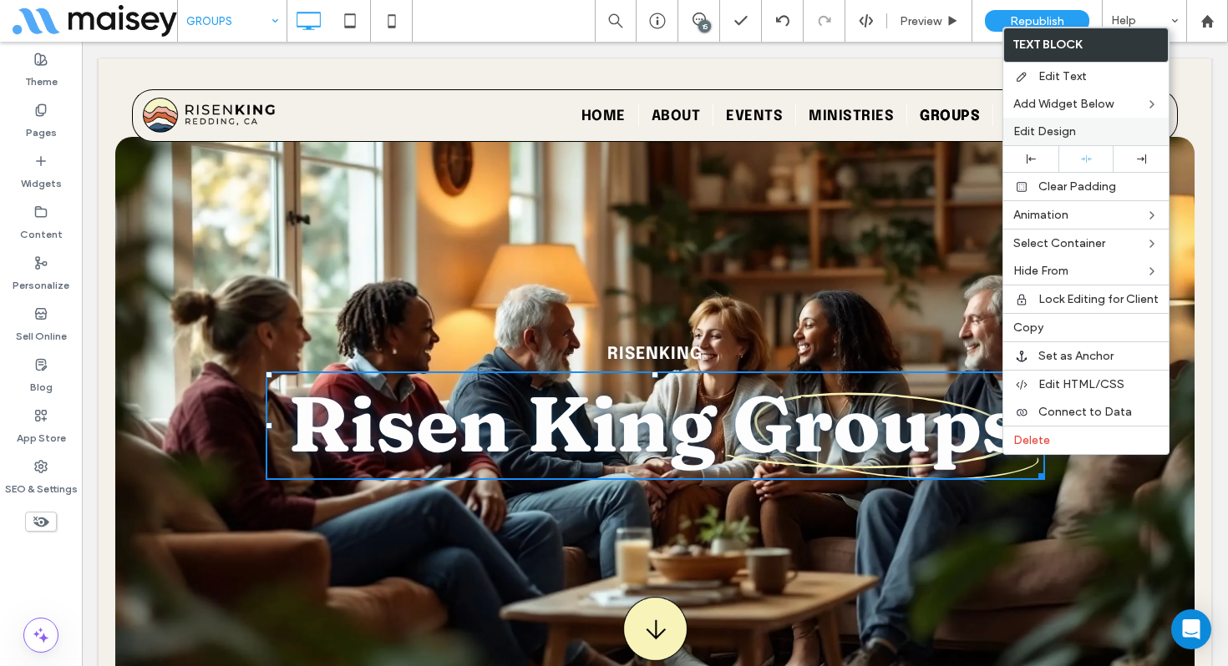
drag, startPoint x: 1060, startPoint y: 127, endPoint x: 1057, endPoint y: 136, distance: 9.5
click at [1060, 127] on span "Edit Design" at bounding box center [1044, 131] width 63 height 14
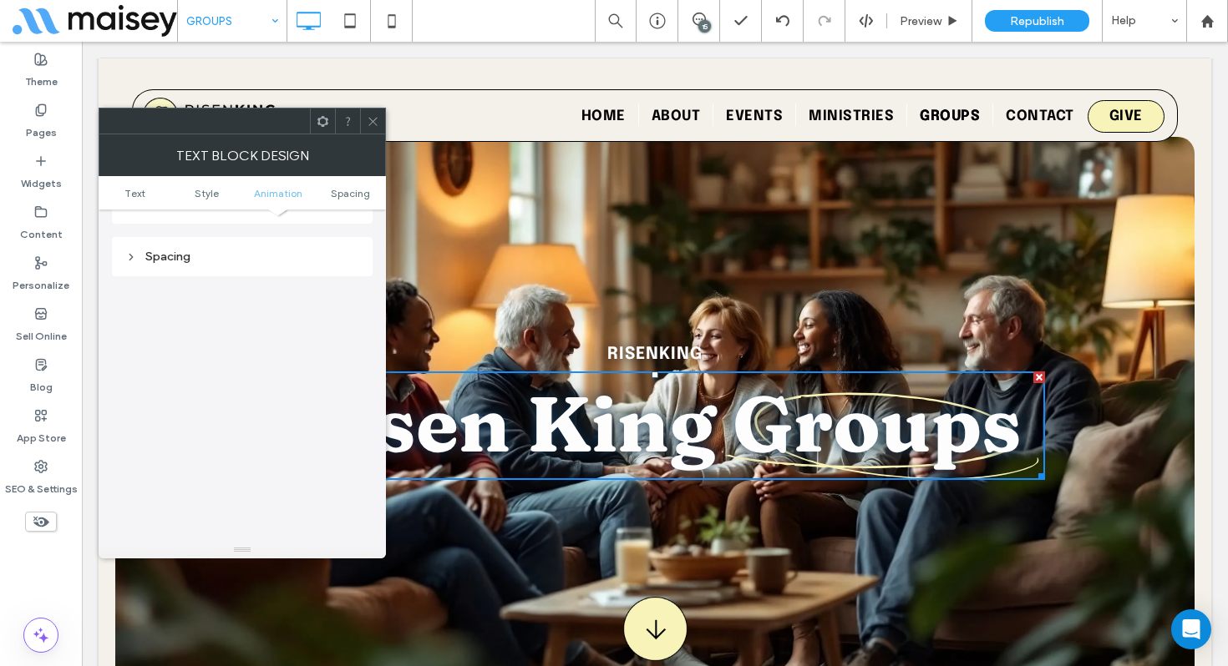
scroll to position [936, 0]
click at [375, 124] on icon at bounding box center [373, 121] width 13 height 13
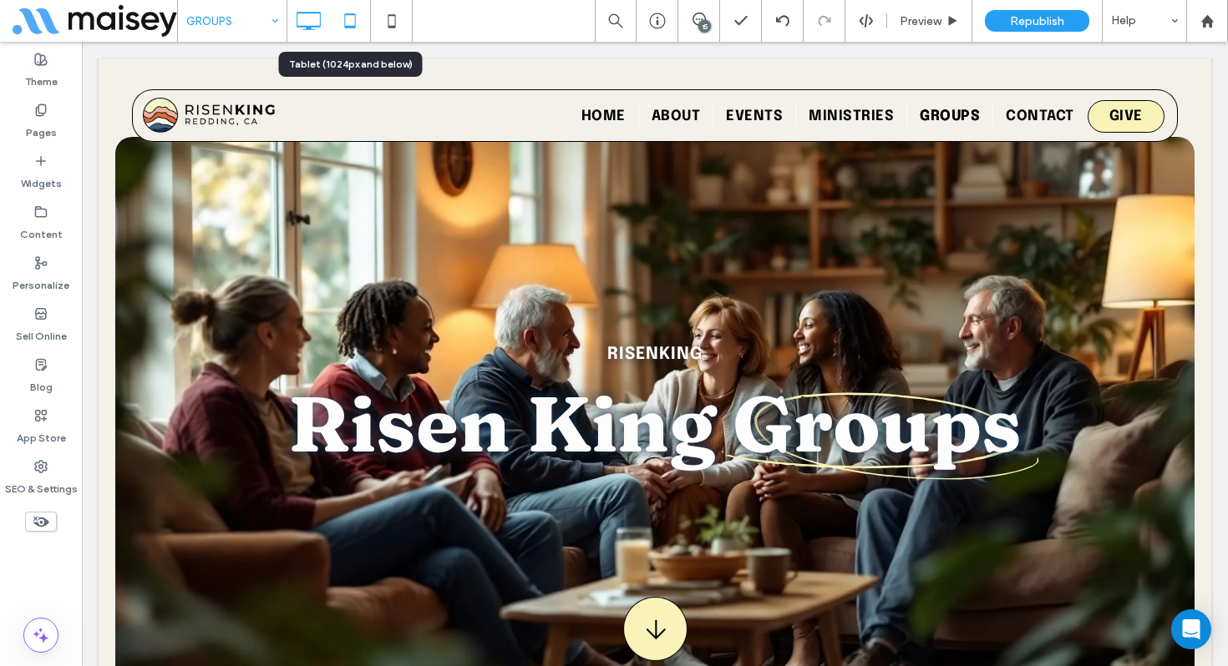
click at [347, 29] on icon at bounding box center [349, 20] width 33 height 33
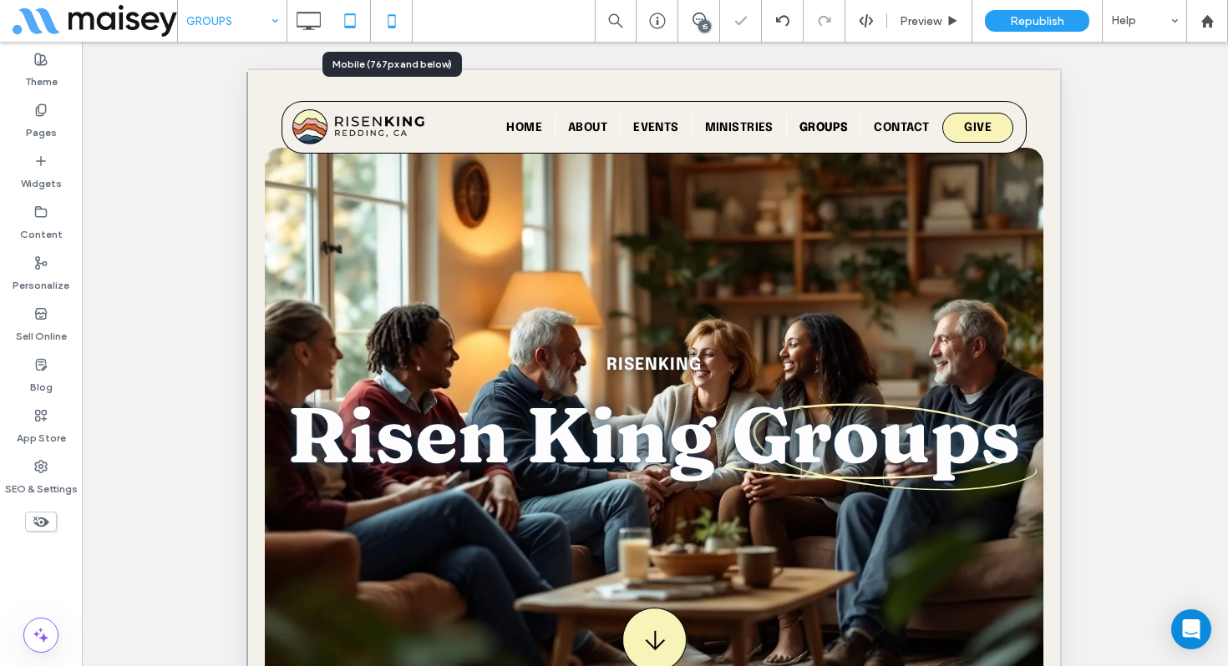
click at [386, 23] on icon at bounding box center [391, 20] width 33 height 33
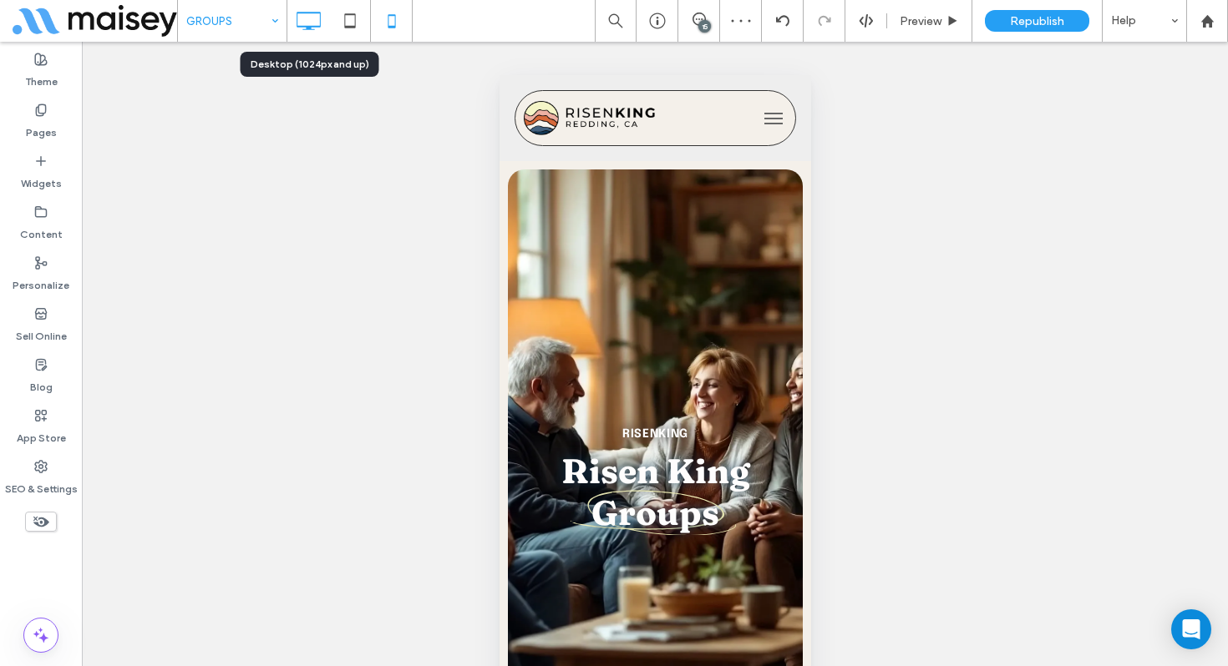
scroll to position [0, 0]
click at [304, 29] on icon at bounding box center [307, 20] width 33 height 33
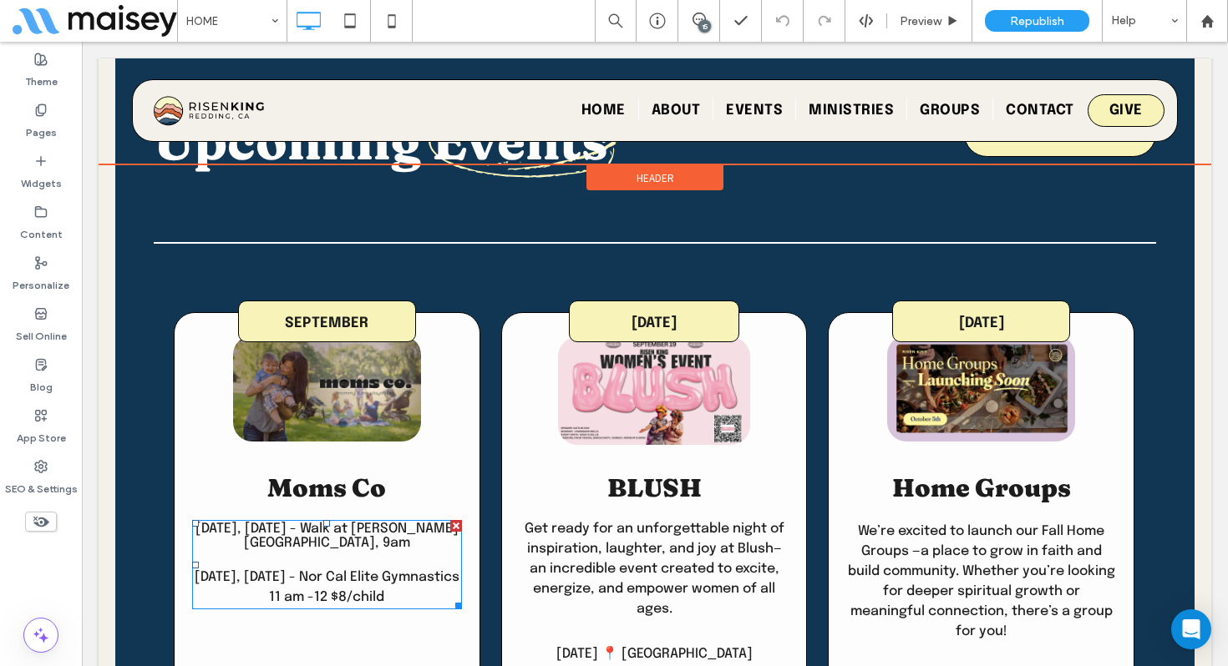
scroll to position [2696, 0]
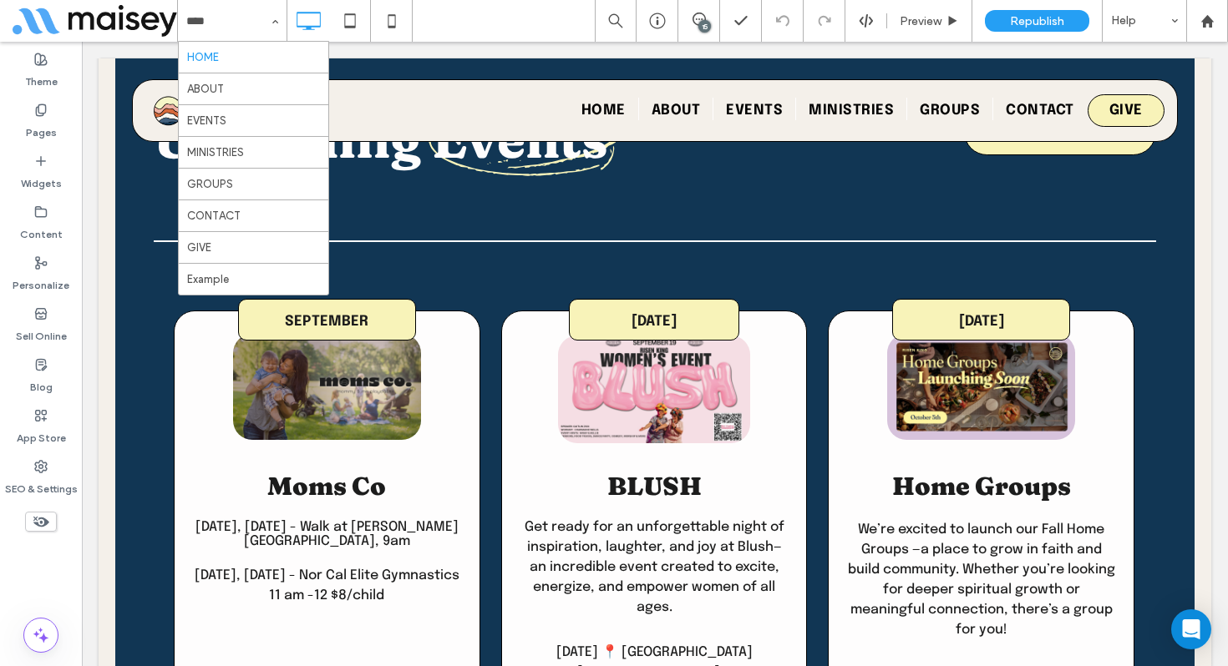
drag, startPoint x: 261, startPoint y: 23, endPoint x: 257, endPoint y: 39, distance: 16.4
click at [261, 23] on input at bounding box center [228, 21] width 84 height 42
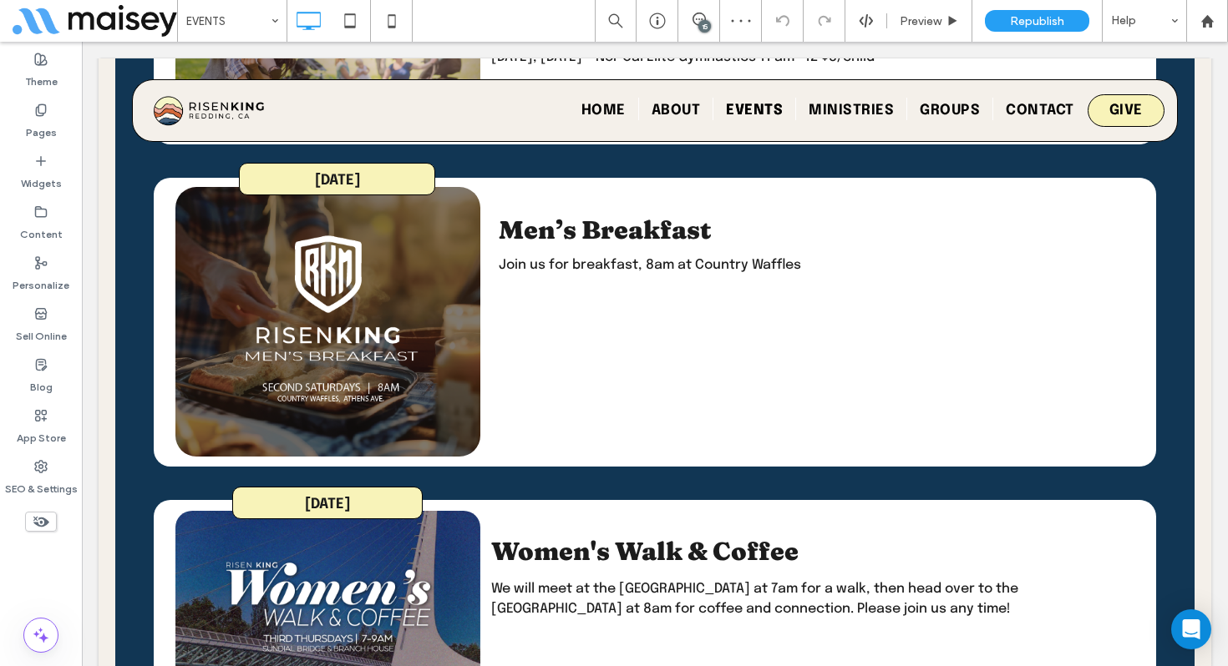
scroll to position [960, 0]
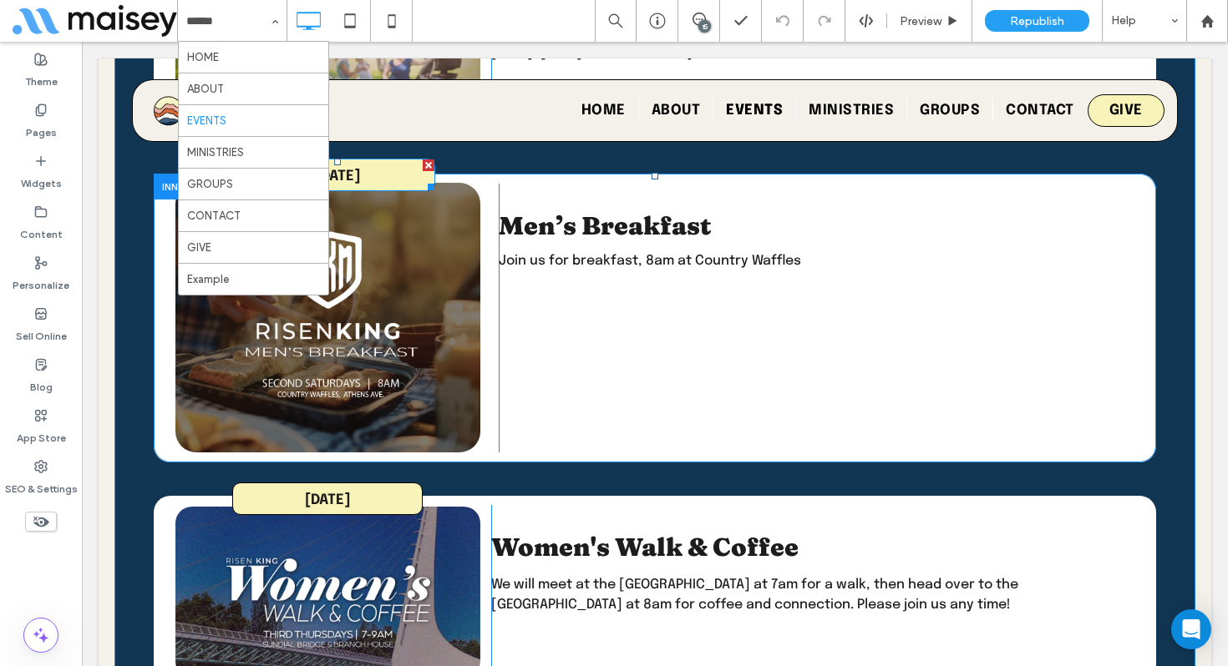
click at [360, 170] on span "[DATE]" at bounding box center [337, 177] width 45 height 14
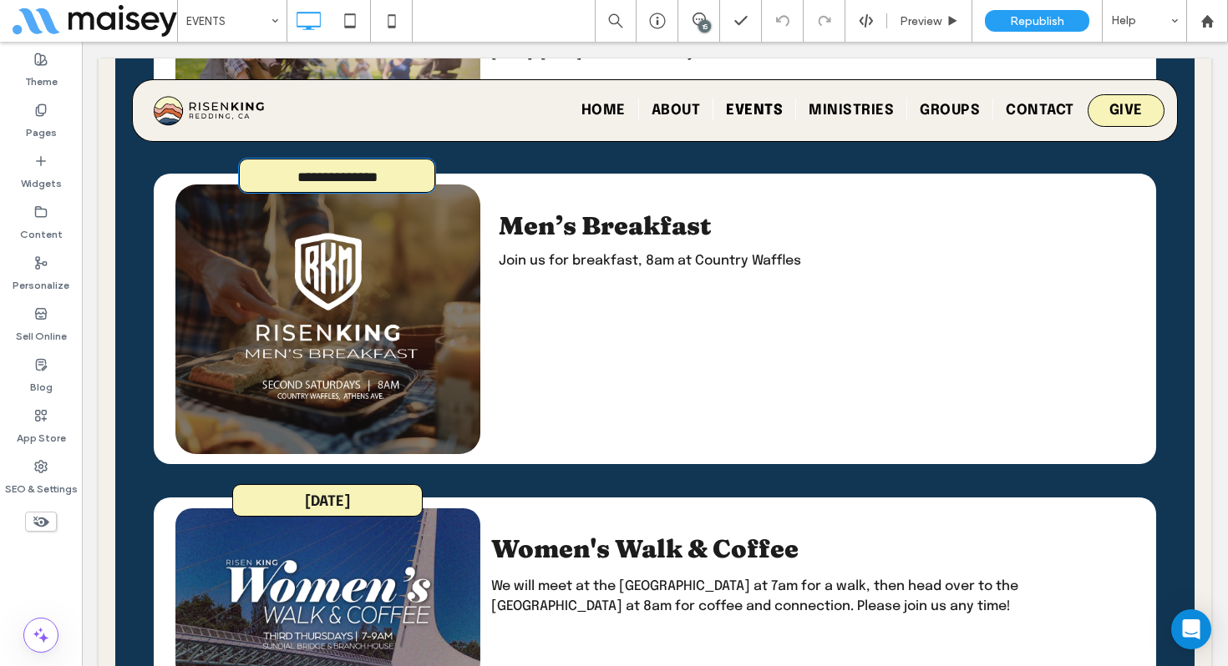
type input "**********"
type input "**"
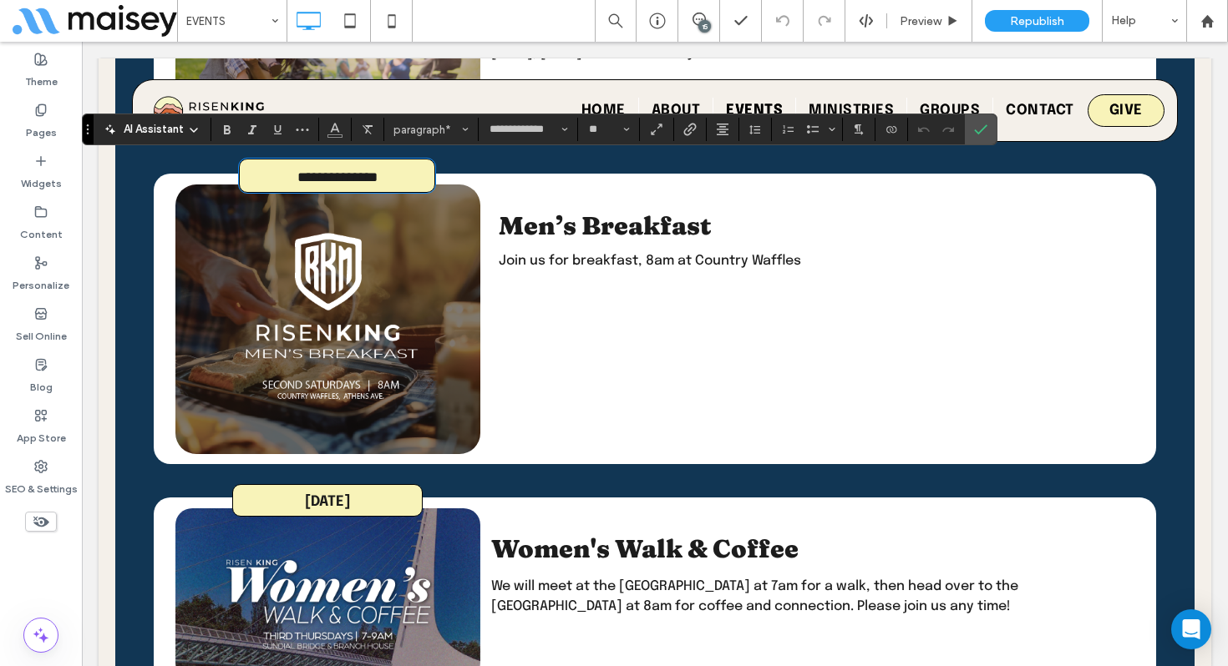
type input "**********"
type input "**"
click at [979, 133] on use "Confirm" at bounding box center [981, 130] width 13 height 10
click at [175, 185] on link at bounding box center [327, 194] width 305 height 18
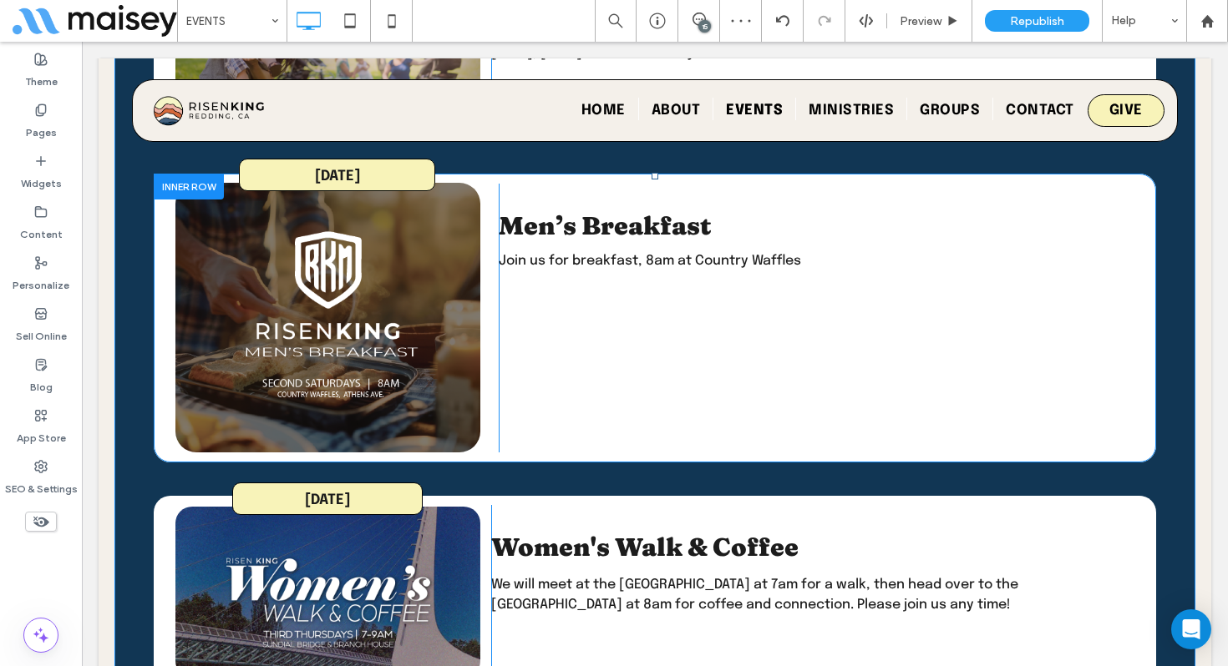
click at [161, 179] on div at bounding box center [189, 187] width 70 height 26
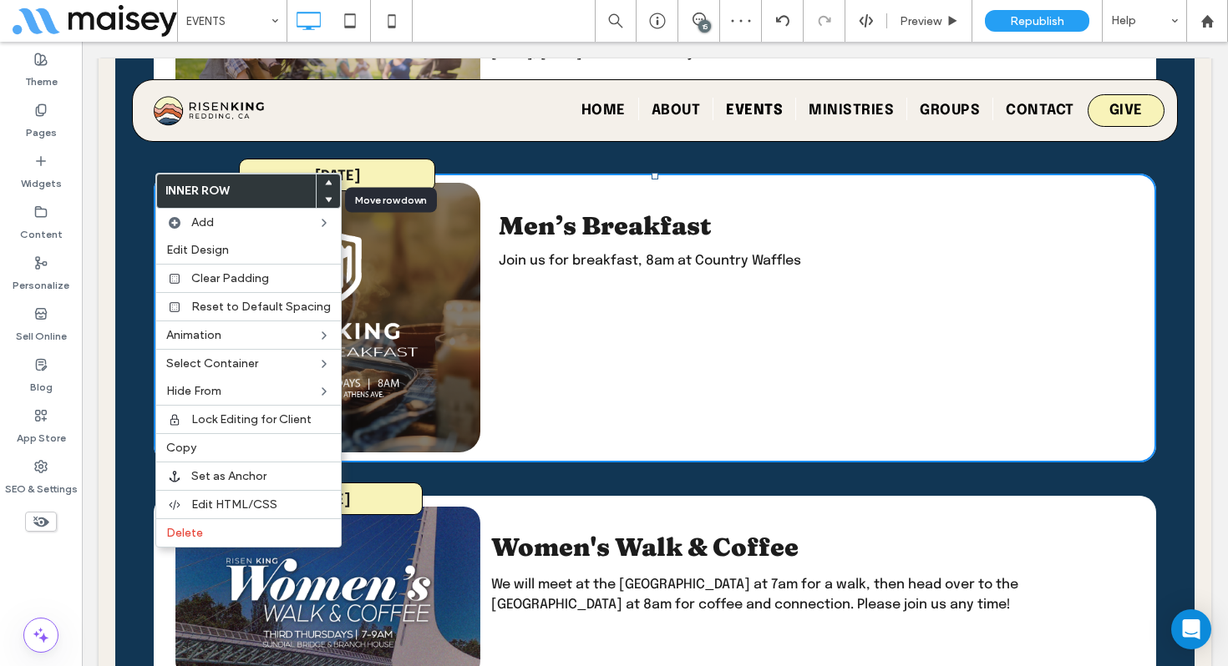
click at [327, 199] on div at bounding box center [327, 199] width 23 height 17
click at [325, 198] on use at bounding box center [329, 200] width 8 height 5
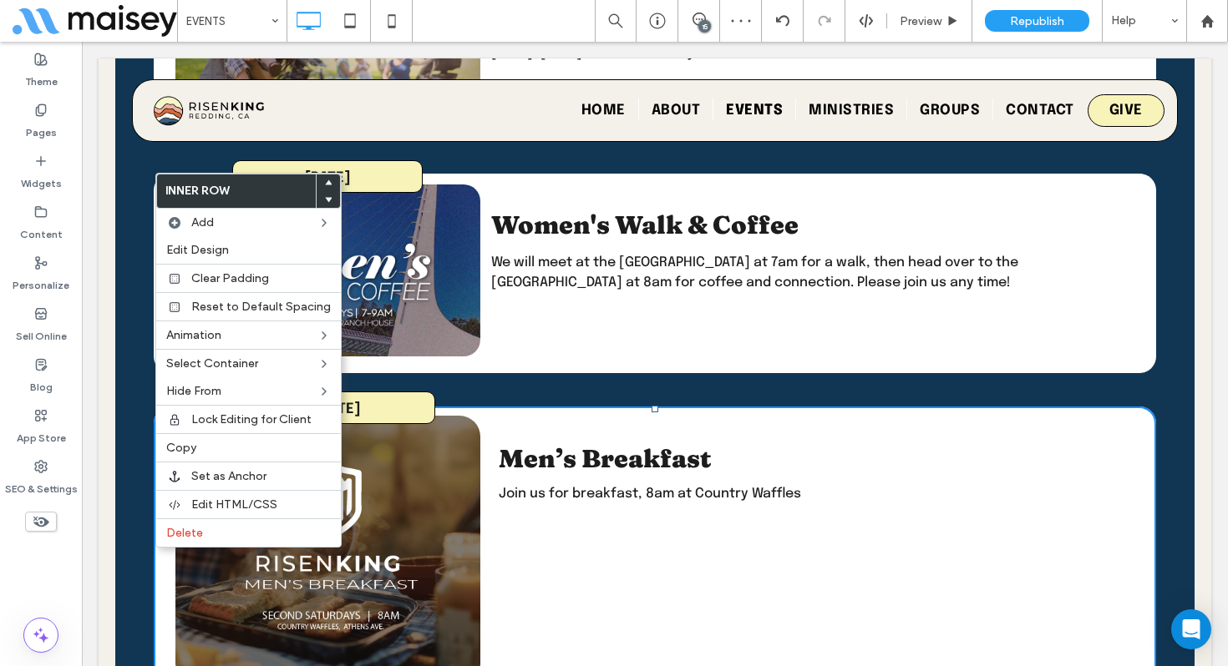
drag, startPoint x: 386, startPoint y: 230, endPoint x: 668, endPoint y: 211, distance: 282.8
click at [850, 504] on div "Join us for breakfast, 8am at Country Waffles" at bounding box center [822, 494] width 647 height 23
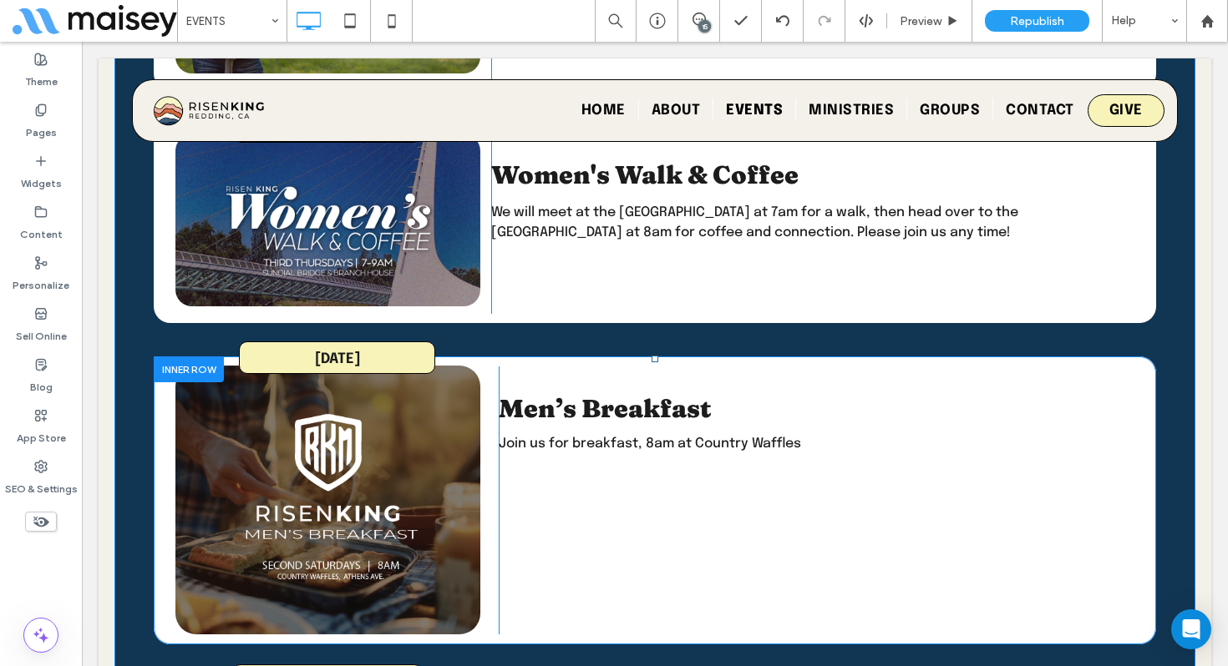
scroll to position [1001, 0]
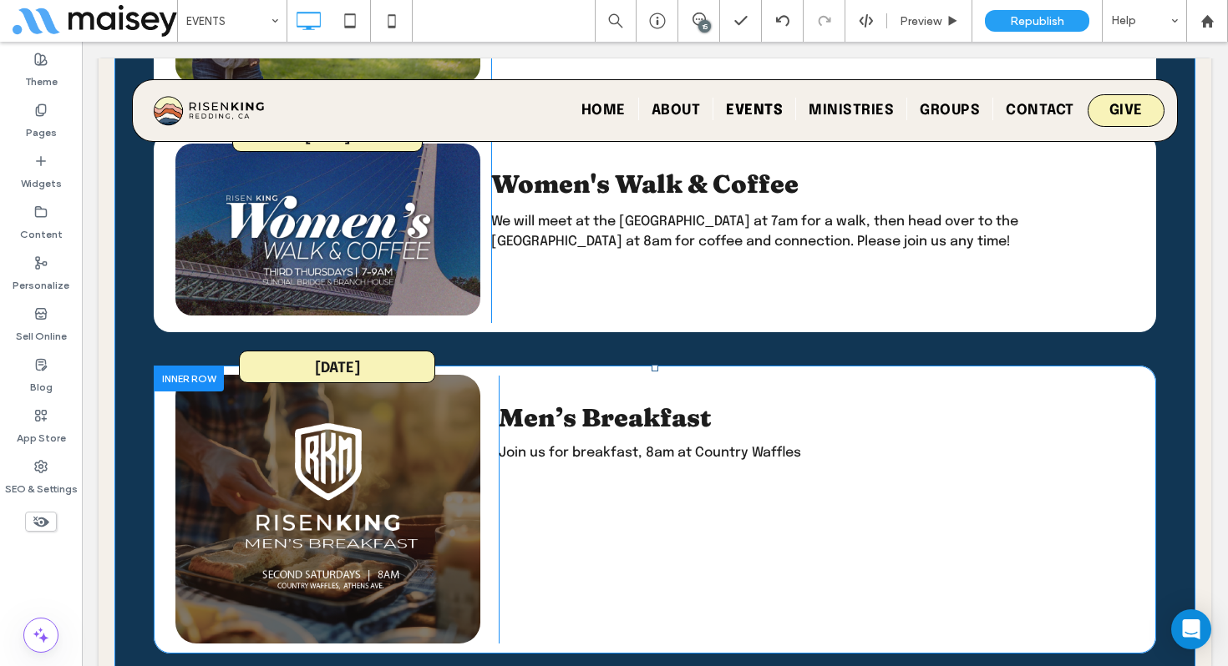
click at [171, 372] on div at bounding box center [189, 379] width 70 height 26
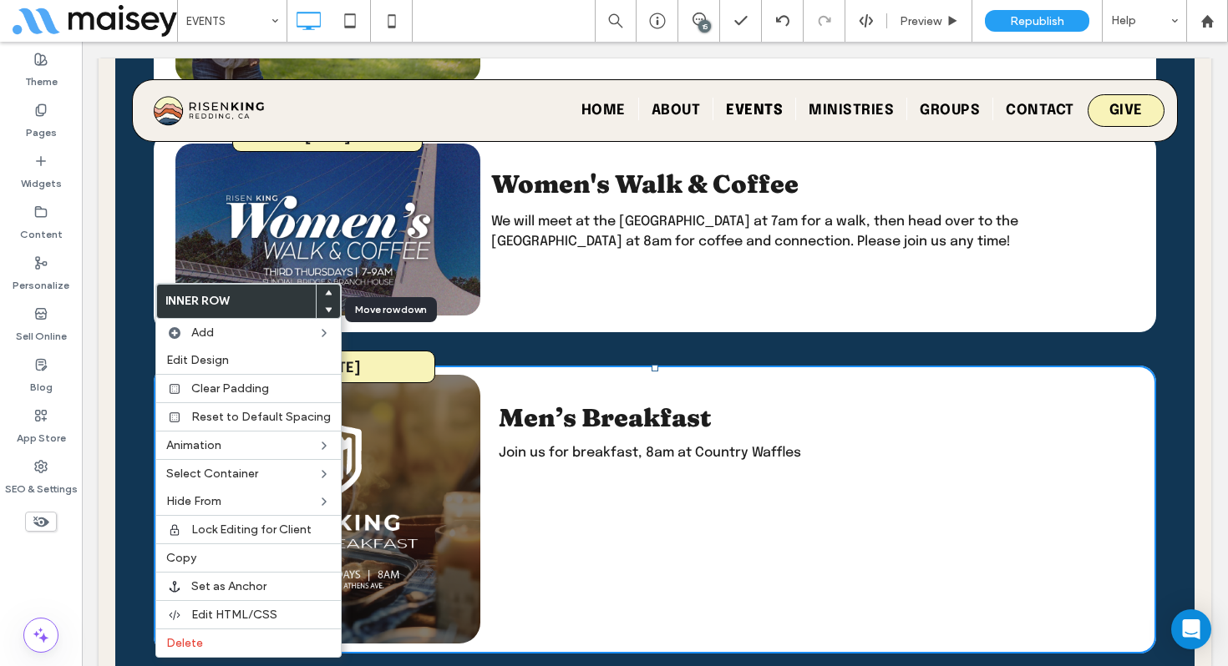
click at [325, 308] on use at bounding box center [329, 309] width 8 height 5
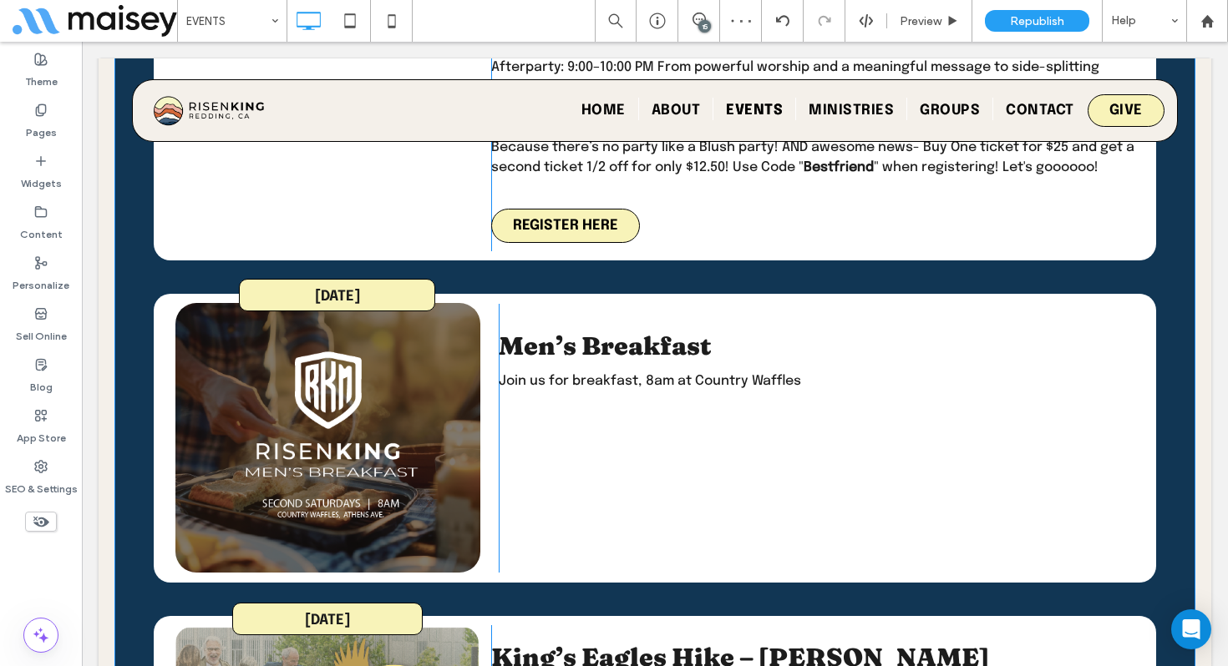
scroll to position [1507, 0]
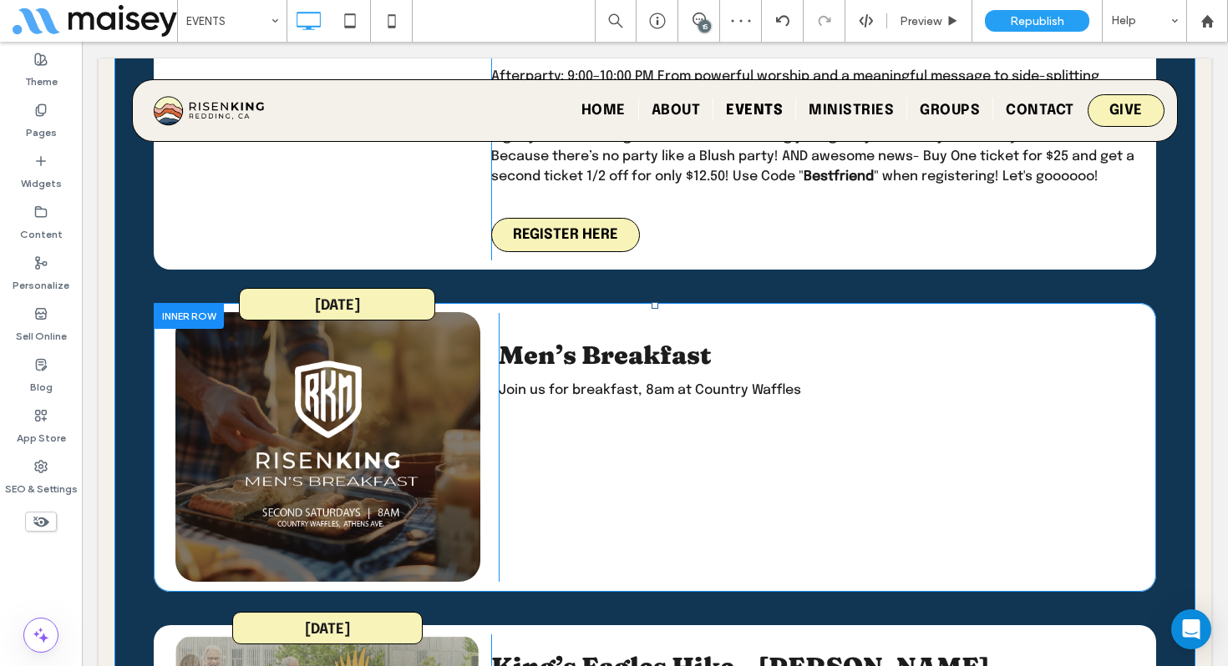
click at [176, 309] on div at bounding box center [189, 316] width 70 height 26
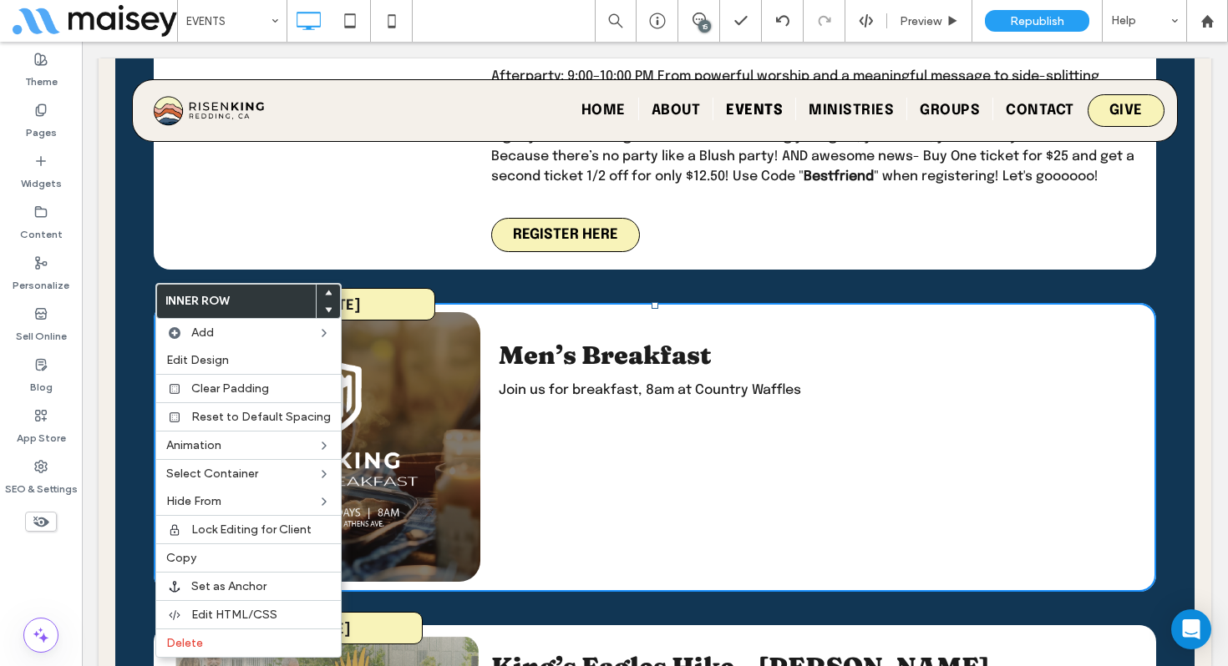
click at [325, 310] on icon at bounding box center [328, 309] width 7 height 7
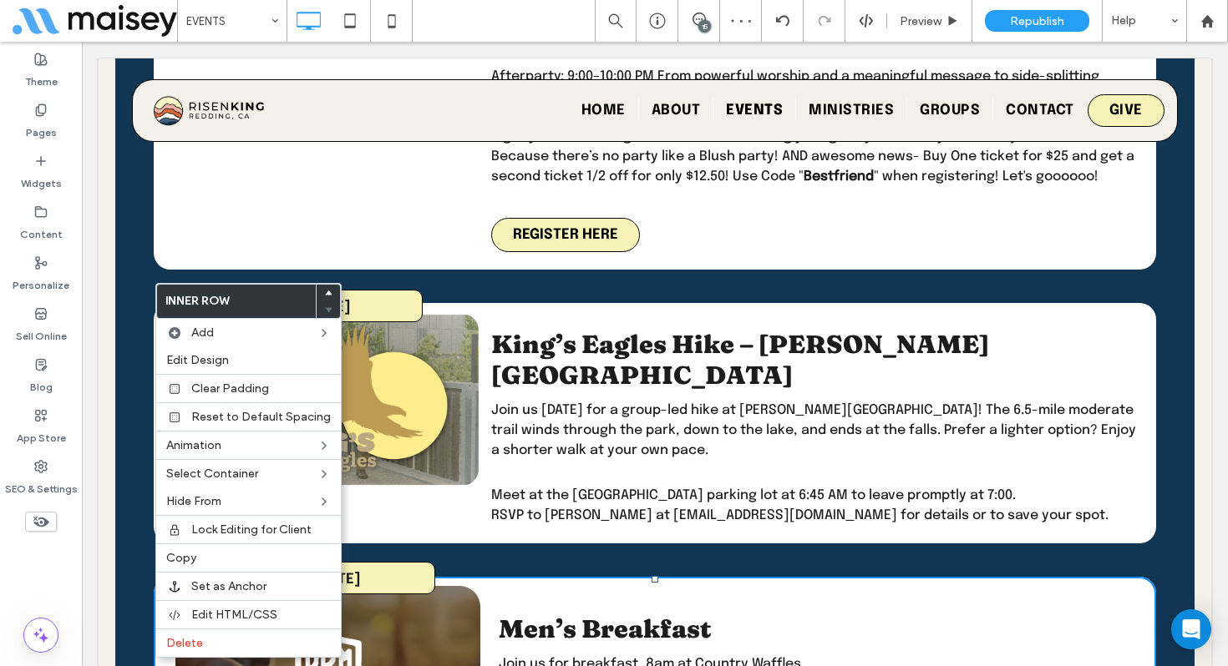
click at [734, 406] on span "Join us Sept. 27 for a group-led hike at Burney Falls! The 6.5-mile moderate tr…" at bounding box center [813, 430] width 645 height 54
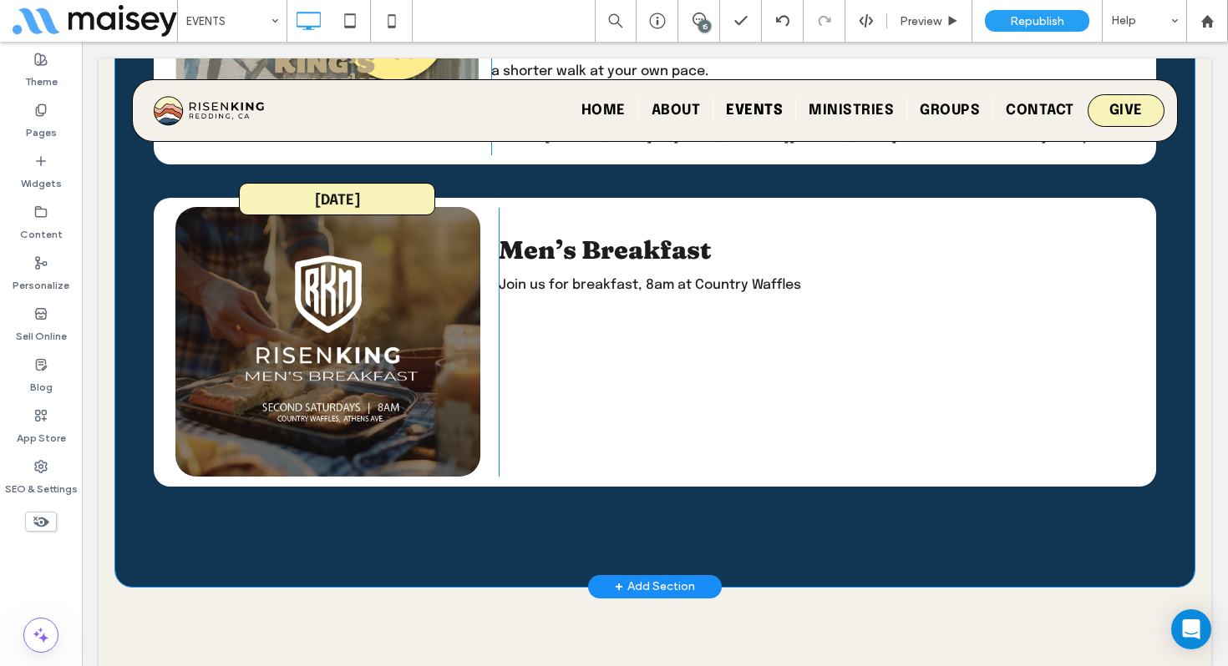
scroll to position [1878, 0]
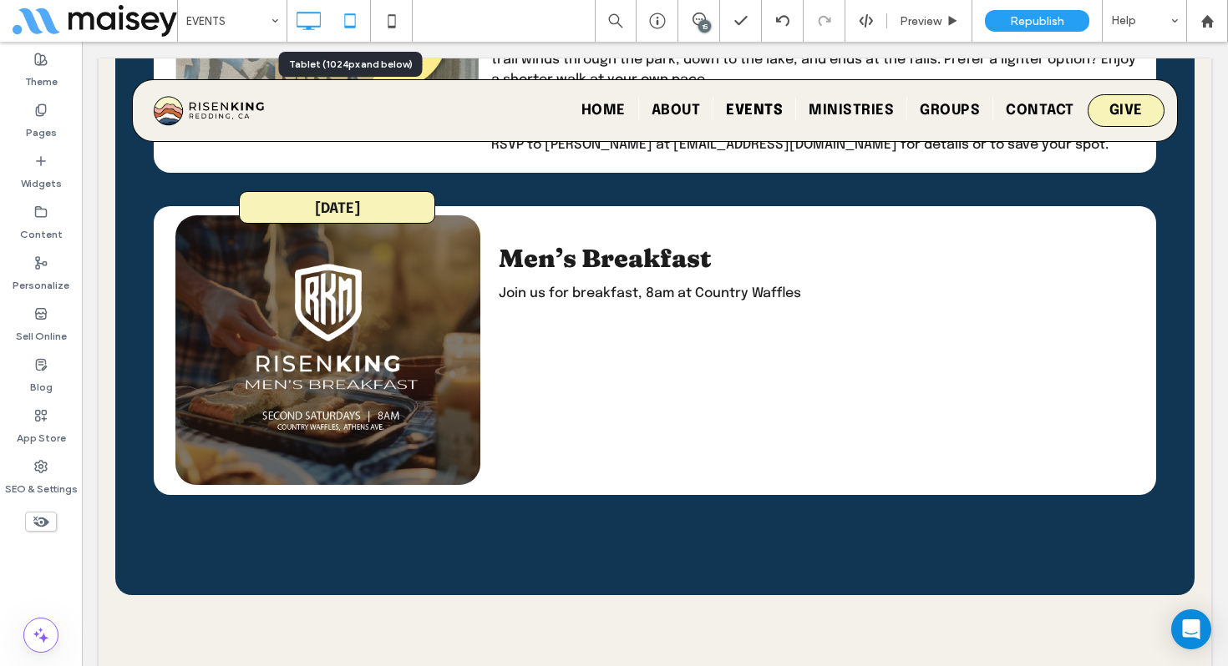
click at [340, 17] on icon at bounding box center [349, 20] width 33 height 33
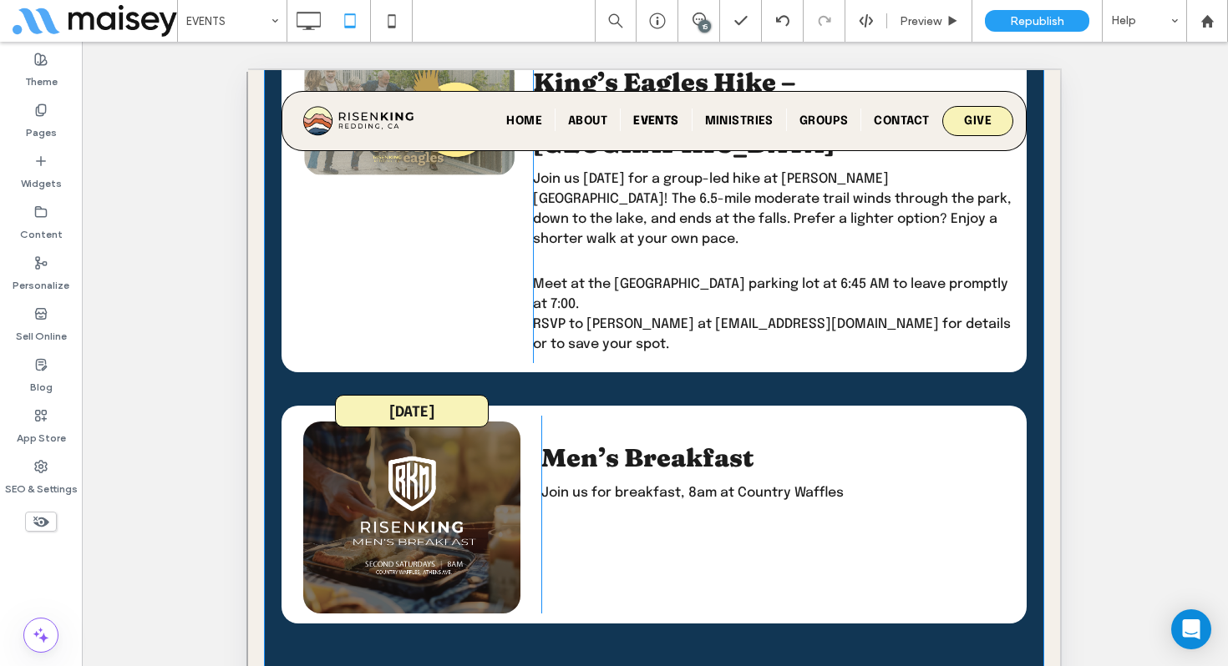
scroll to position [1768, 0]
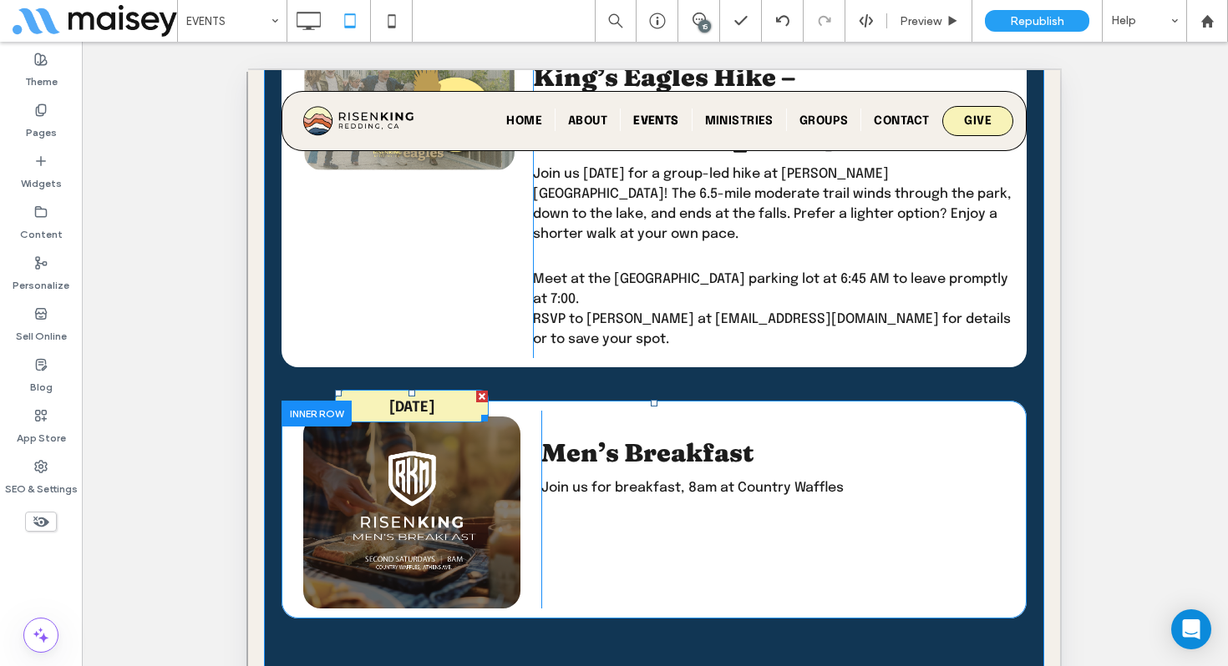
click at [434, 401] on span "SEPTEMBER 13th" at bounding box center [411, 408] width 45 height 14
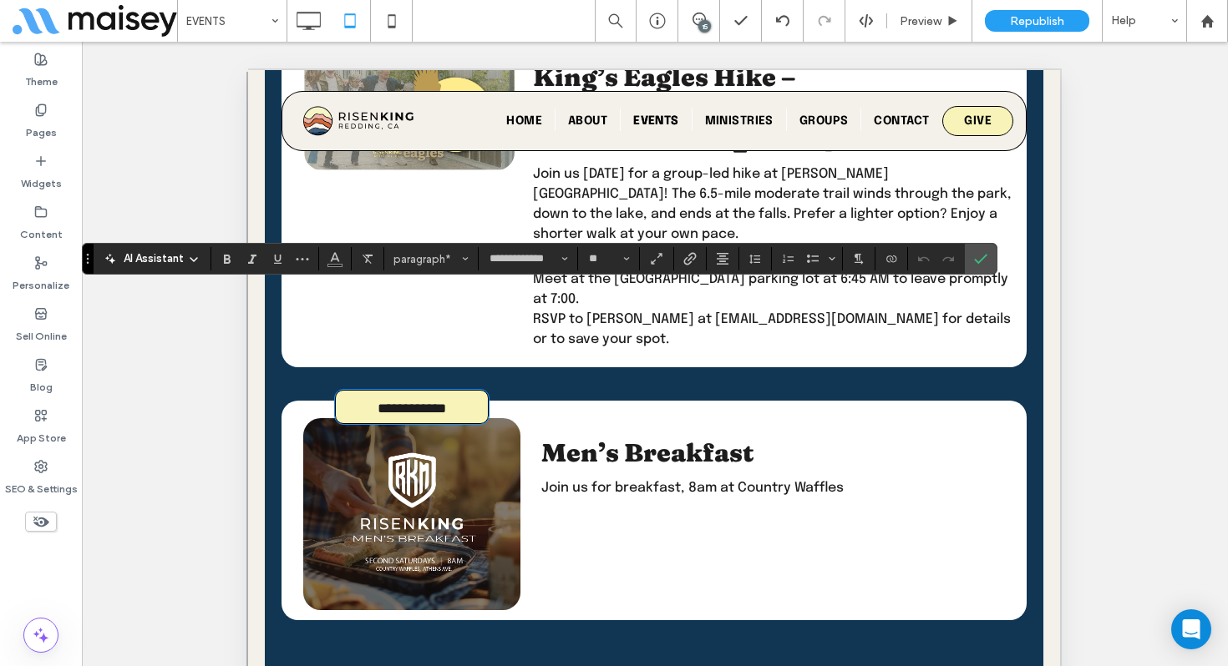
type input "**********"
type input "**"
click at [979, 262] on use "Confirm" at bounding box center [981, 259] width 13 height 10
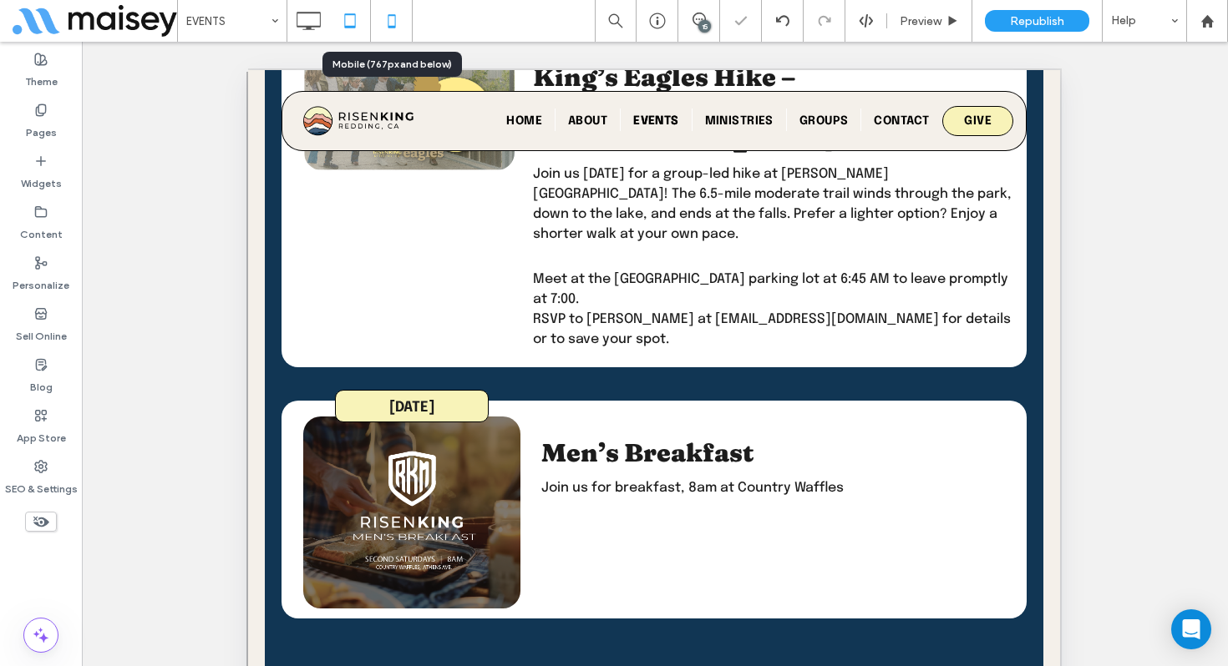
click at [382, 26] on icon at bounding box center [391, 20] width 33 height 33
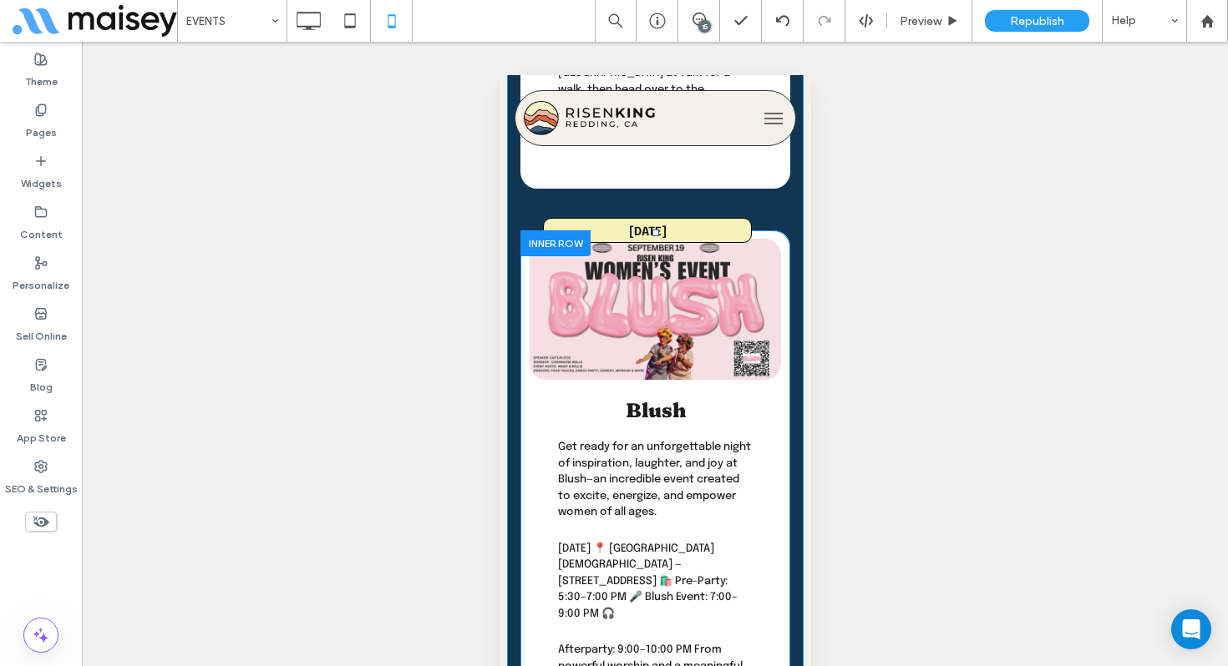
scroll to position [1414, 0]
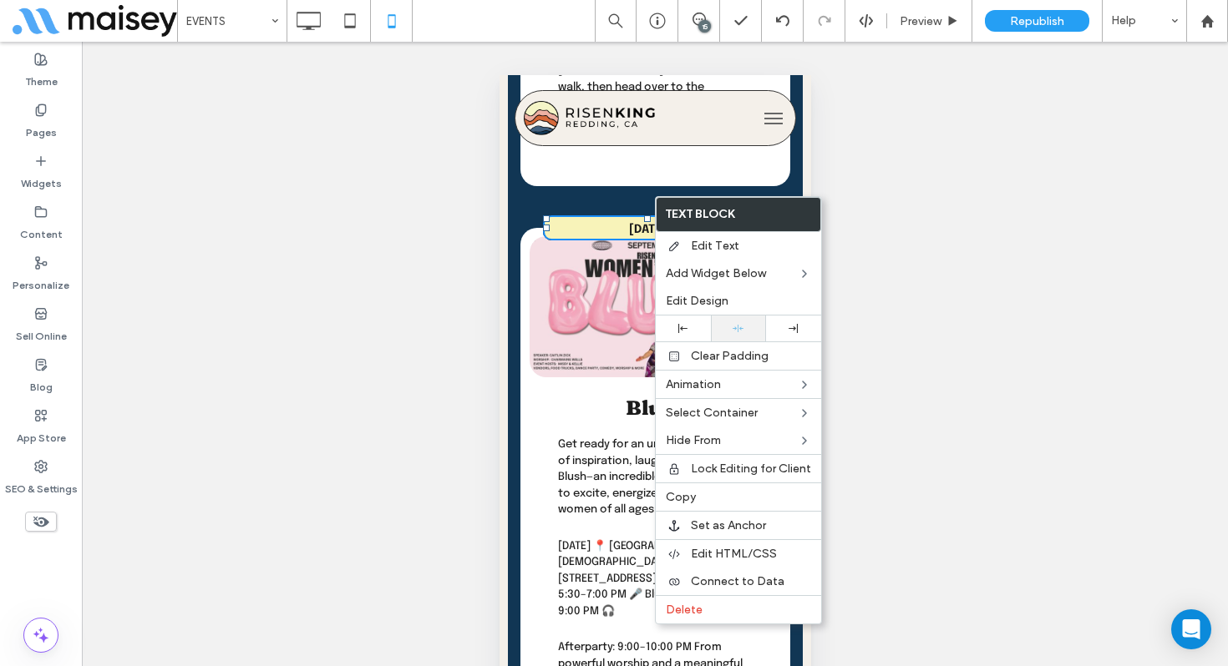
click at [734, 320] on div at bounding box center [738, 329] width 55 height 26
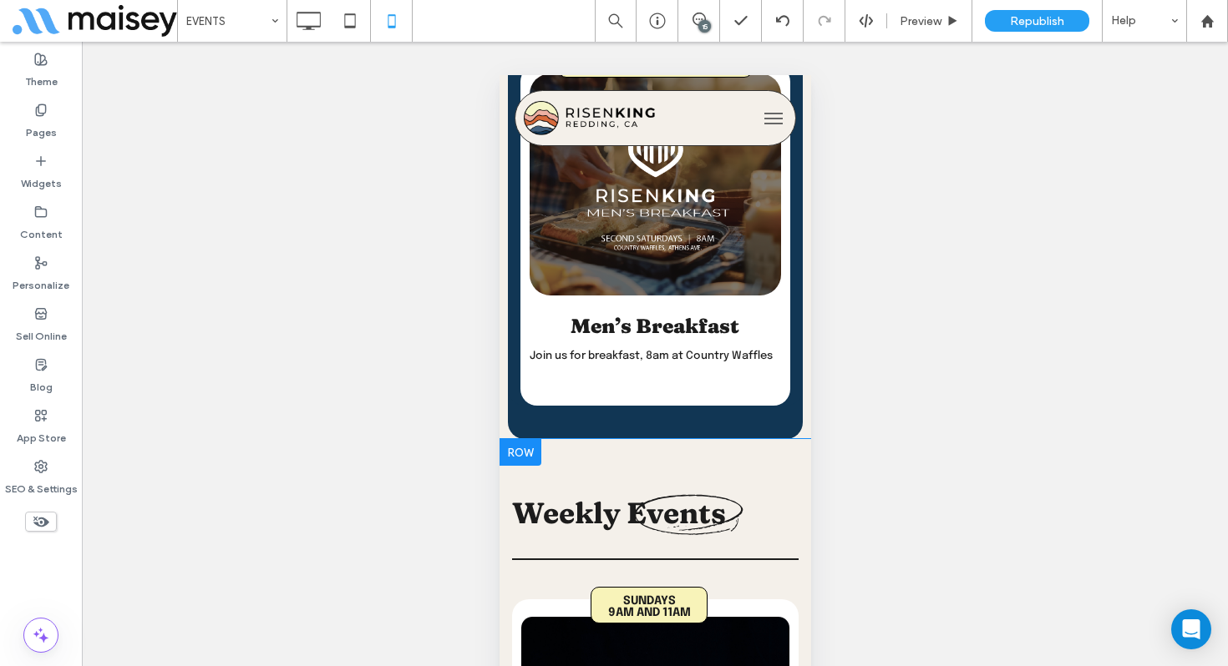
scroll to position [2995, 0]
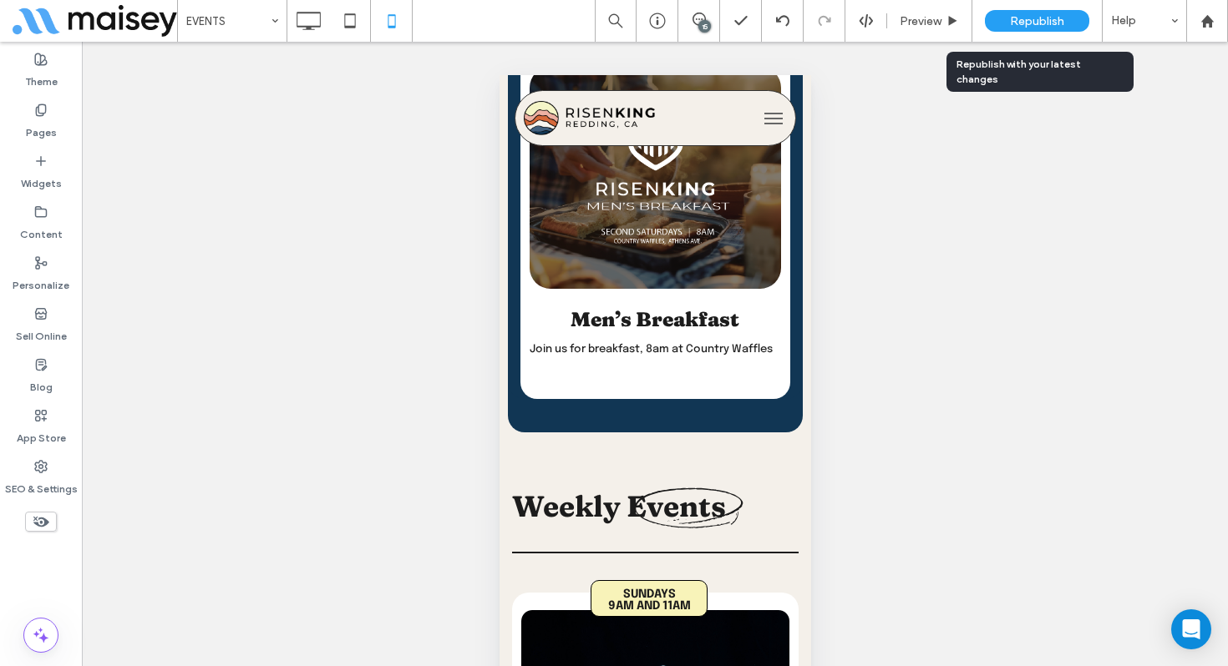
drag, startPoint x: 1034, startPoint y: 17, endPoint x: 1035, endPoint y: 75, distance: 58.5
click at [1034, 17] on span "Republish" at bounding box center [1037, 21] width 54 height 14
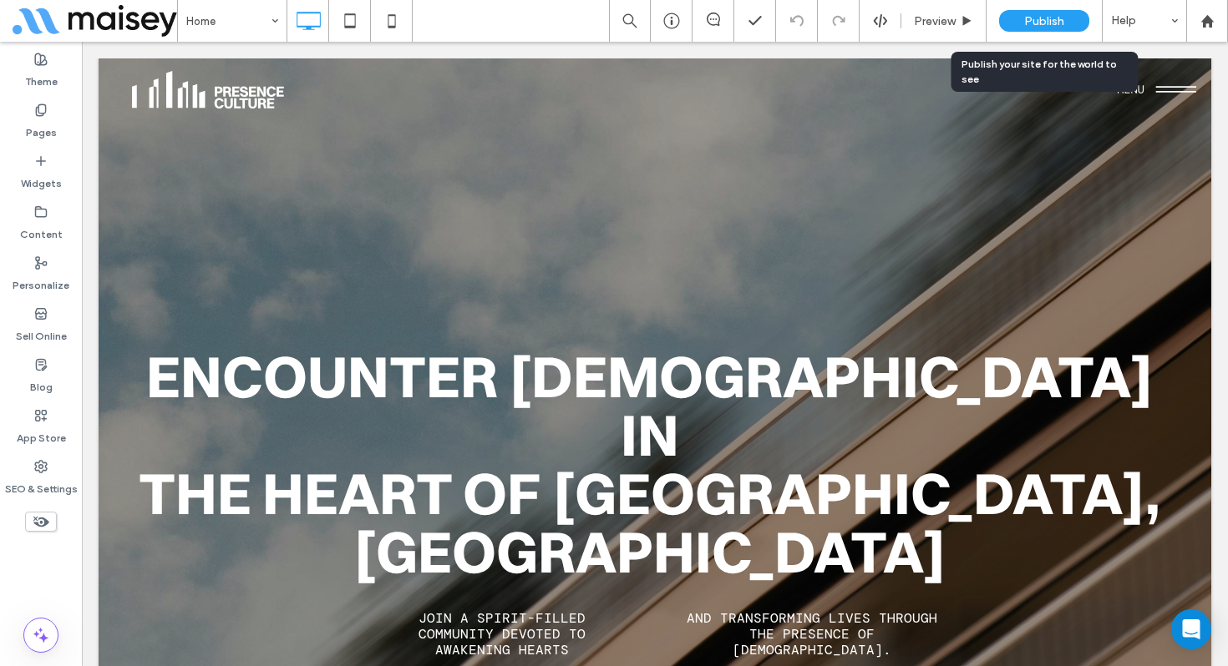
click at [1008, 27] on div "Publish" at bounding box center [1044, 21] width 90 height 22
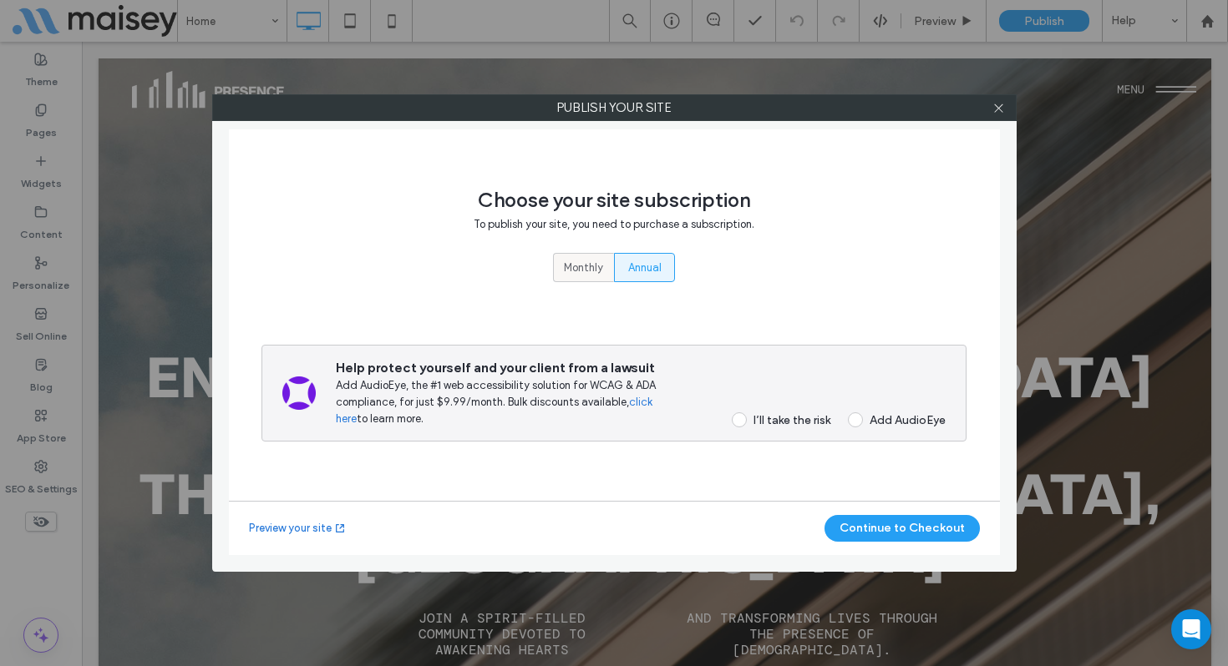
click at [585, 271] on span "Monthly" at bounding box center [583, 268] width 39 height 17
click at [747, 415] on label "I’ll take the risk" at bounding box center [775, 420] width 109 height 15
click at [874, 532] on button "Continue to Checkout" at bounding box center [901, 528] width 155 height 27
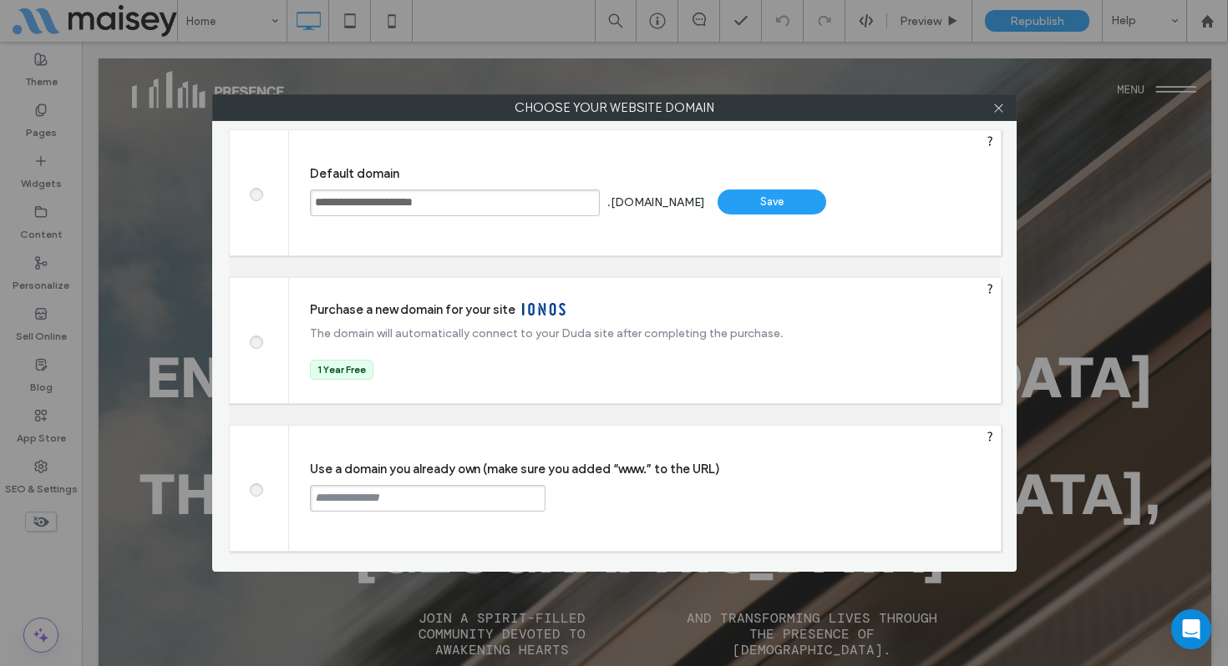
click at [774, 204] on div "Save" at bounding box center [771, 202] width 109 height 25
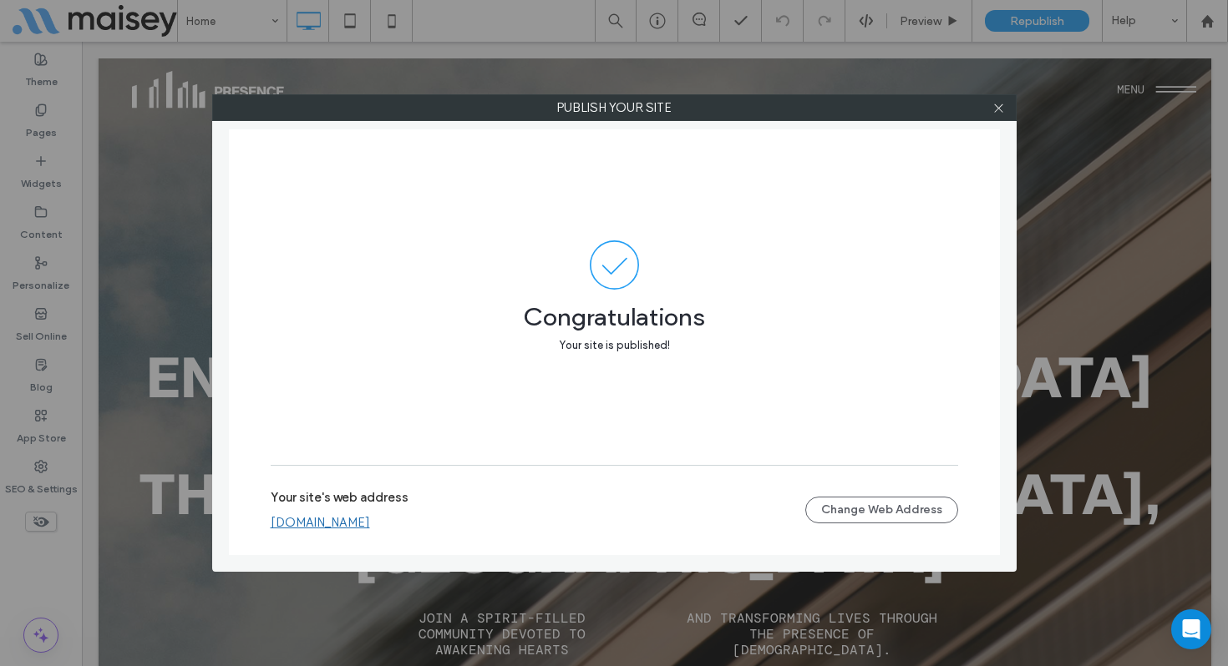
click at [370, 523] on link "[DOMAIN_NAME]" at bounding box center [320, 522] width 99 height 15
click at [1000, 114] on span at bounding box center [998, 107] width 13 height 25
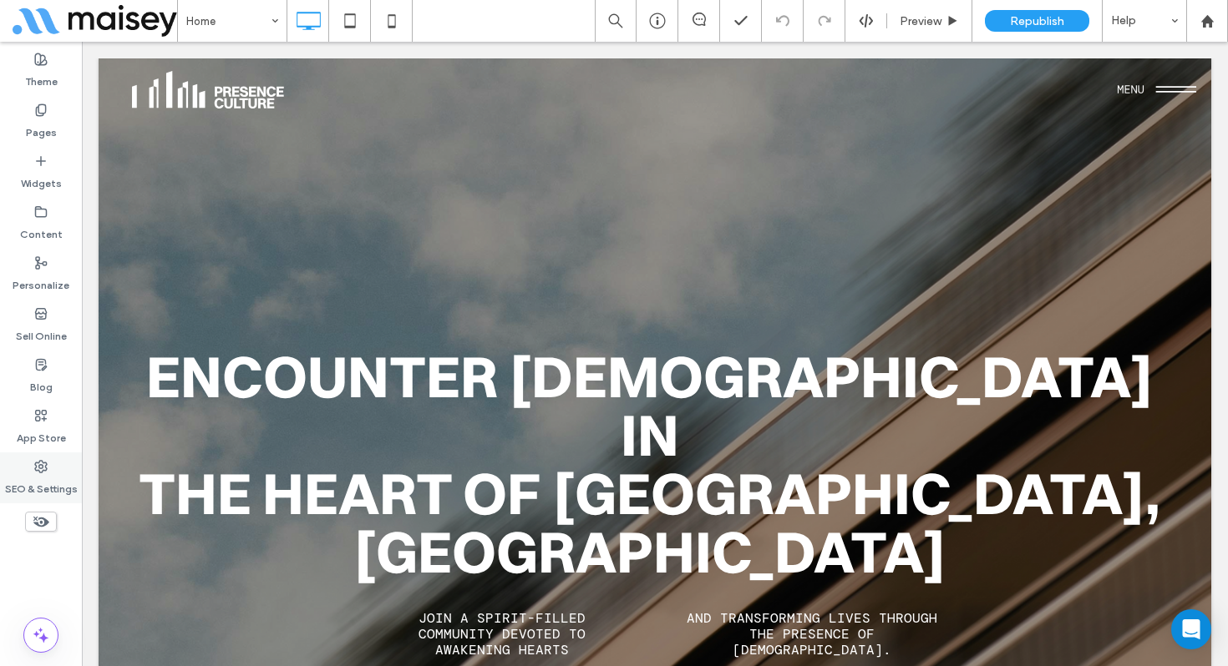
click at [55, 475] on label "SEO & Settings" at bounding box center [41, 484] width 73 height 23
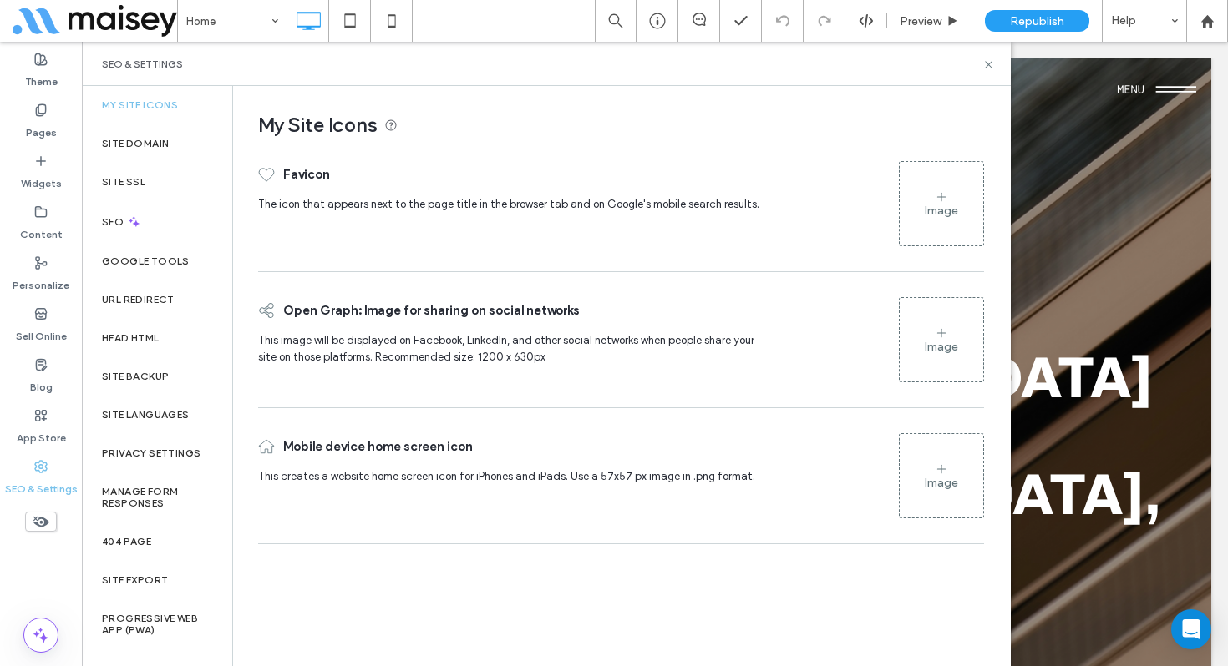
click at [935, 457] on div "Image" at bounding box center [941, 476] width 84 height 80
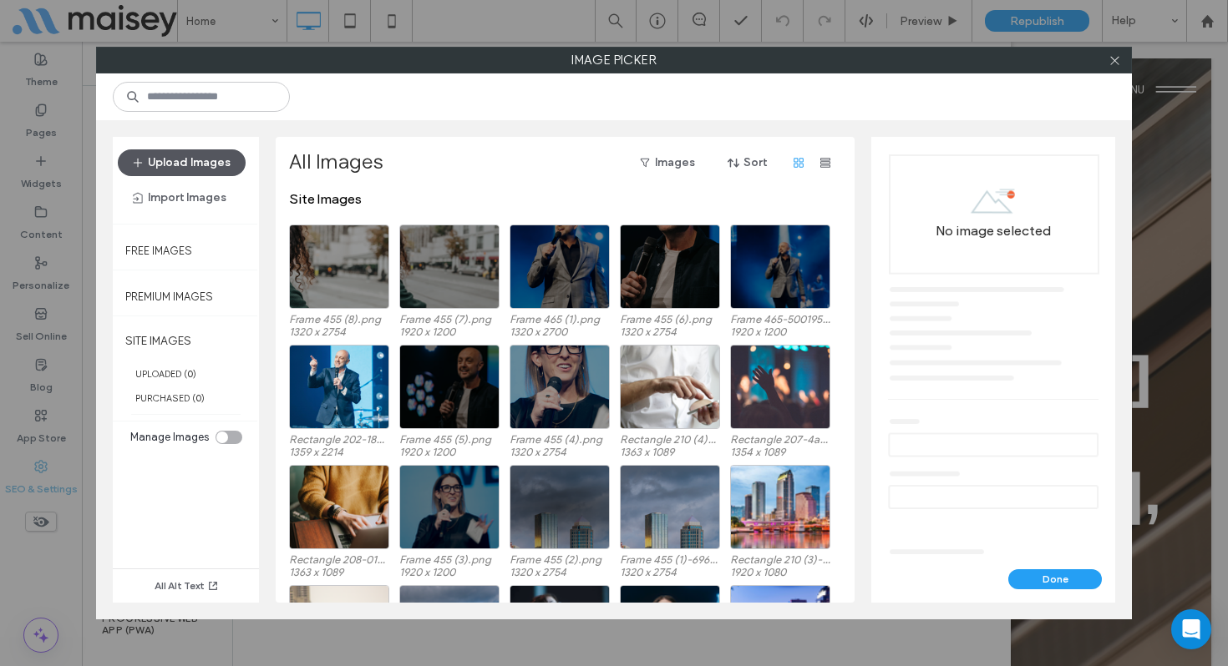
click at [169, 152] on button "Upload Images" at bounding box center [182, 162] width 128 height 27
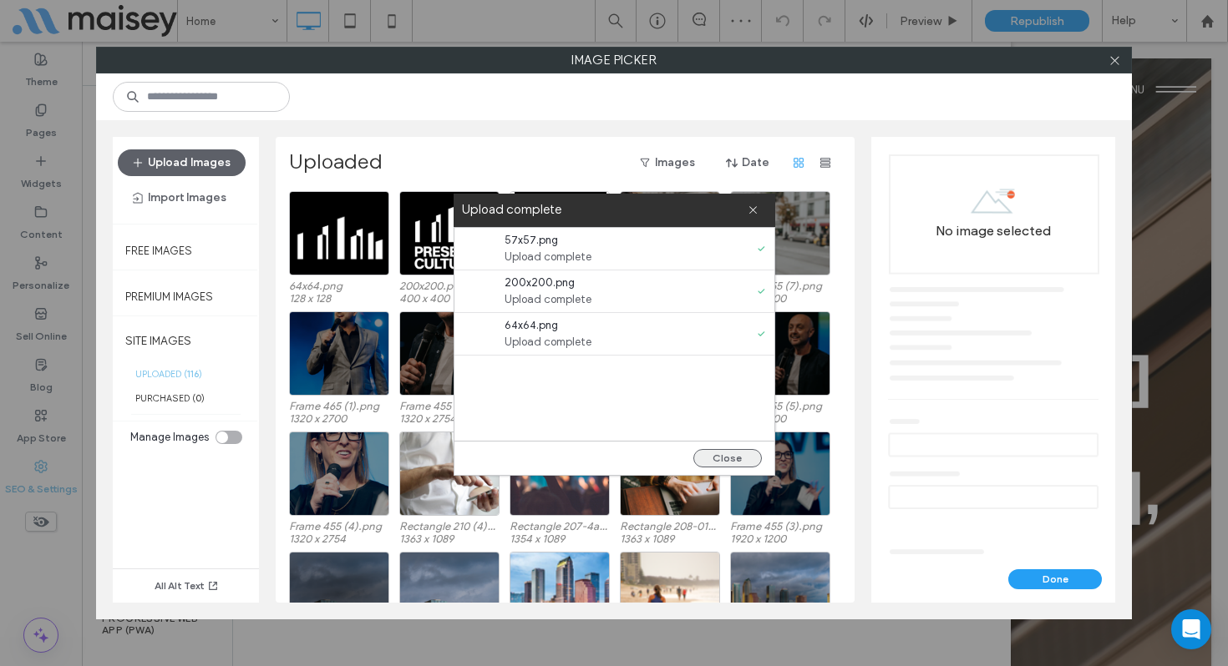
click at [722, 460] on button "Close" at bounding box center [727, 458] width 68 height 18
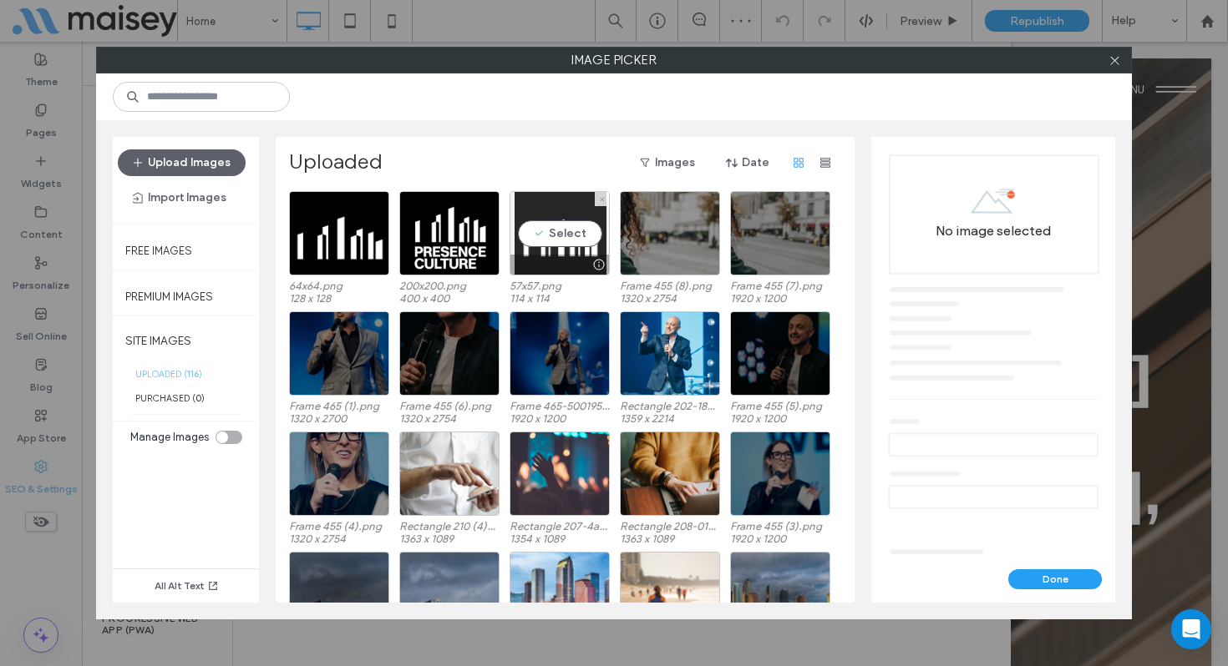
drag, startPoint x: 563, startPoint y: 250, endPoint x: 571, endPoint y: 256, distance: 10.2
click at [565, 252] on div "Select" at bounding box center [559, 233] width 100 height 84
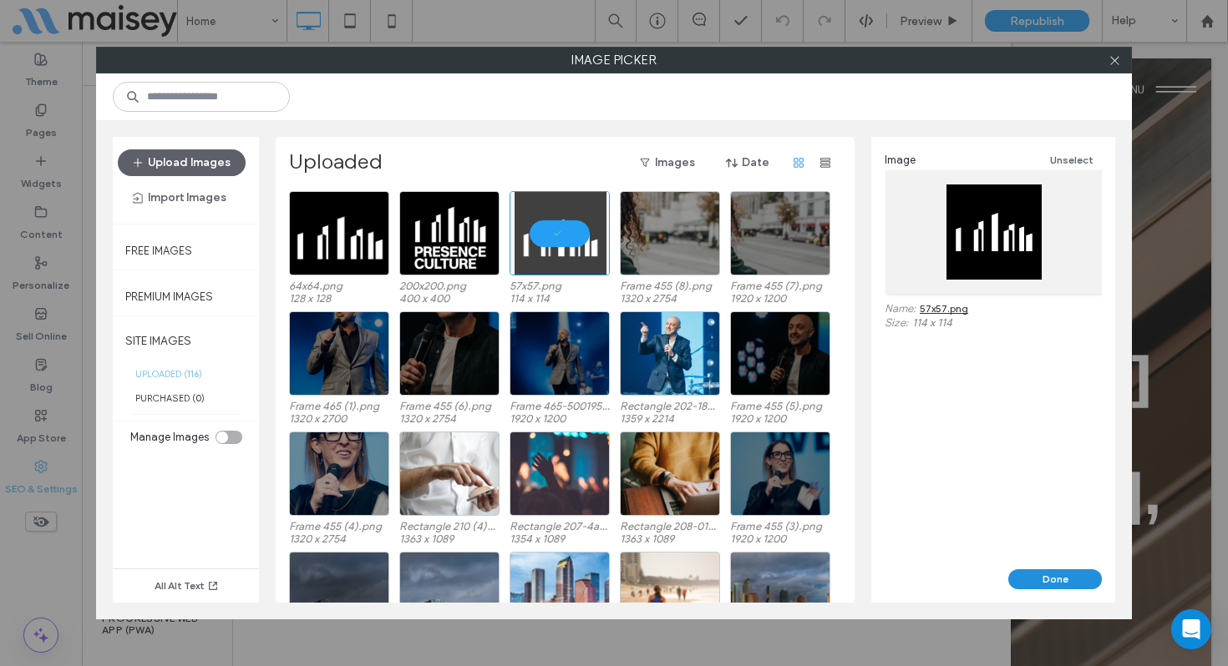
click at [1052, 575] on button "Done" at bounding box center [1055, 580] width 94 height 20
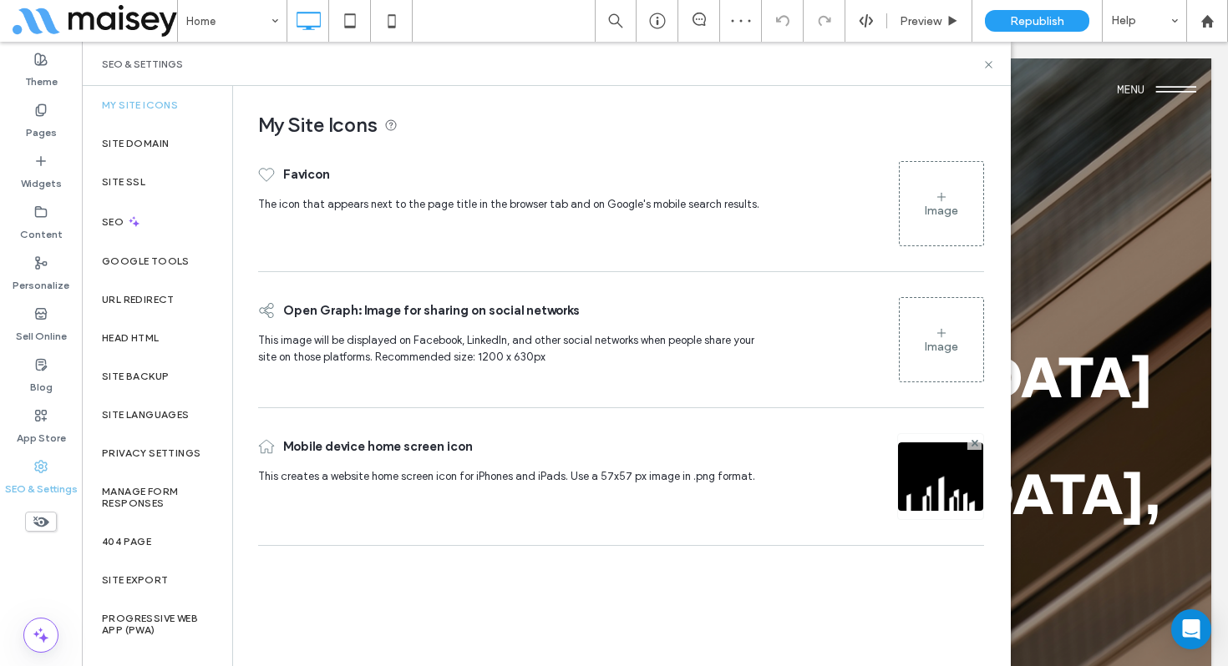
click at [953, 340] on div "Image" at bounding box center [940, 347] width 33 height 14
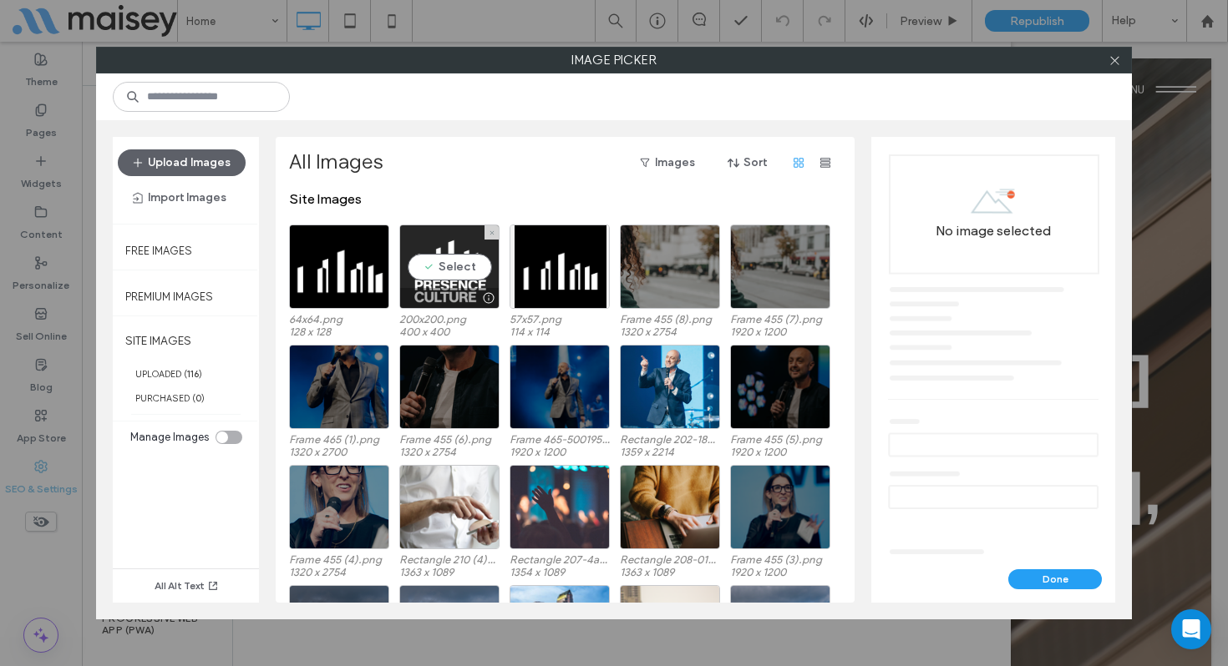
click at [427, 276] on div "Select" at bounding box center [449, 267] width 100 height 84
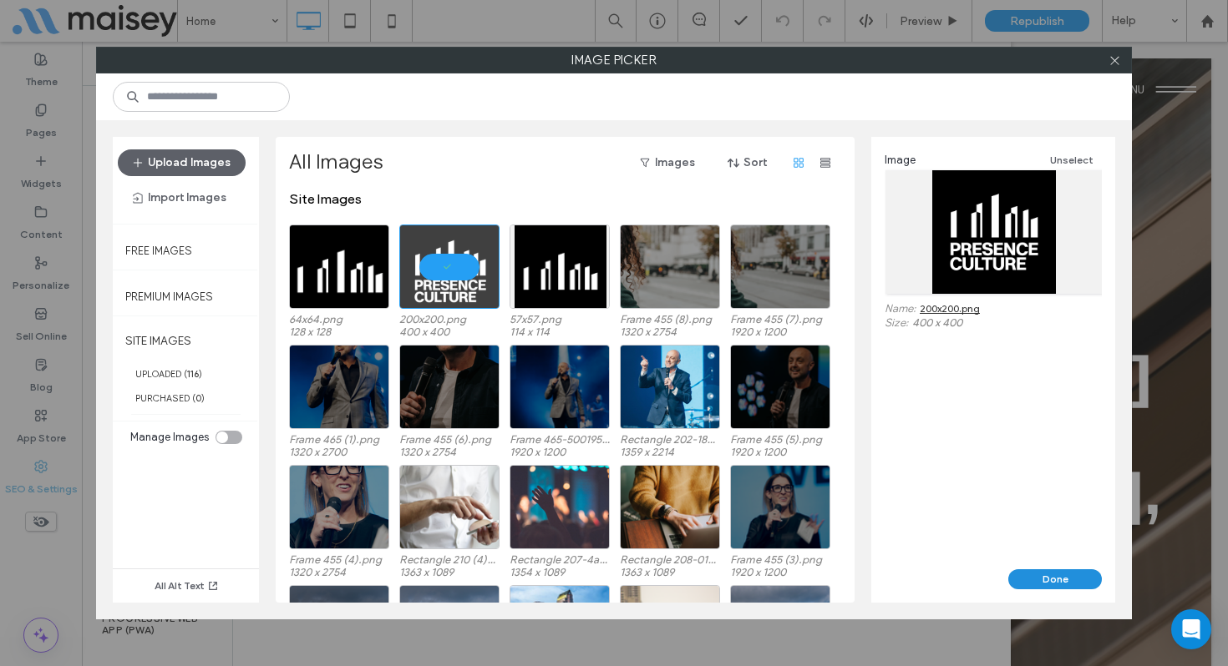
click at [1066, 575] on button "Done" at bounding box center [1055, 580] width 94 height 20
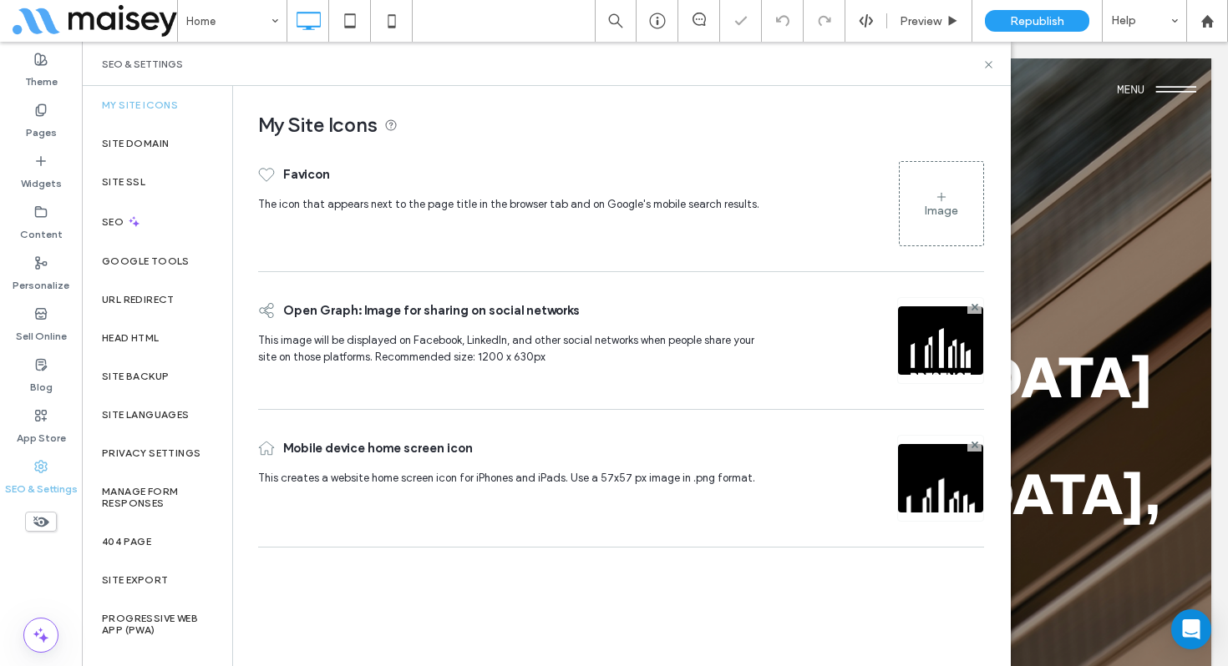
click at [944, 219] on div "Image" at bounding box center [941, 204] width 84 height 80
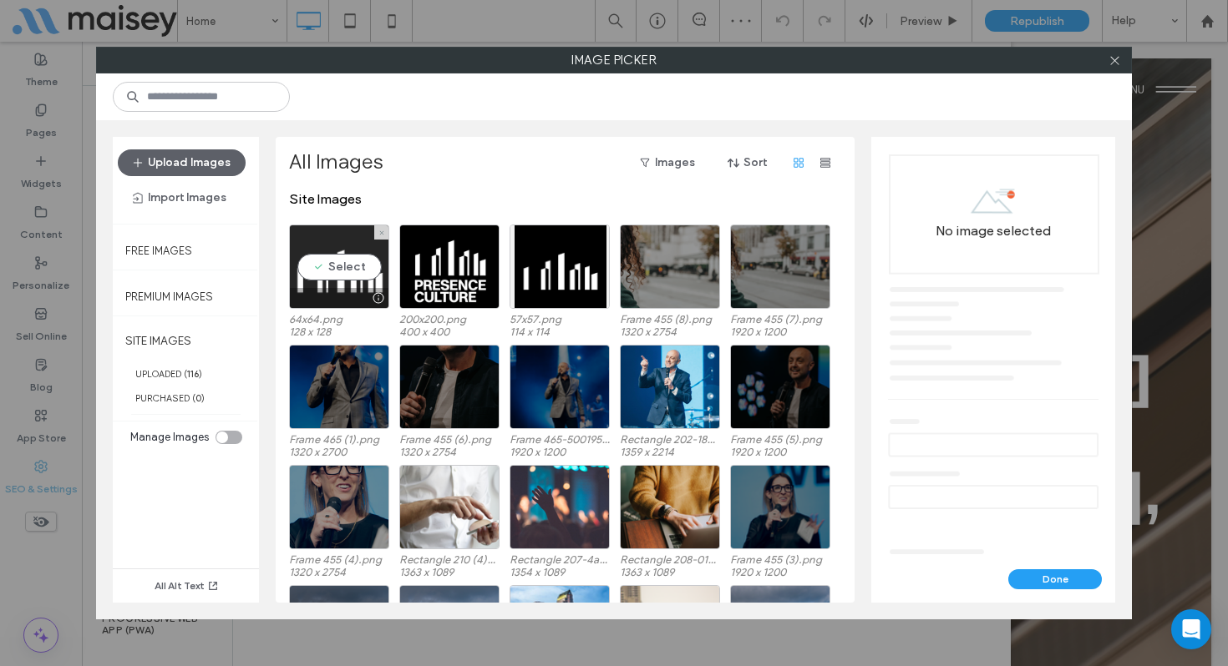
click at [321, 251] on div "Select" at bounding box center [339, 267] width 100 height 84
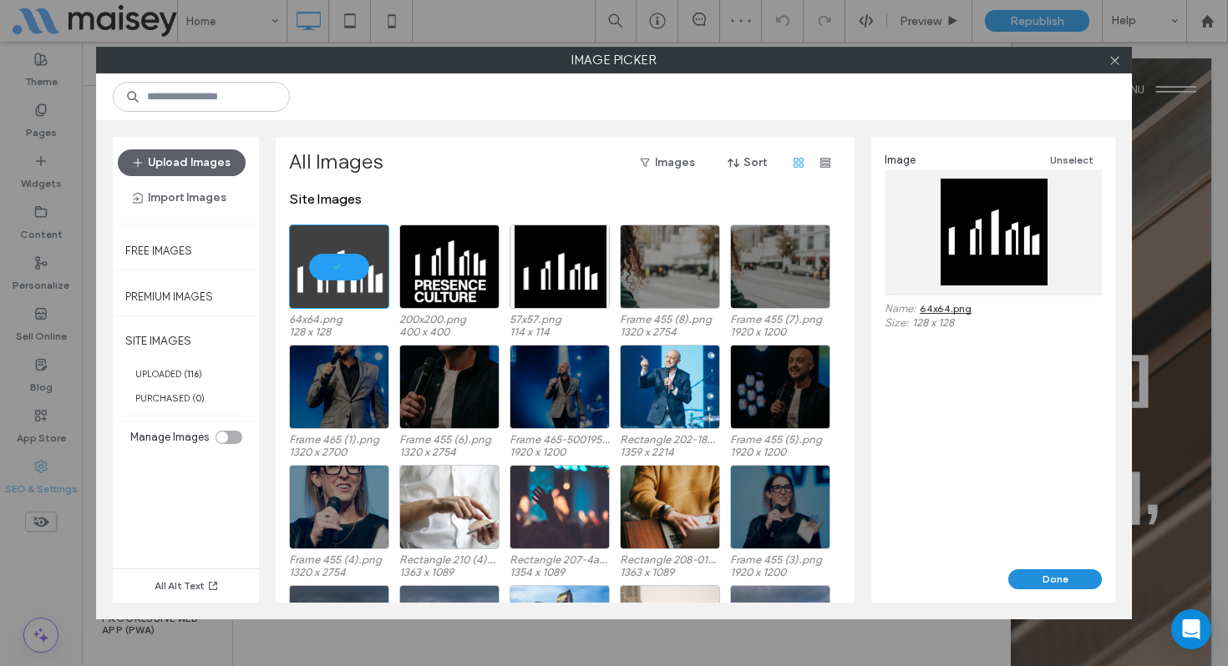
click at [1033, 577] on button "Done" at bounding box center [1055, 580] width 94 height 20
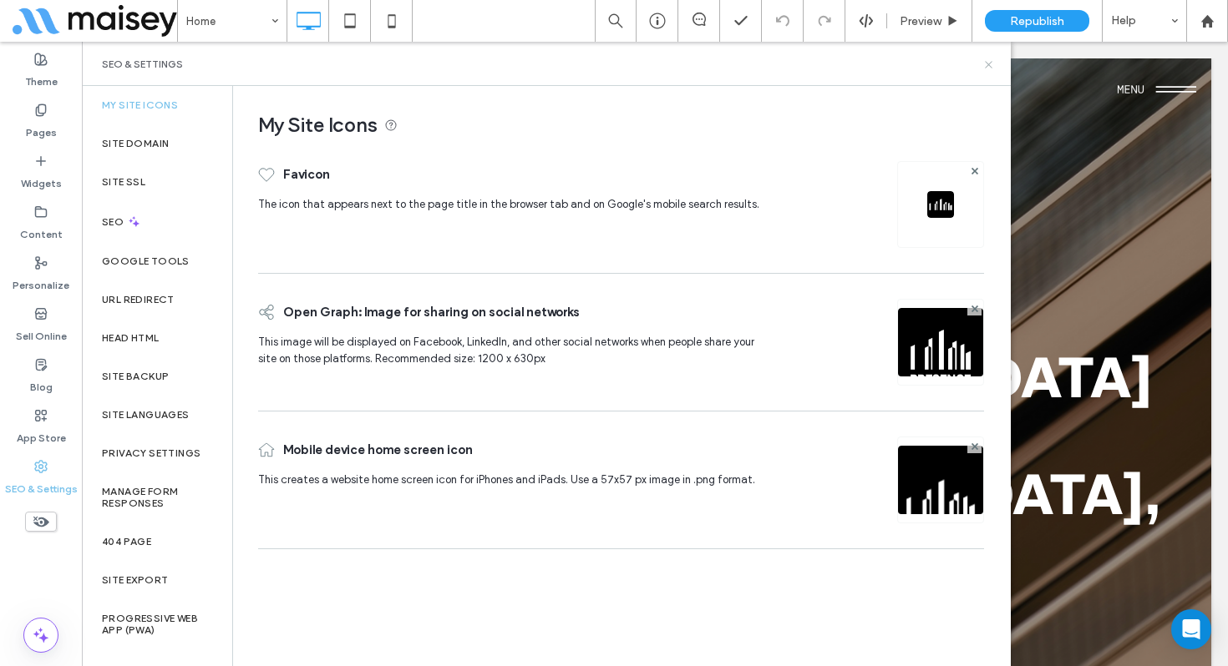
click at [988, 61] on icon at bounding box center [988, 64] width 13 height 13
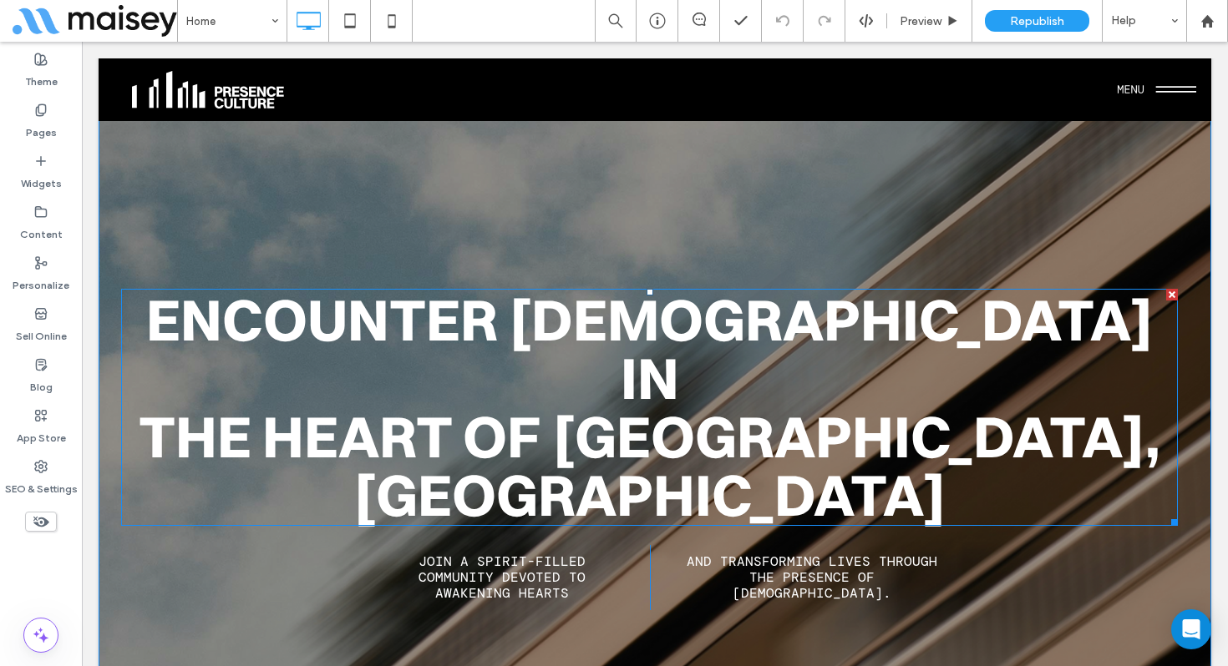
scroll to position [59, 0]
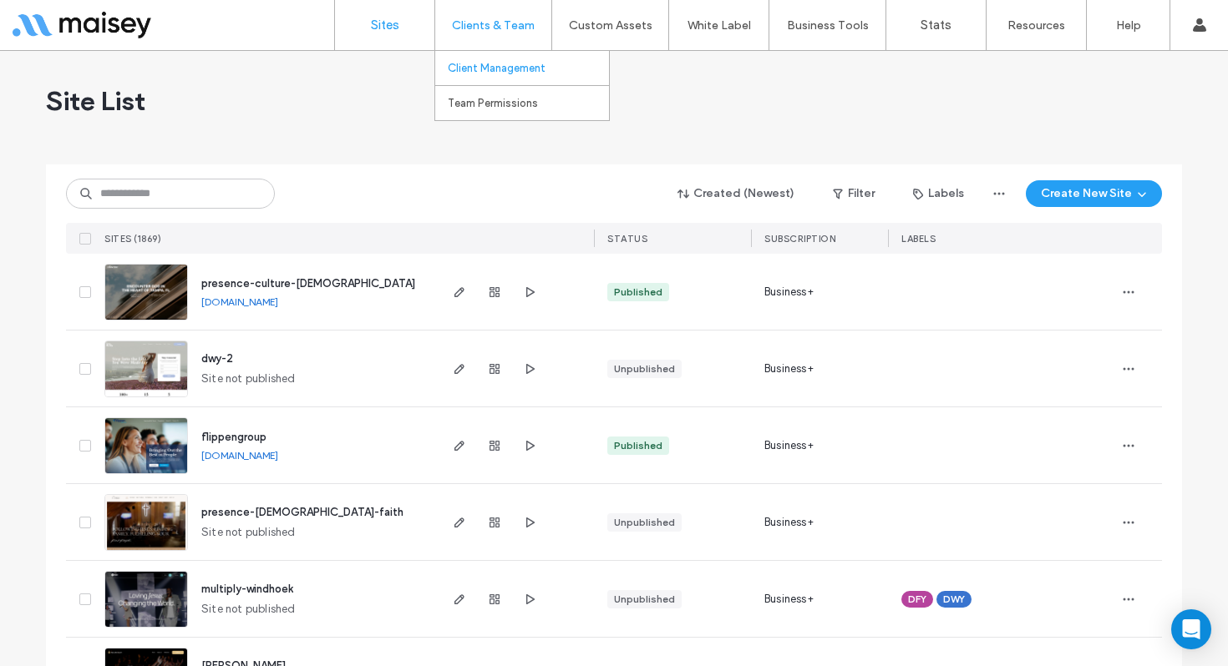
click at [459, 62] on label "Client Management" at bounding box center [497, 68] width 98 height 13
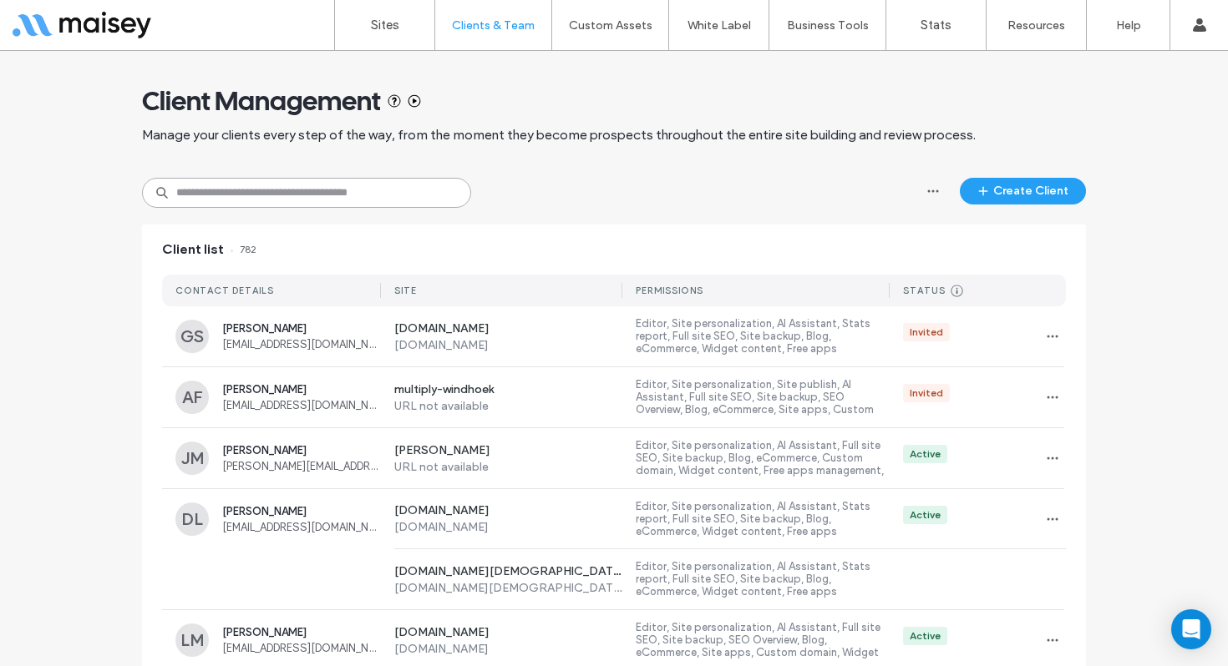
click at [261, 190] on input at bounding box center [306, 193] width 329 height 30
click at [373, 25] on label "Sites" at bounding box center [385, 25] width 28 height 15
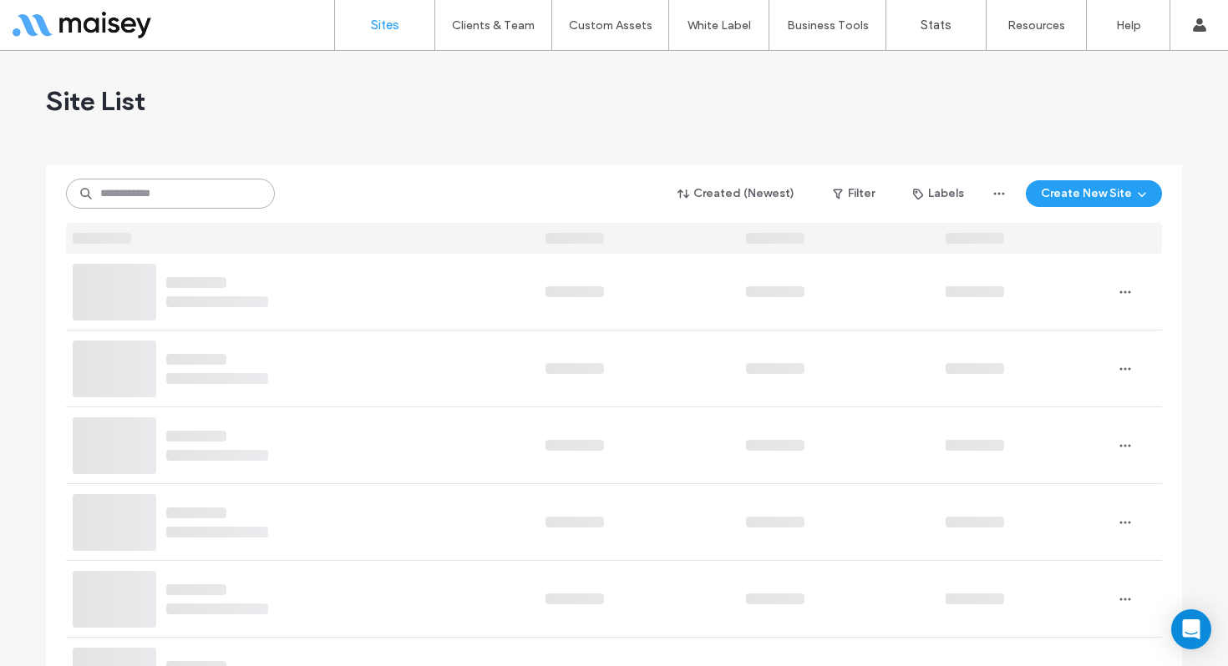
click at [223, 197] on input at bounding box center [170, 194] width 209 height 30
paste input "**********"
type input "**********"
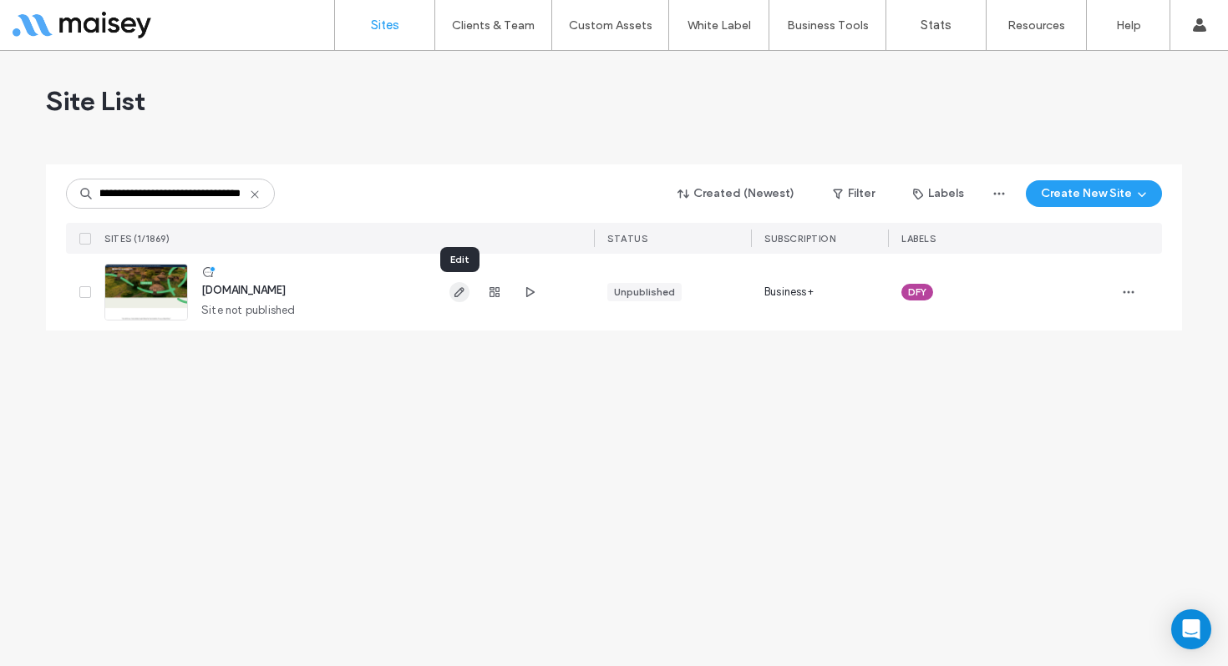
click at [457, 291] on icon "button" at bounding box center [459, 292] width 13 height 13
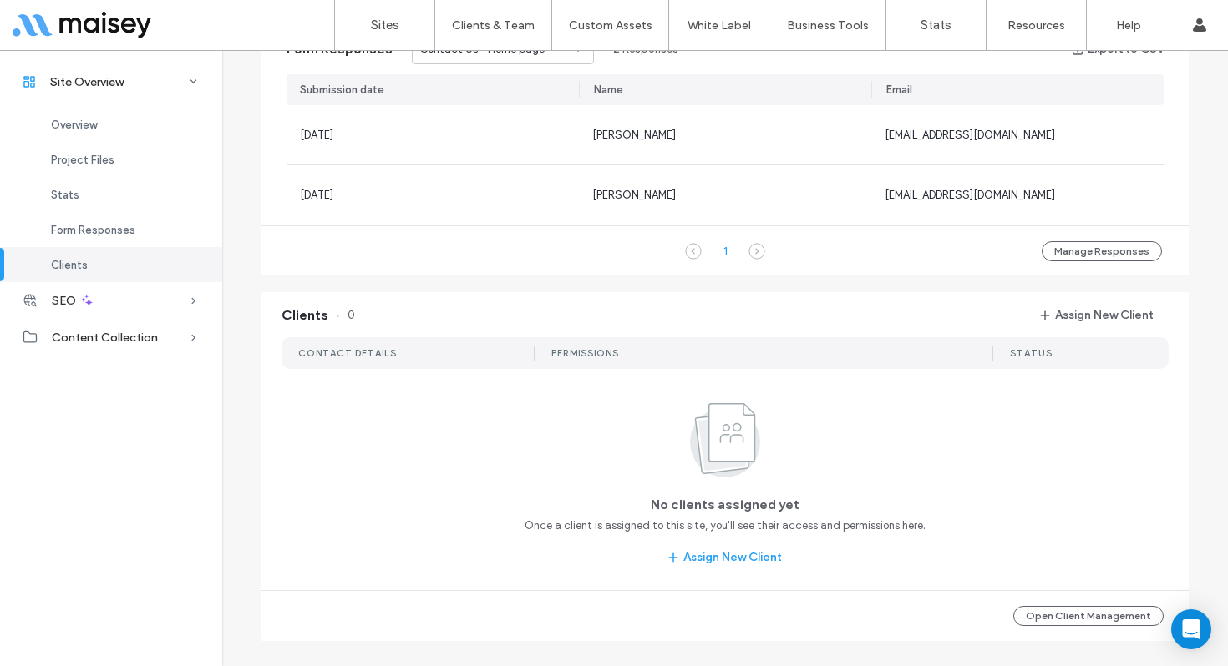
scroll to position [1132, 0]
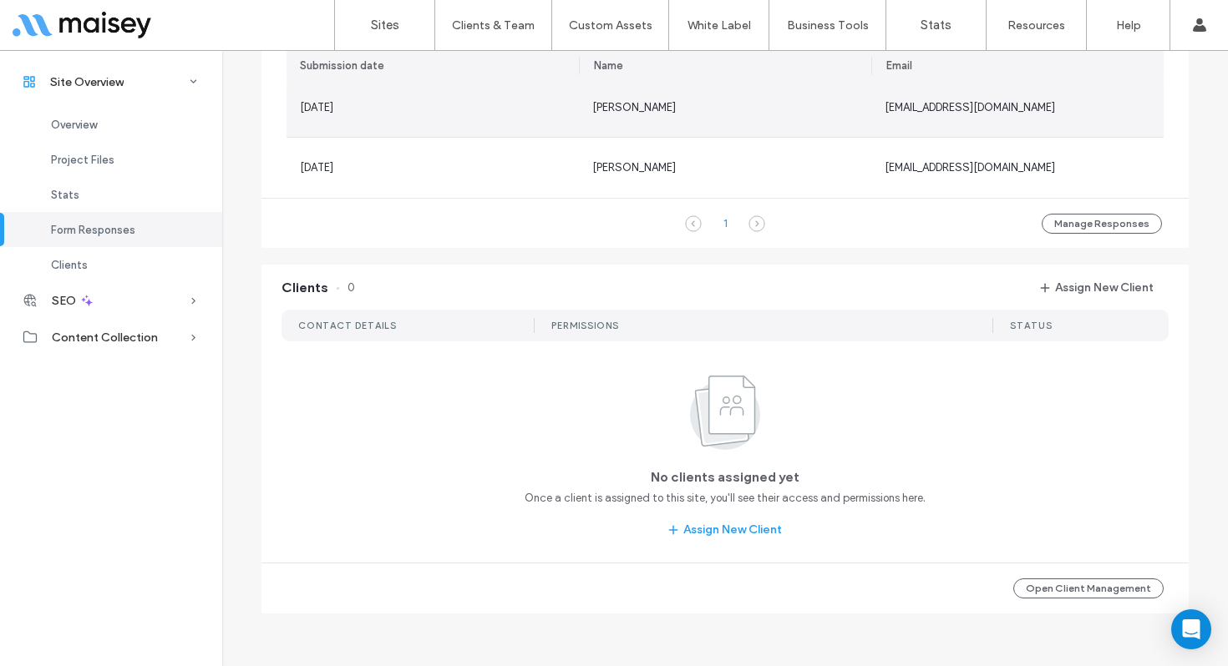
scroll to position [1, 0]
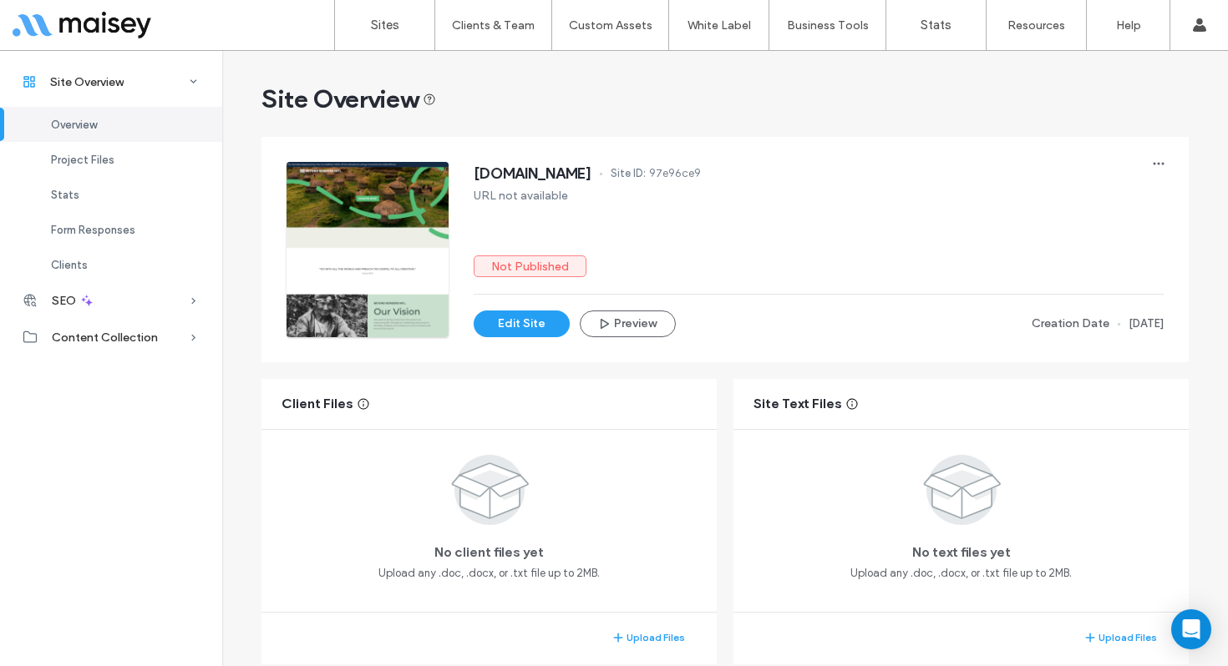
drag, startPoint x: 662, startPoint y: 174, endPoint x: 510, endPoint y: 174, distance: 152.0
click at [510, 174] on span "[DOMAIN_NAME]" at bounding box center [532, 173] width 118 height 17
copy span "beyondbordersinternational"
